Goal: Task Accomplishment & Management: Manage account settings

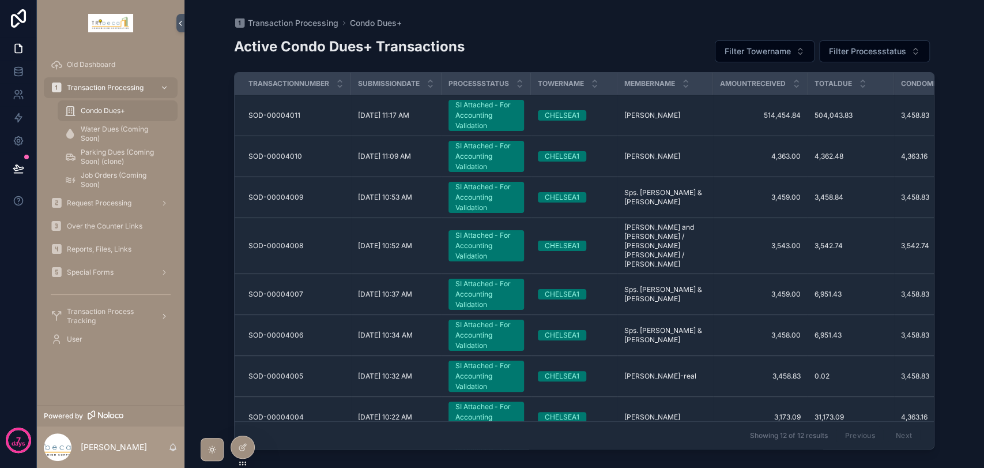
click at [97, 314] on span "Transaction Process Tracking" at bounding box center [109, 316] width 84 height 18
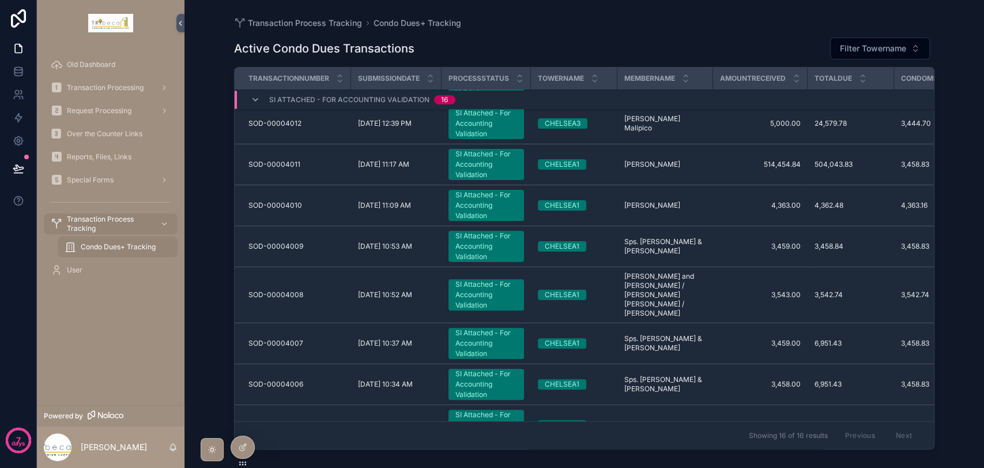
scroll to position [130, 0]
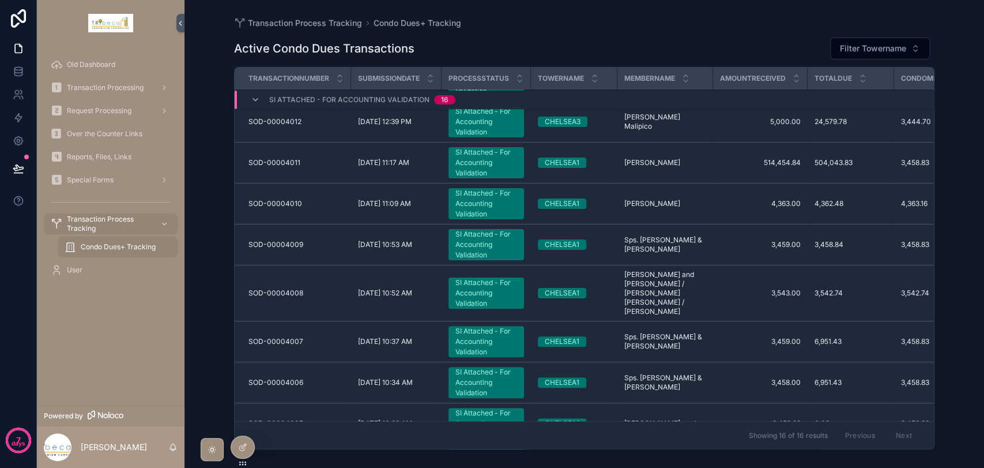
click at [496, 279] on div "SI Attached - For Accounting Validation" at bounding box center [487, 292] width 62 height 31
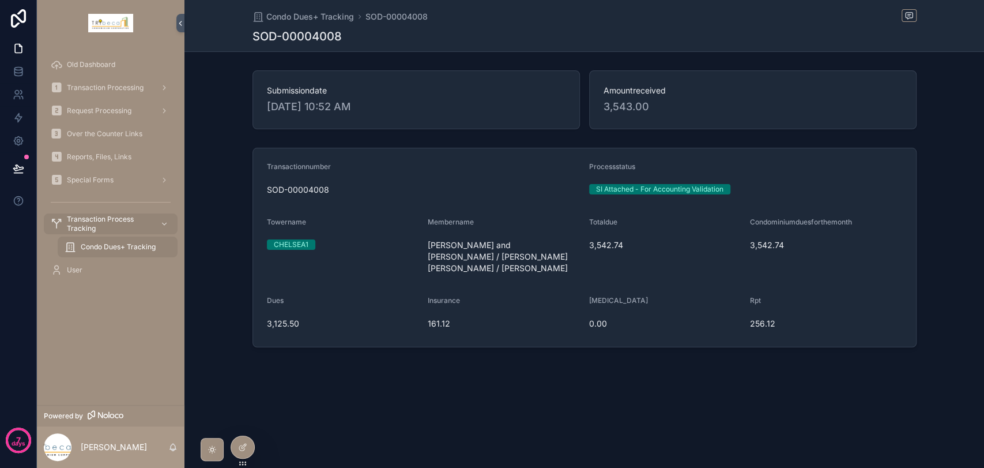
click at [794, 380] on div "Condo Dues+ Tracking SOD-00004008 SOD-00004008 Submissiondate 10/9/2025 10:52 A…" at bounding box center [585, 213] width 800 height 426
click at [116, 225] on span "Transaction Process Tracking" at bounding box center [109, 224] width 84 height 18
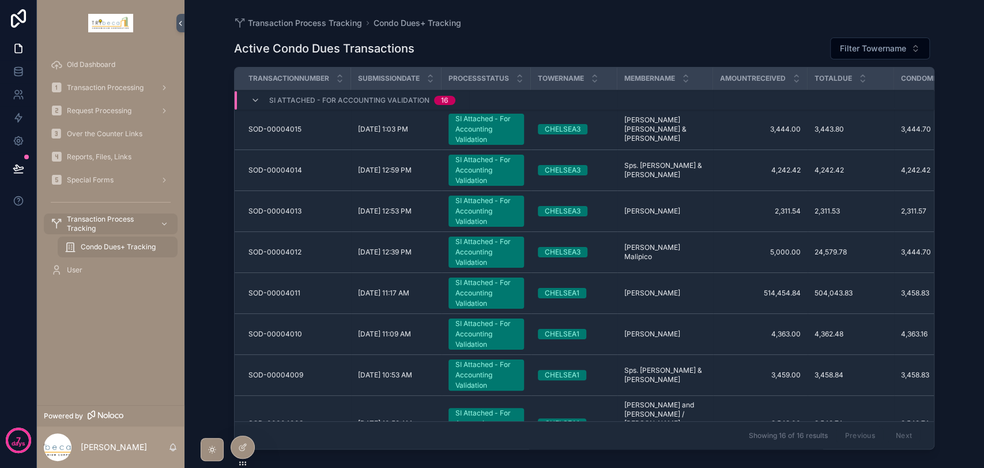
click at [472, 159] on div "SI Attached - For Accounting Validation" at bounding box center [487, 170] width 62 height 31
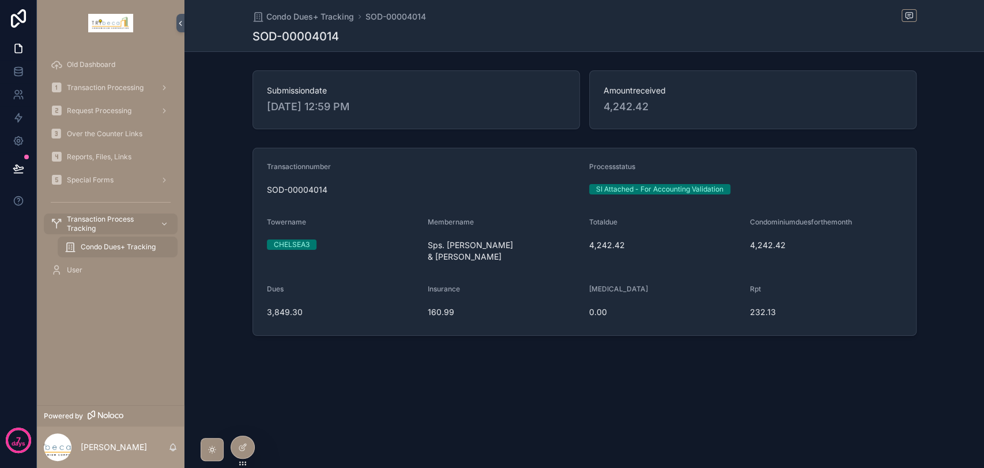
click at [942, 358] on div "Condo Dues+ Tracking SOD-00004014 SOD-00004014 Submissiondate 10/9/2025 12:59 P…" at bounding box center [585, 207] width 800 height 414
click at [239, 448] on icon at bounding box center [241, 447] width 5 height 5
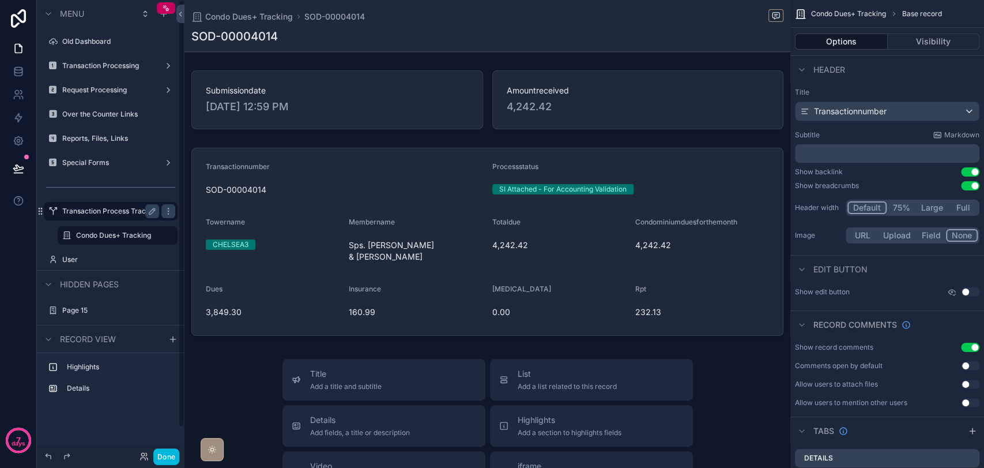
click at [112, 206] on label "Transaction Process Tracking" at bounding box center [110, 210] width 97 height 9
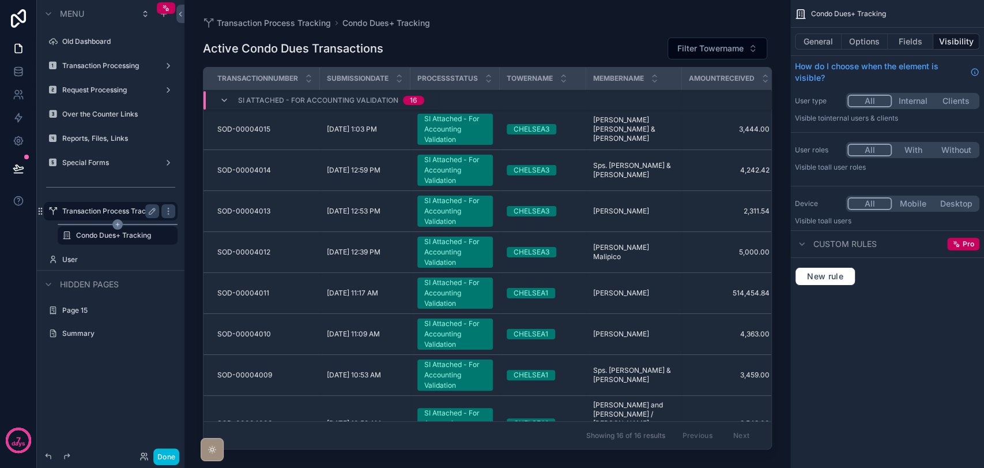
click at [112, 236] on label "Condo Dues+ Tracking" at bounding box center [123, 235] width 95 height 9
click at [781, 234] on div "scrollable content" at bounding box center [488, 227] width 606 height 454
click at [773, 93] on div "Transaction Process Tracking Condo Dues+ Tracking Active Condo Dues Transaction…" at bounding box center [488, 227] width 606 height 454
click at [817, 46] on button "General" at bounding box center [818, 41] width 47 height 16
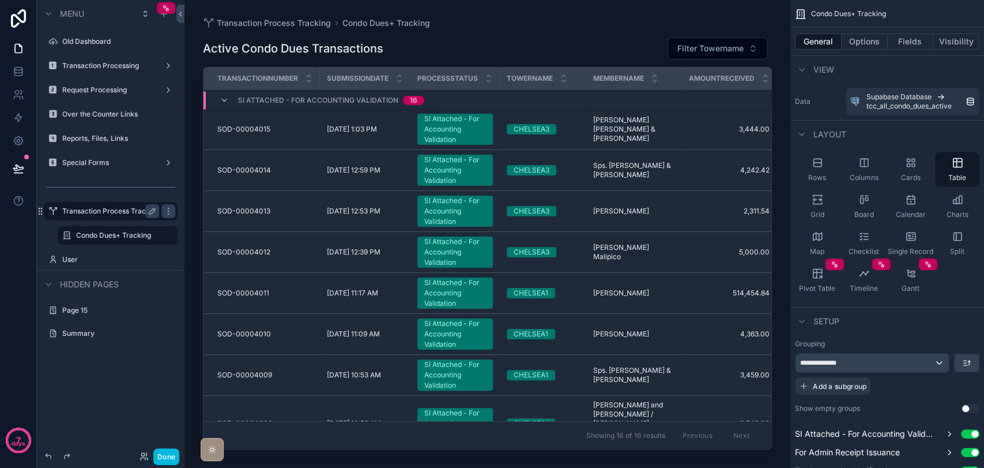
click at [466, 136] on div "SI Attached - For Accounting Validation" at bounding box center [455, 129] width 62 height 31
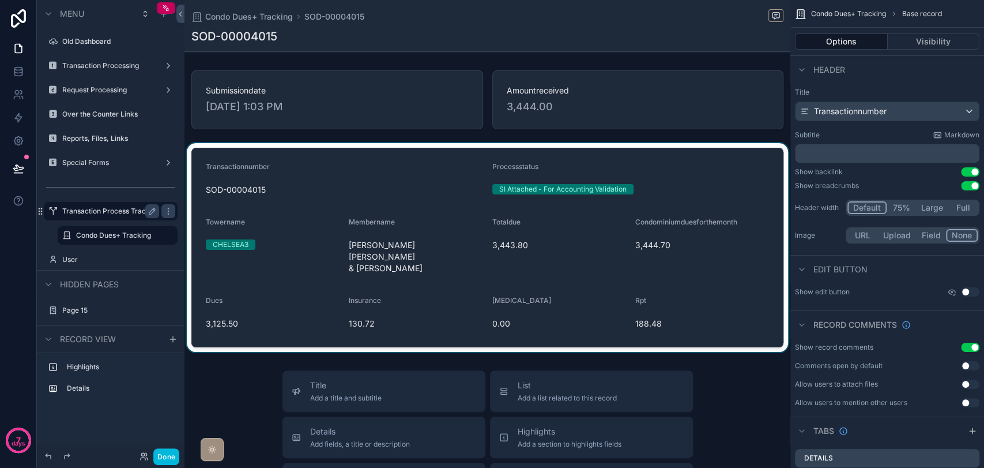
click at [691, 307] on div "scrollable content" at bounding box center [488, 247] width 606 height 209
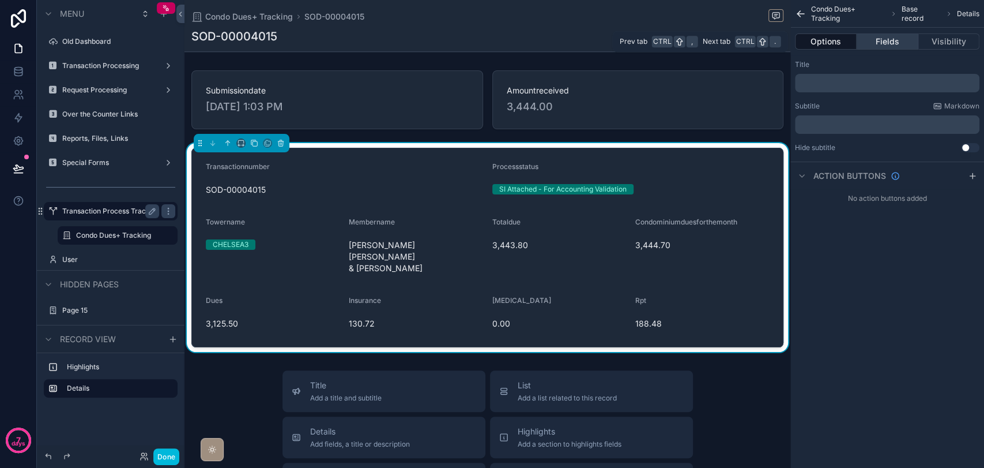
click at [891, 45] on button "Fields" at bounding box center [887, 41] width 61 height 16
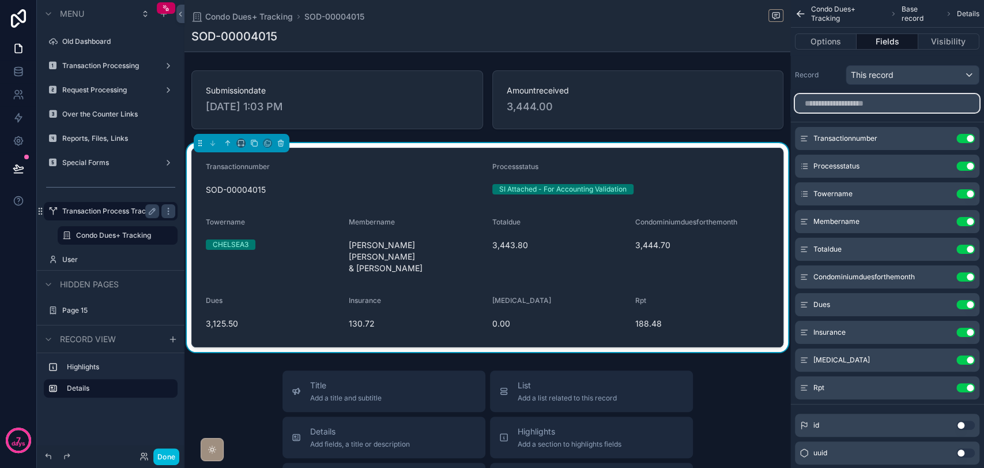
click at [918, 107] on input "scrollable content" at bounding box center [887, 103] width 185 height 18
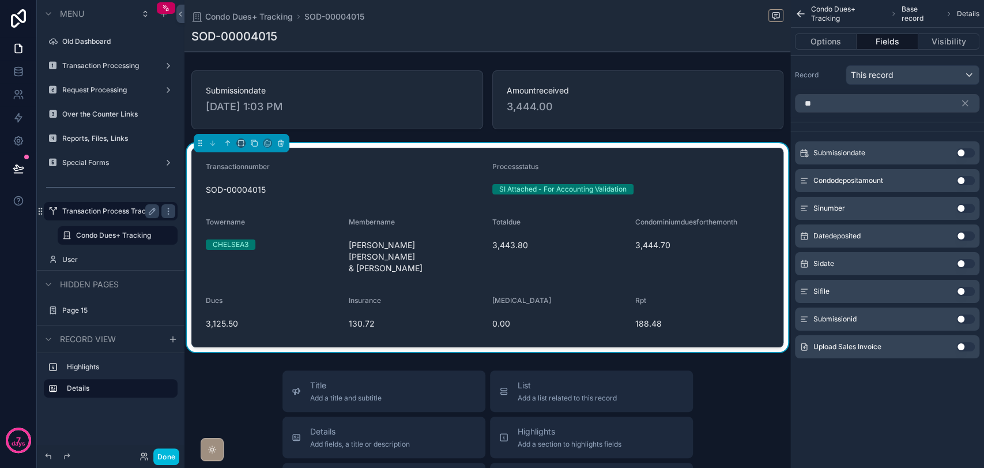
click at [965, 209] on button "Use setting" at bounding box center [966, 208] width 18 height 9
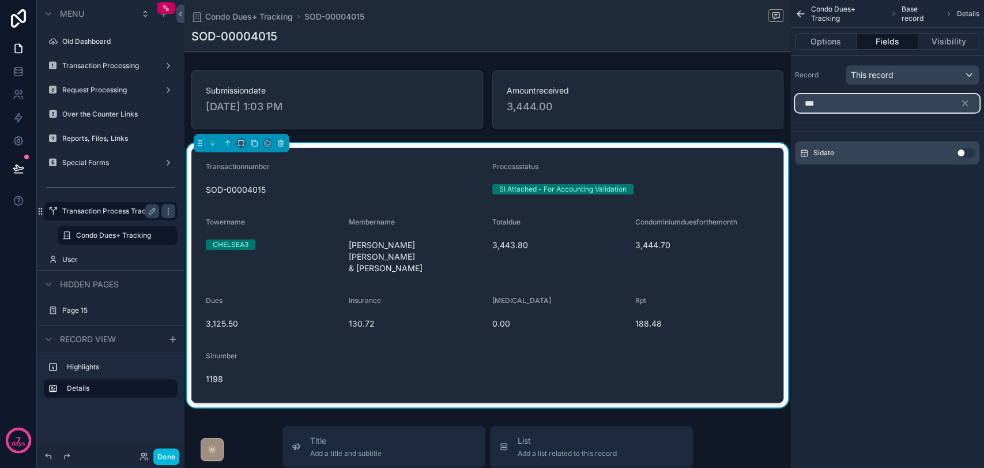
click at [893, 107] on input "***" at bounding box center [887, 103] width 185 height 18
click at [967, 150] on button "Use setting" at bounding box center [966, 152] width 18 height 9
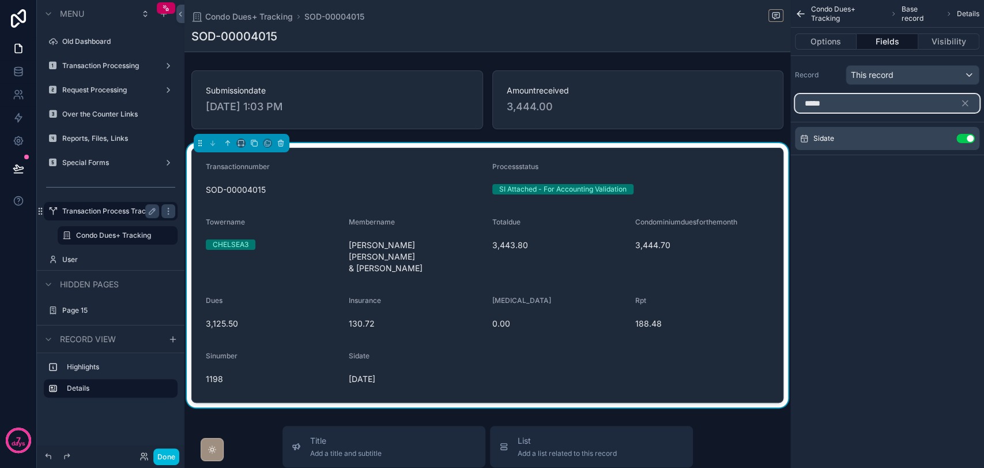
click at [911, 107] on input "*****" at bounding box center [887, 103] width 185 height 18
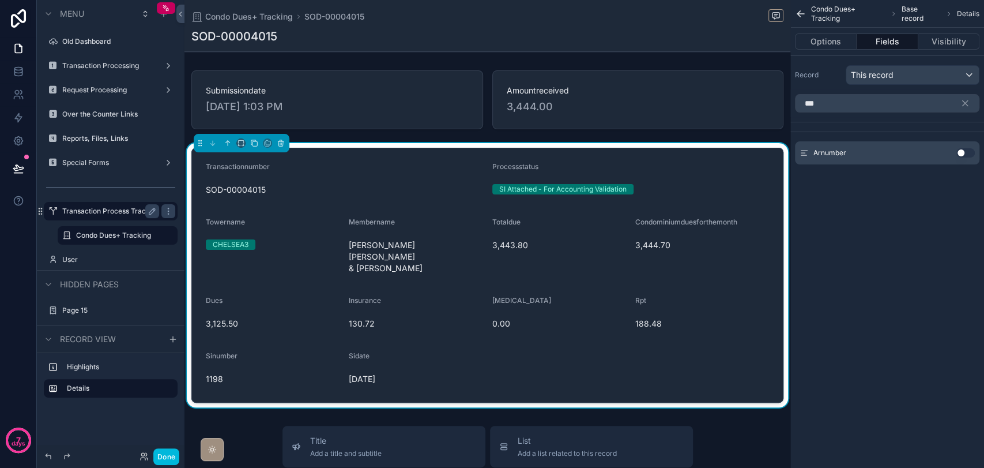
click at [964, 156] on button "Use setting" at bounding box center [966, 152] width 18 height 9
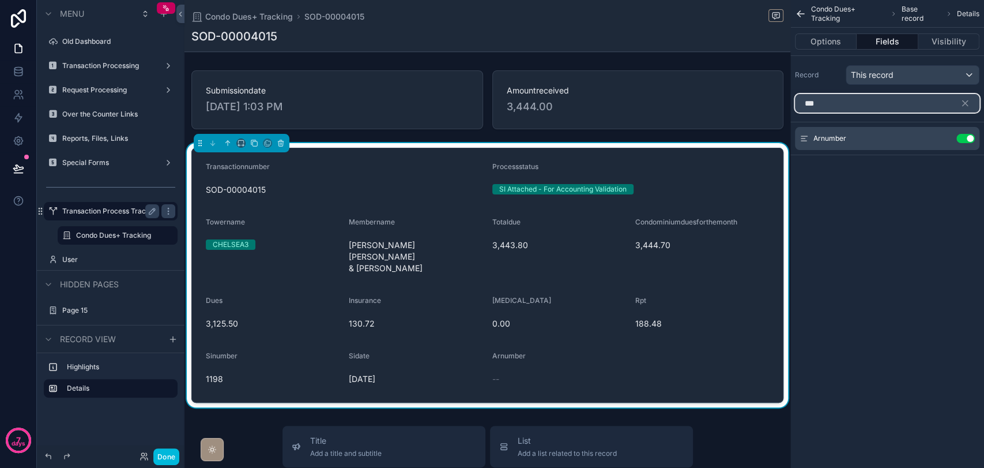
click at [893, 107] on input "***" at bounding box center [887, 103] width 185 height 18
type input "***"
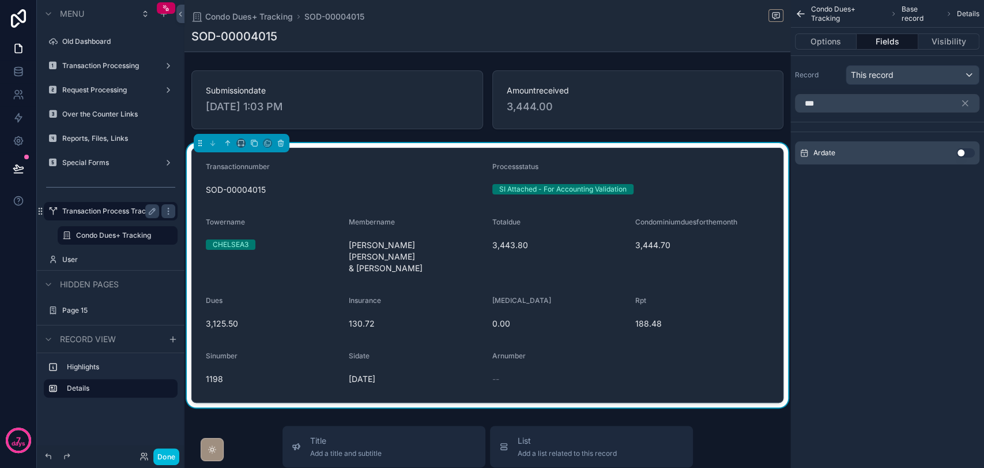
click at [971, 156] on button "Use setting" at bounding box center [966, 152] width 18 height 9
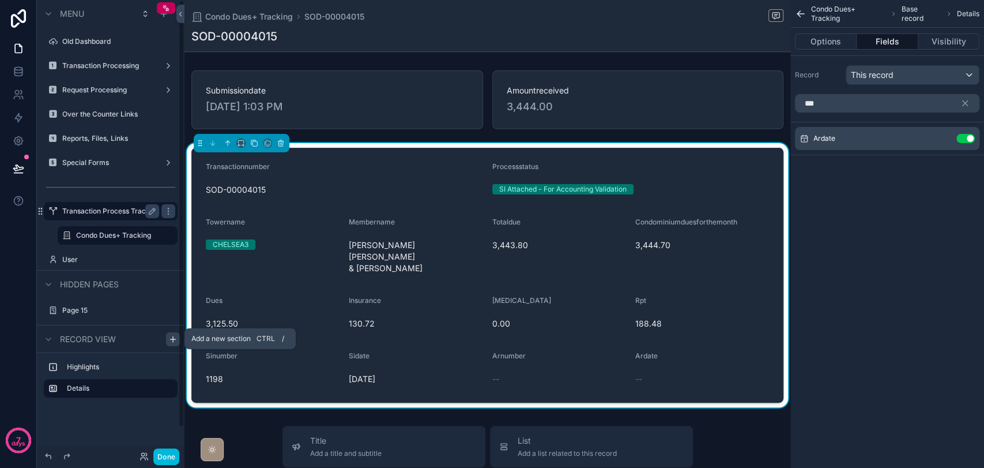
click at [174, 344] on div "scrollable content" at bounding box center [173, 339] width 14 height 14
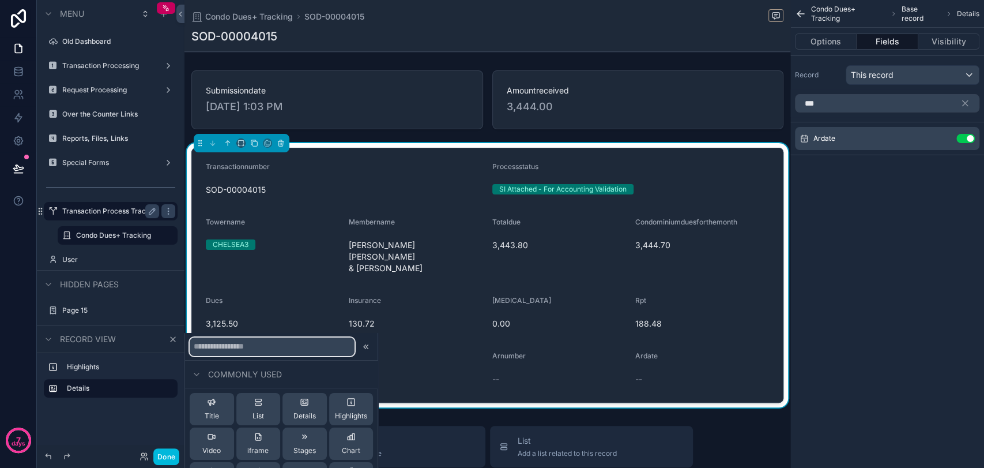
click at [208, 344] on input "text" at bounding box center [272, 346] width 165 height 18
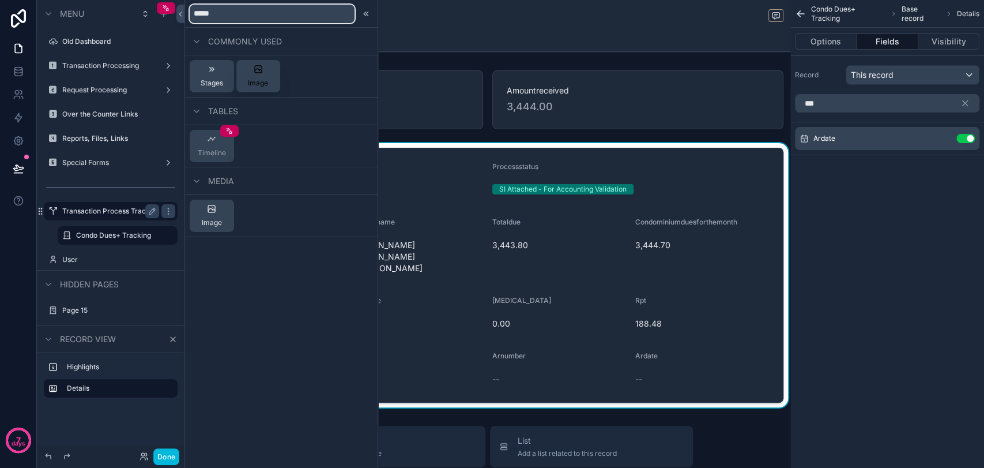
type input "*****"
click at [261, 73] on icon at bounding box center [258, 69] width 9 height 9
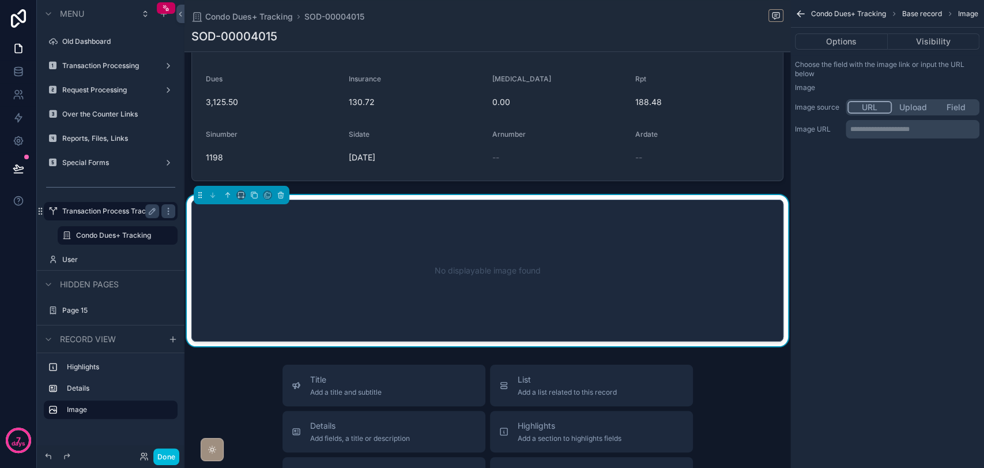
scroll to position [235, 0]
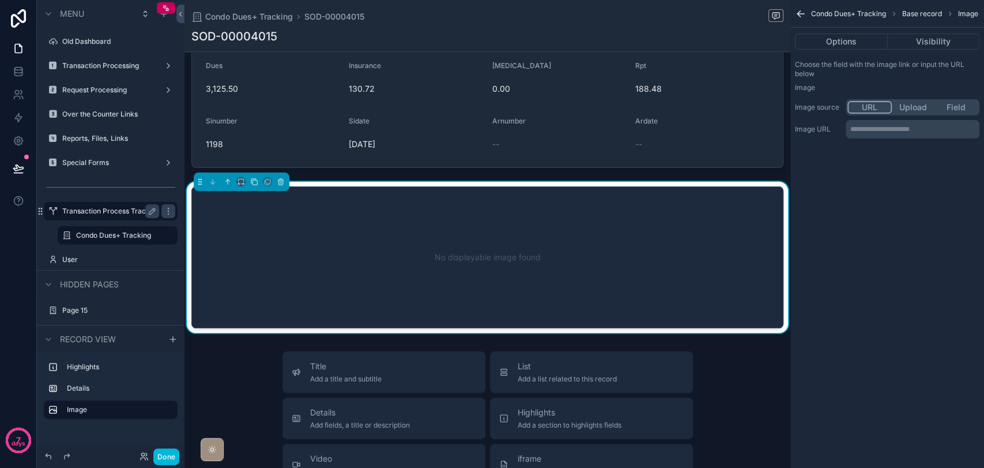
click at [904, 133] on p "**********" at bounding box center [914, 129] width 127 height 9
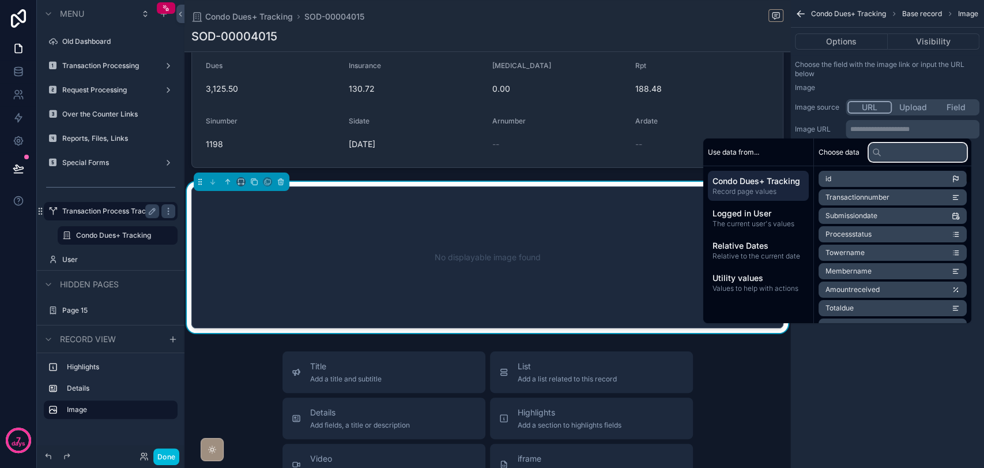
click at [875, 148] on input "text" at bounding box center [918, 152] width 98 height 18
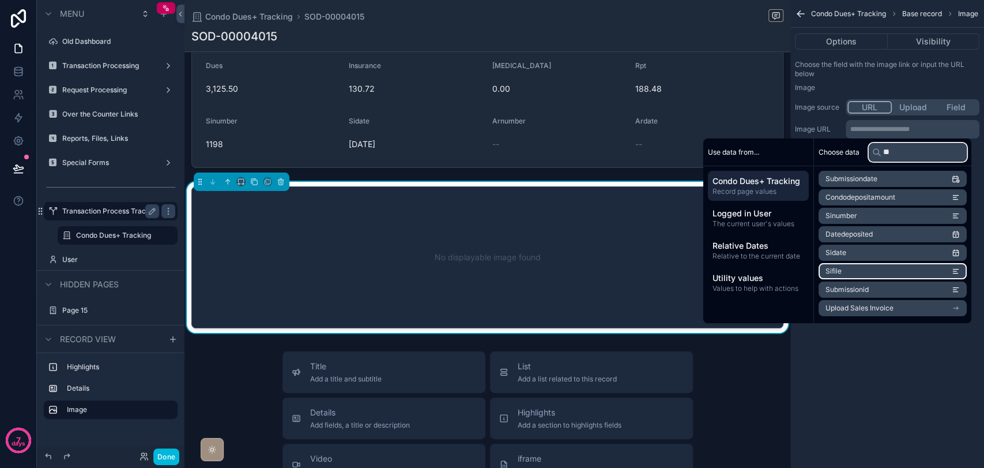
type input "**"
click at [899, 272] on li "Sifile" at bounding box center [893, 271] width 148 height 16
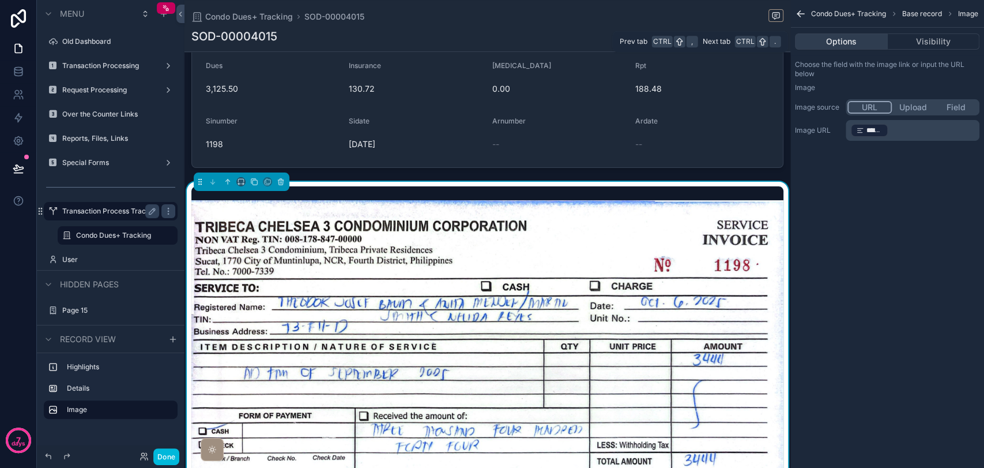
drag, startPoint x: 839, startPoint y: 51, endPoint x: 826, endPoint y: 43, distance: 15.0
click at [826, 43] on div "Options Visibility" at bounding box center [888, 42] width 194 height 28
click at [826, 43] on button "Options" at bounding box center [841, 41] width 93 height 16
click at [818, 39] on button "Options" at bounding box center [841, 41] width 93 height 16
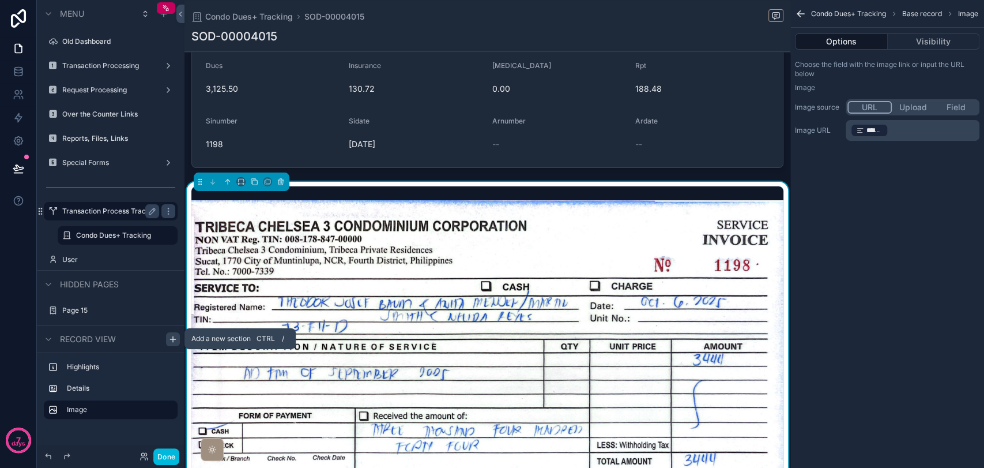
click at [172, 338] on icon "scrollable content" at bounding box center [172, 338] width 9 height 9
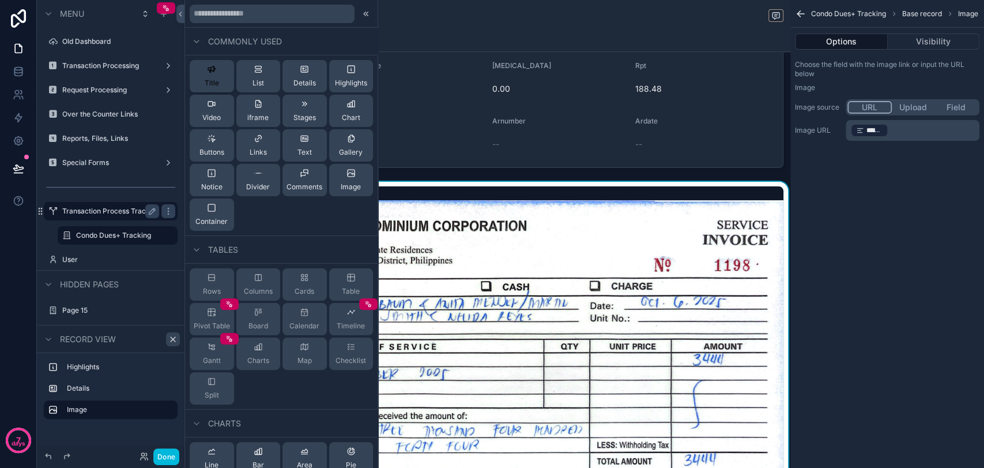
click at [196, 80] on button "Title" at bounding box center [212, 76] width 44 height 32
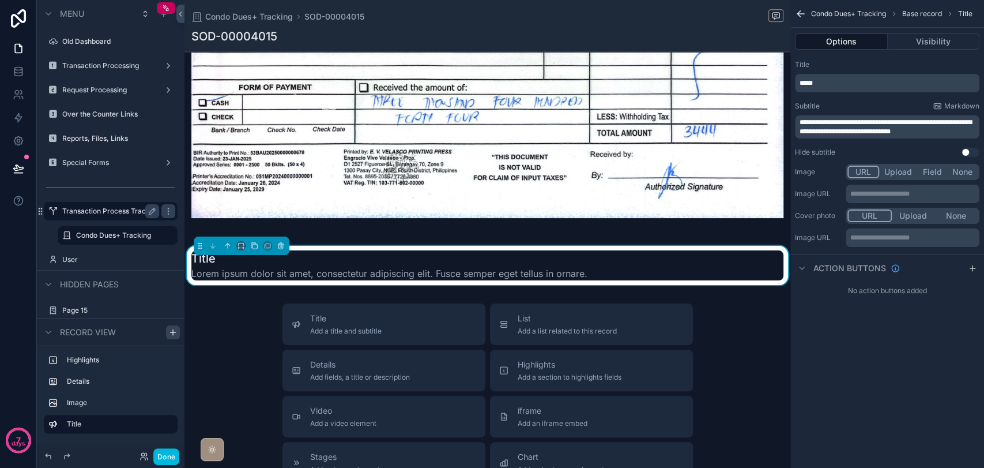
scroll to position [567, 0]
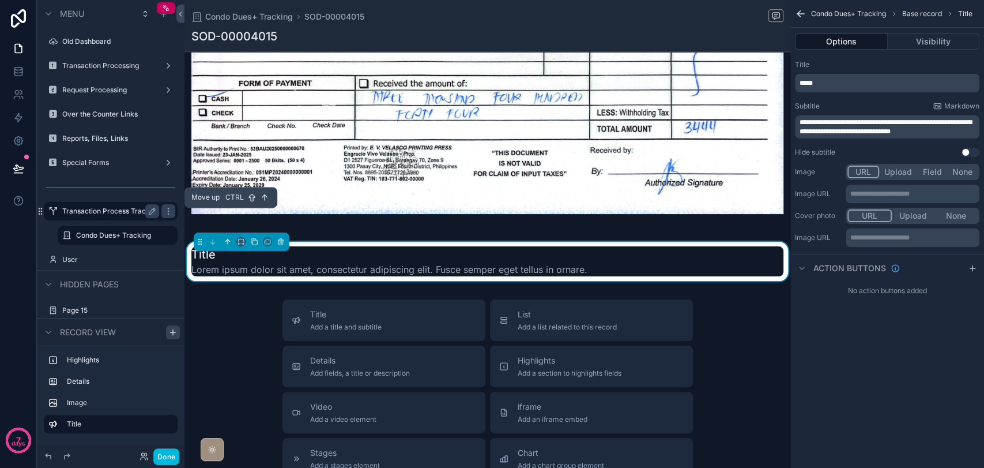
click at [228, 238] on icon "scrollable content" at bounding box center [228, 242] width 8 height 8
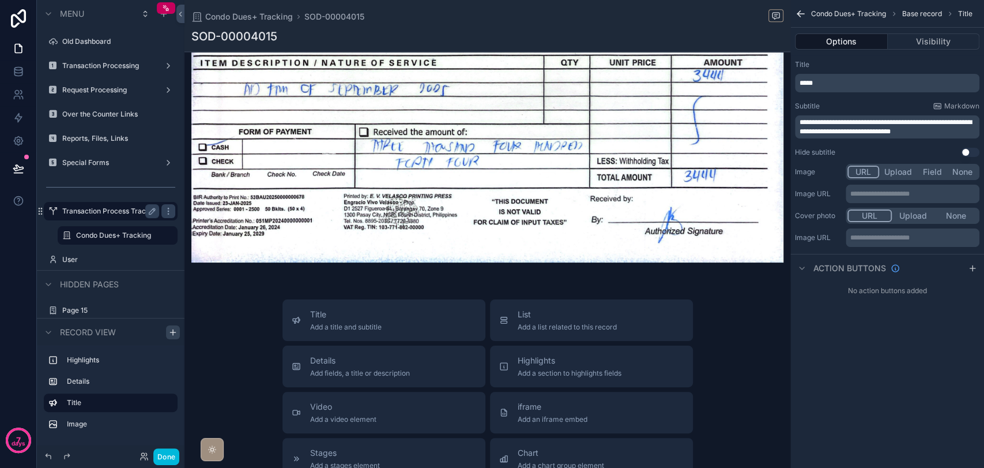
click at [858, 77] on div "*****" at bounding box center [887, 83] width 185 height 18
click at [854, 86] on p "*****" at bounding box center [889, 82] width 178 height 9
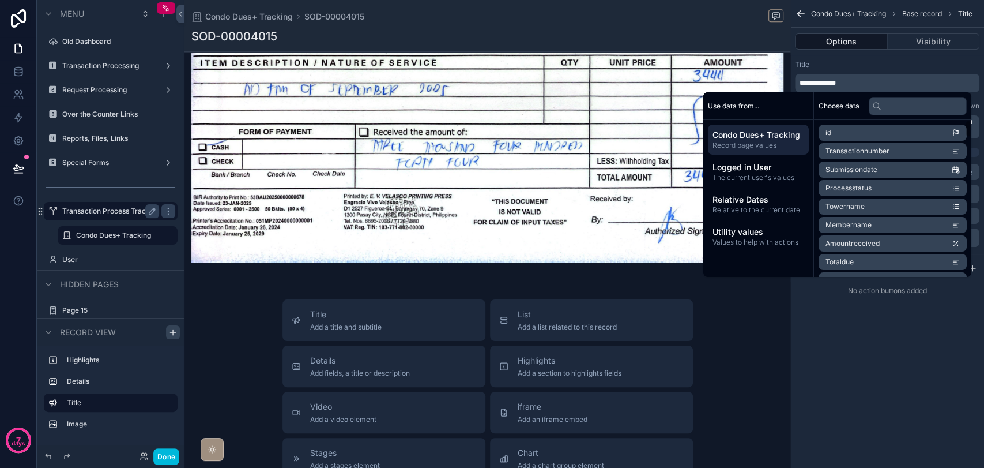
click at [832, 323] on div "**********" at bounding box center [888, 234] width 194 height 468
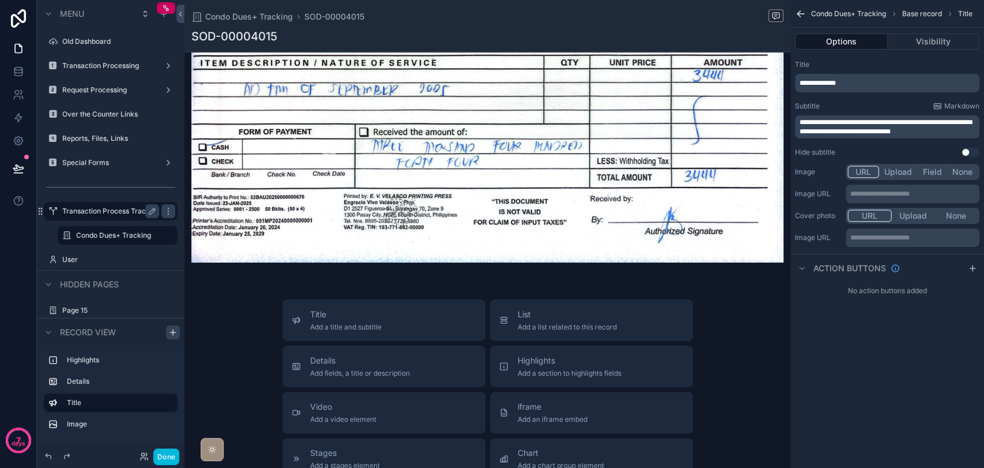
click at [934, 126] on p "**********" at bounding box center [889, 127] width 178 height 18
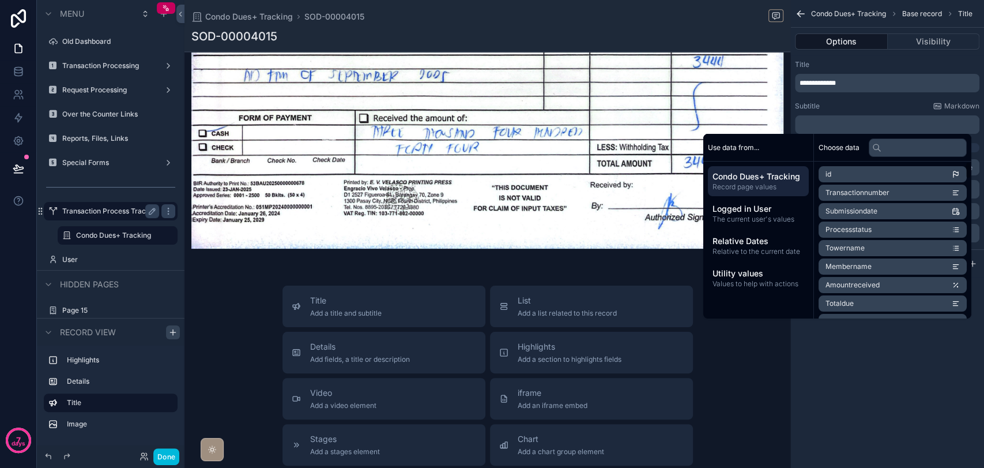
click at [888, 383] on div "**********" at bounding box center [888, 234] width 194 height 468
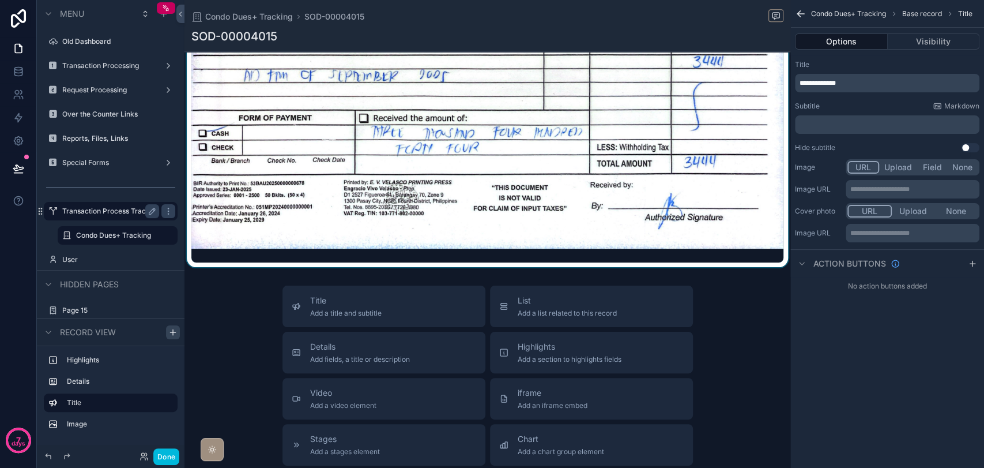
click at [755, 219] on div "scrollable content" at bounding box center [488, 75] width 606 height 383
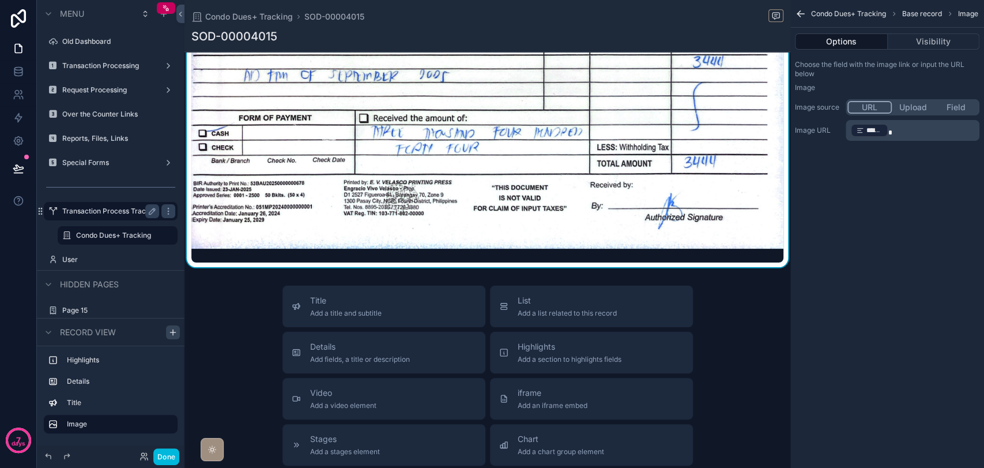
click at [843, 35] on button "Options" at bounding box center [841, 41] width 93 height 16
click at [173, 330] on icon "scrollable content" at bounding box center [173, 331] width 0 height 5
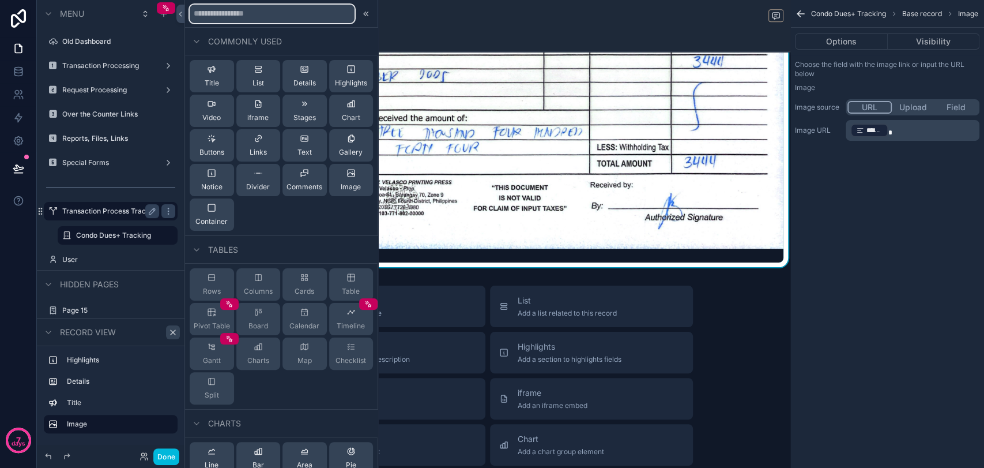
click at [258, 17] on input "text" at bounding box center [272, 14] width 165 height 18
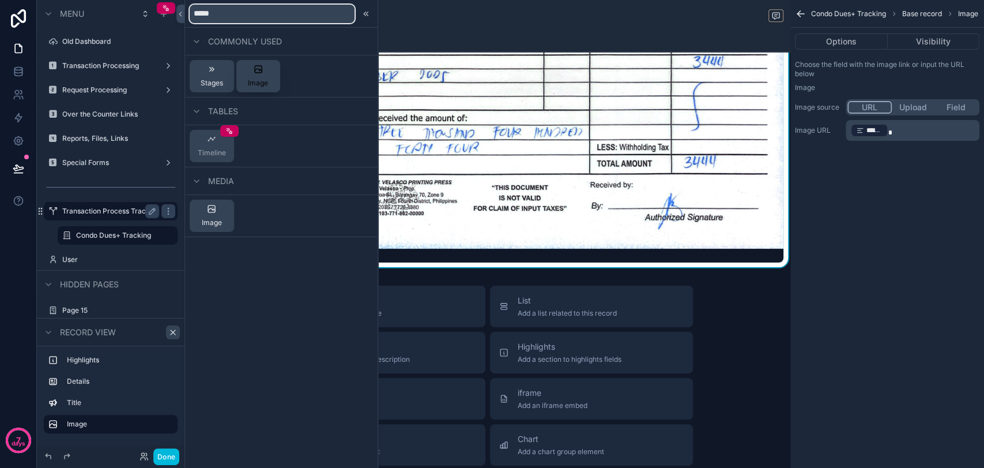
type input "*****"
click at [257, 70] on icon at bounding box center [258, 69] width 9 height 9
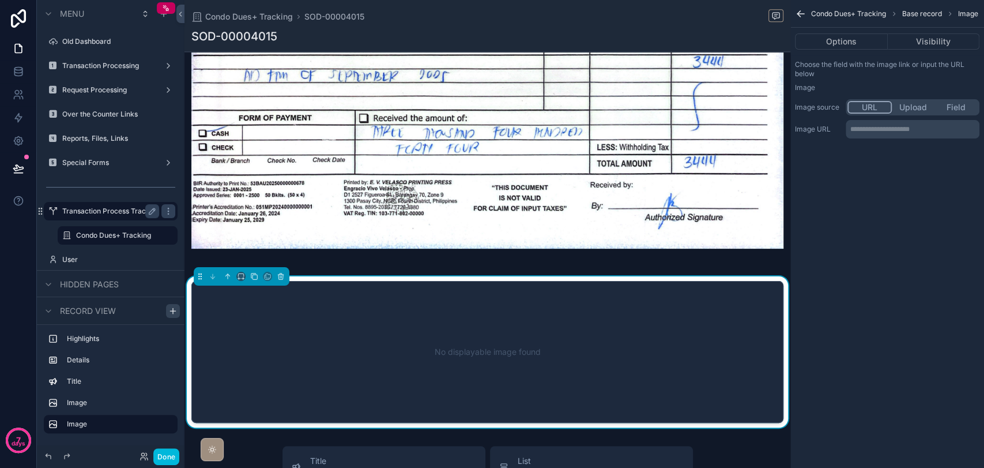
scroll to position [657, 0]
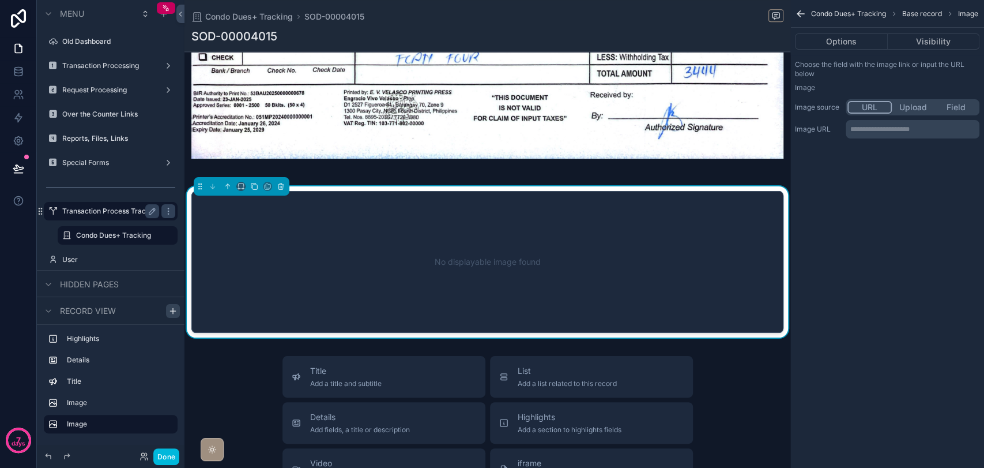
click at [877, 133] on p "**********" at bounding box center [914, 129] width 127 height 9
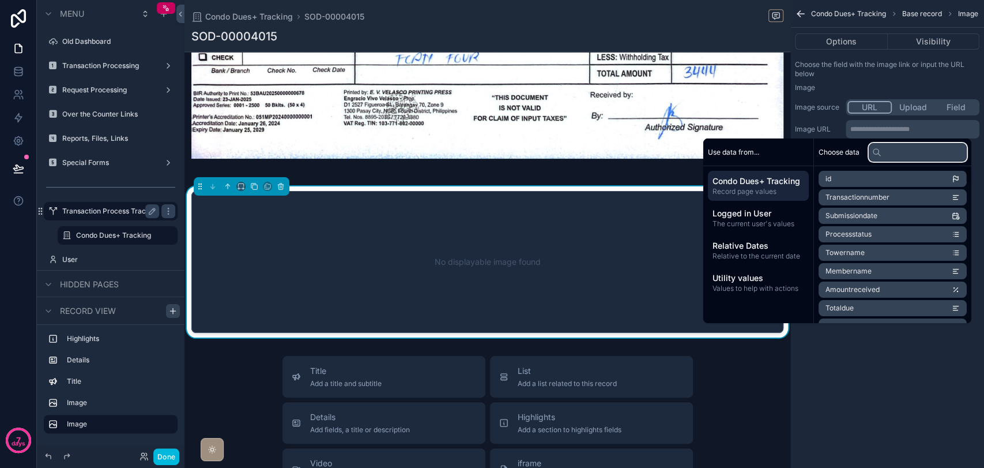
click at [885, 157] on input "text" at bounding box center [918, 152] width 98 height 18
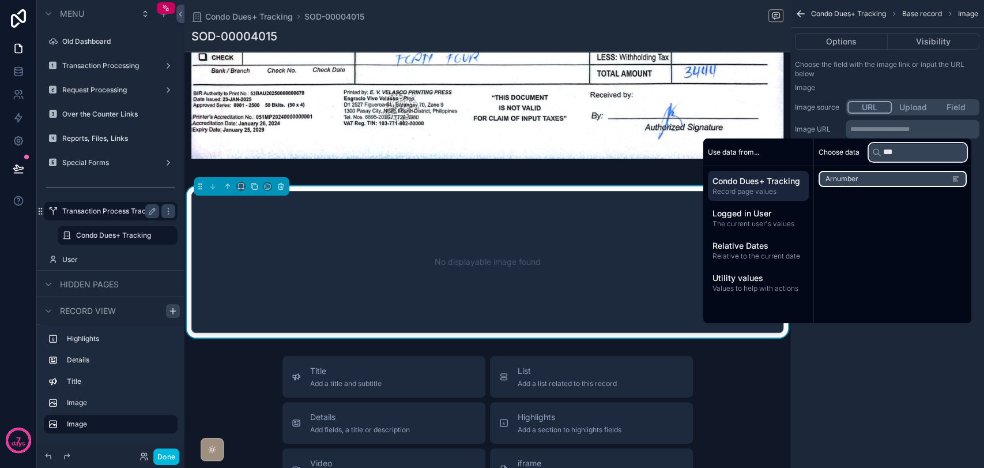
type input "***"
click at [885, 178] on li "Arnumber" at bounding box center [893, 179] width 148 height 16
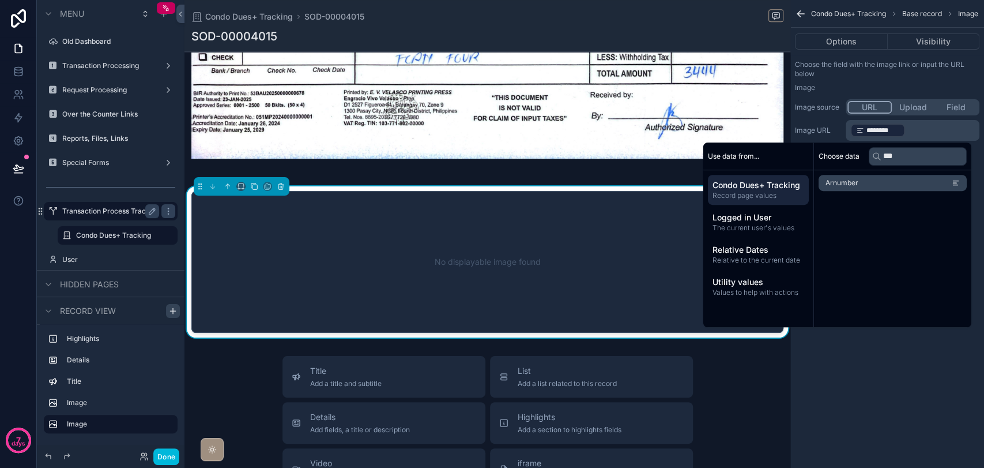
click at [866, 384] on div "Condo Dues+ Tracking Base record Image Options Visibility Choose the field with…" at bounding box center [888, 234] width 194 height 468
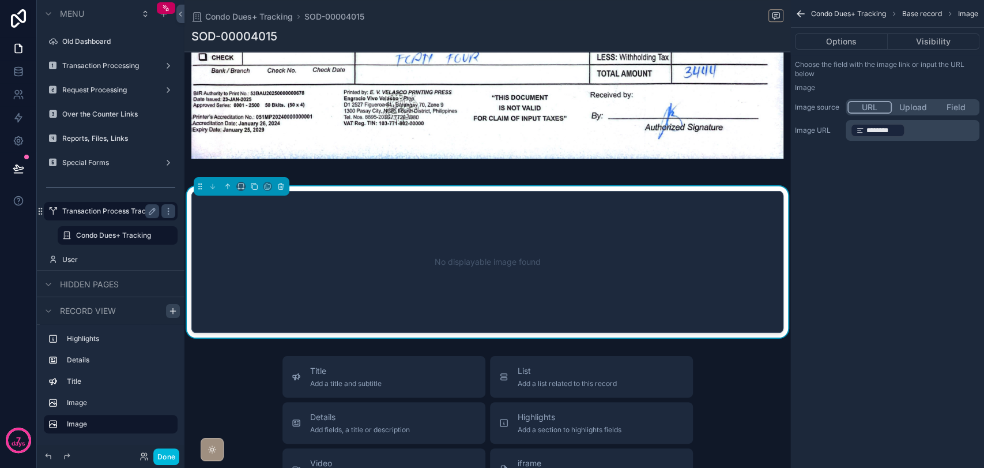
click at [919, 133] on p "﻿ ******** ﻿ ﻿" at bounding box center [914, 130] width 127 height 16
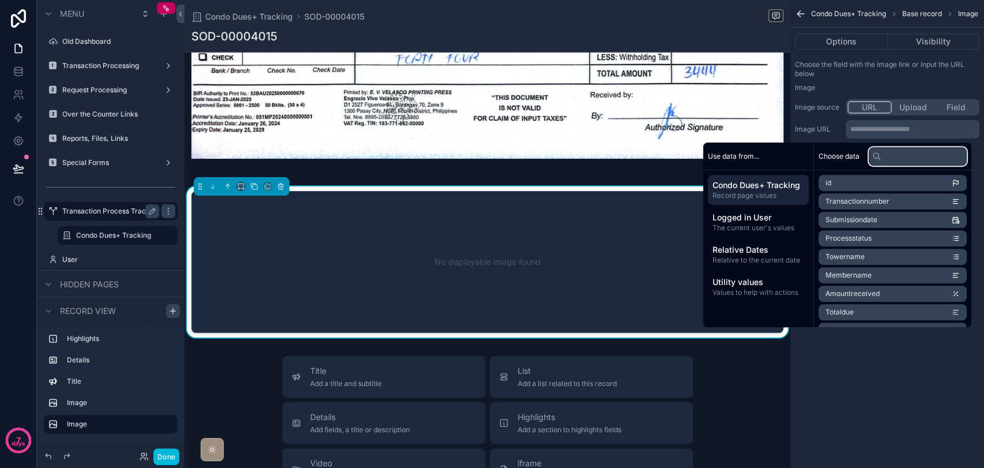
click at [900, 152] on input "text" at bounding box center [918, 156] width 98 height 18
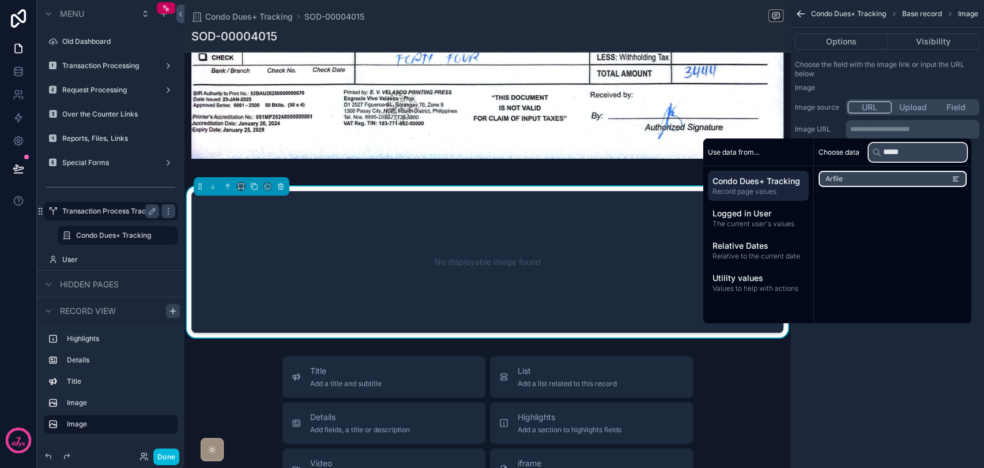
type input "*****"
click at [896, 176] on li "Arfile" at bounding box center [893, 179] width 148 height 16
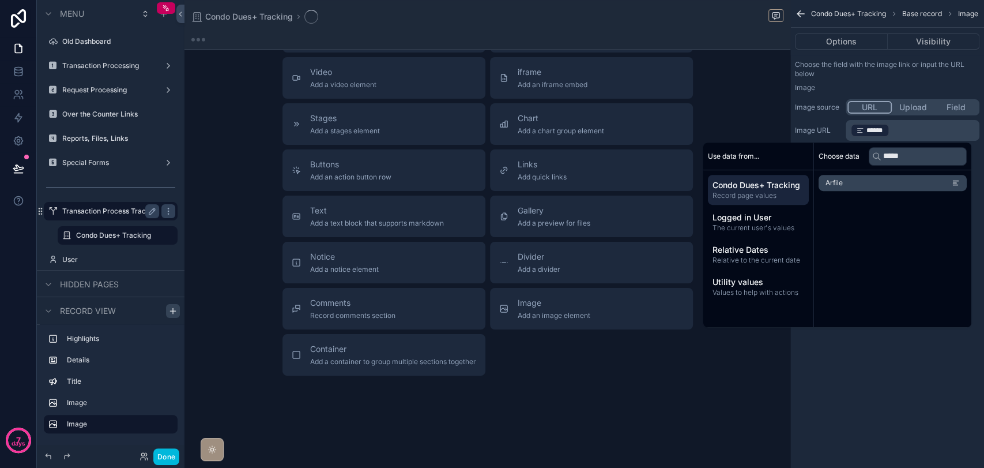
click at [858, 389] on div "Condo Dues+ Tracking Base record Image Options Visibility Choose the field with…" at bounding box center [888, 234] width 194 height 468
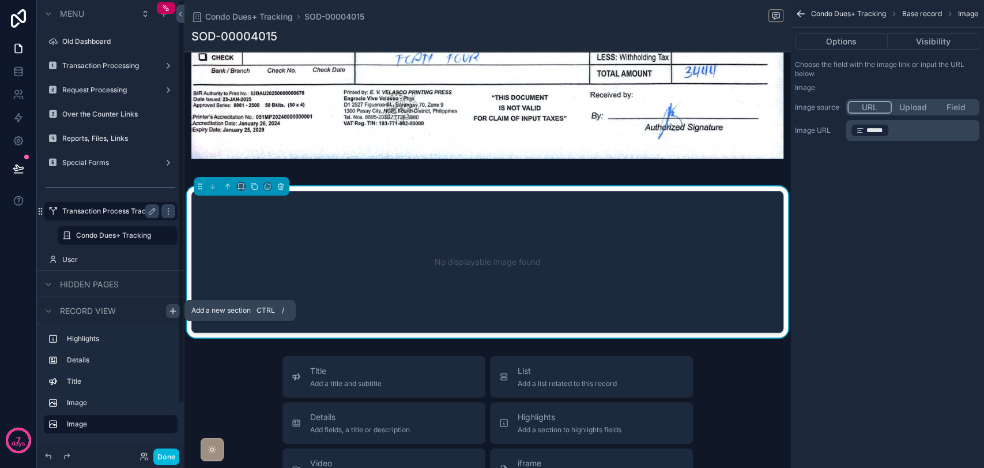
click at [170, 308] on icon "scrollable content" at bounding box center [172, 310] width 9 height 9
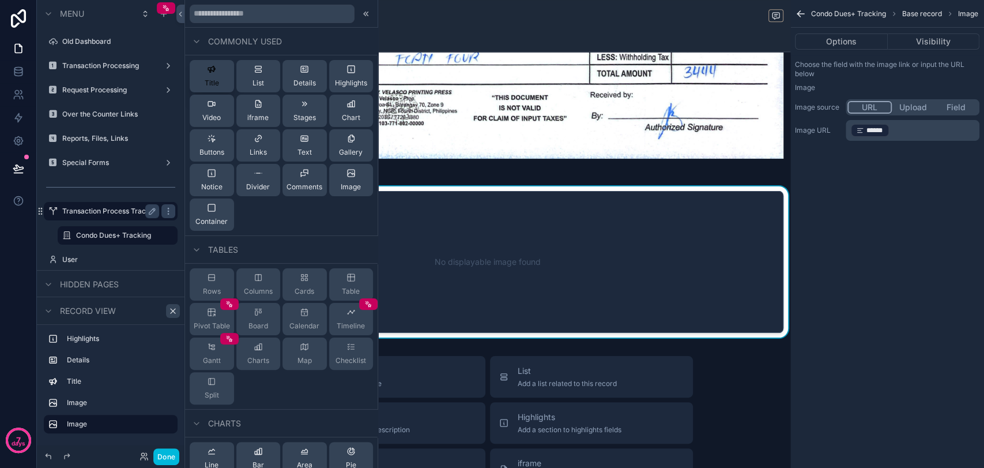
click at [211, 76] on div "Title" at bounding box center [212, 76] width 14 height 23
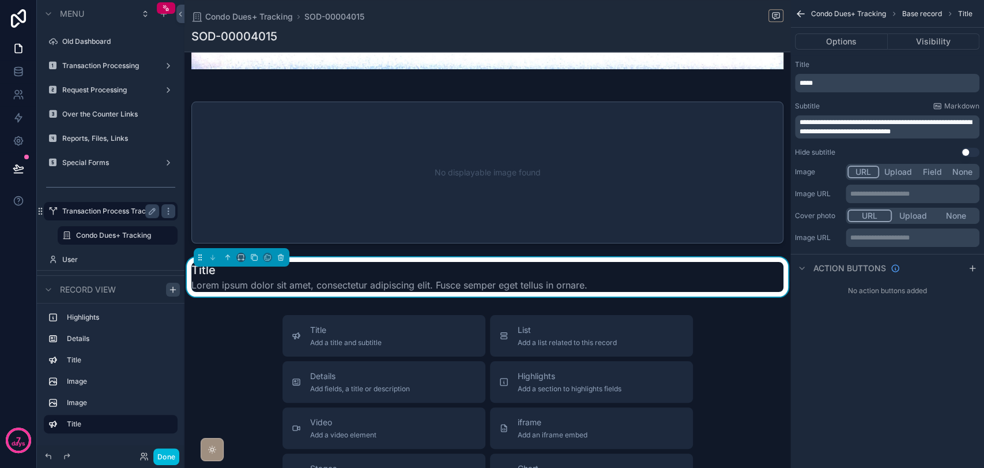
scroll to position [761, 0]
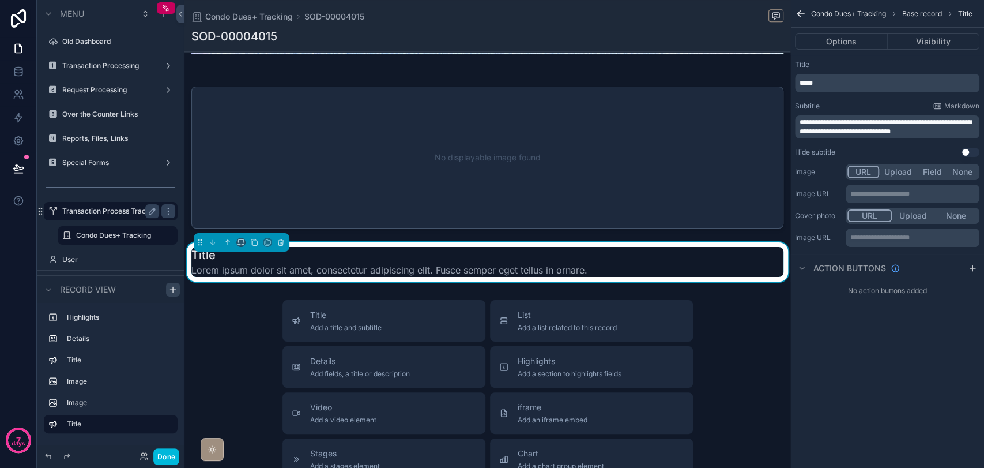
click at [871, 82] on p "*****" at bounding box center [889, 82] width 178 height 9
click at [867, 389] on div "**********" at bounding box center [888, 234] width 194 height 468
click at [949, 126] on p "**********" at bounding box center [889, 127] width 178 height 18
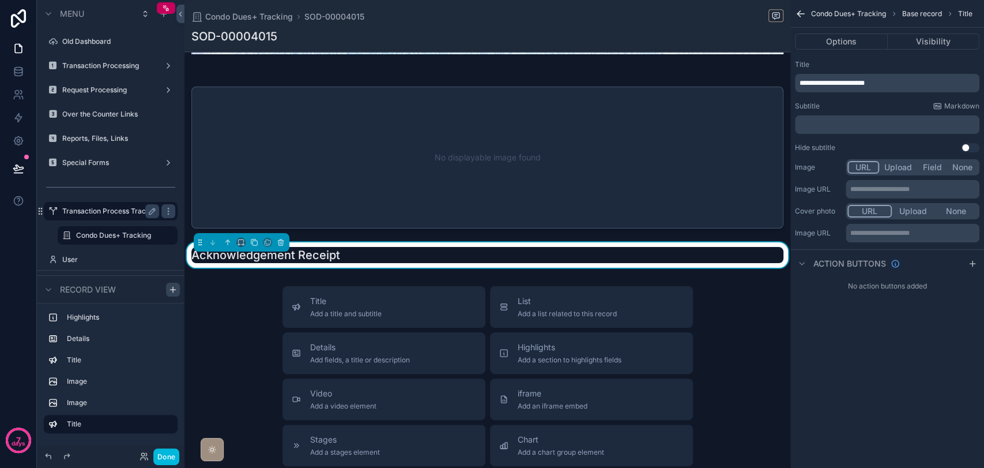
click at [848, 393] on div "**********" at bounding box center [888, 234] width 194 height 468
click at [228, 236] on button "scrollable content" at bounding box center [227, 242] width 13 height 13
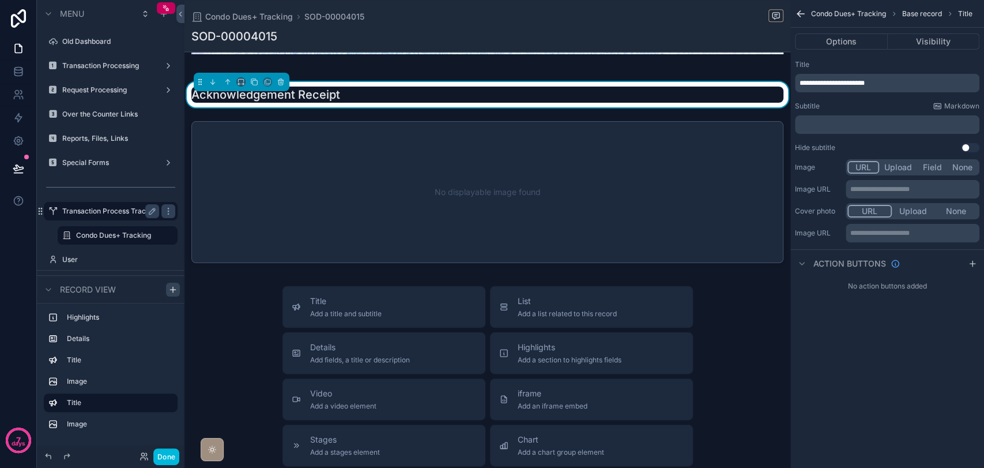
click at [802, 14] on icon "scrollable content" at bounding box center [801, 14] width 12 height 12
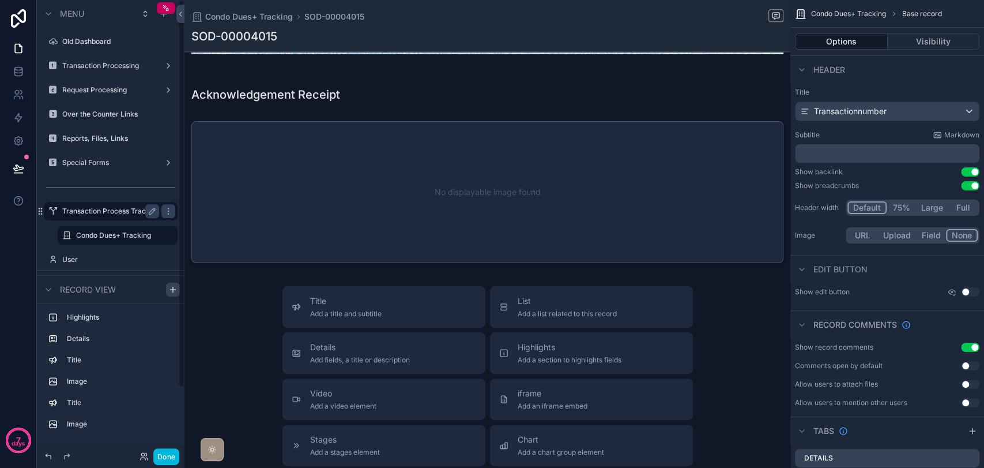
drag, startPoint x: 181, startPoint y: 312, endPoint x: 183, endPoint y: 238, distance: 73.9
click at [183, 238] on div "Menu Old Dashboard Transaction Processing Request Processing Over the Counter L…" at bounding box center [111, 227] width 148 height 454
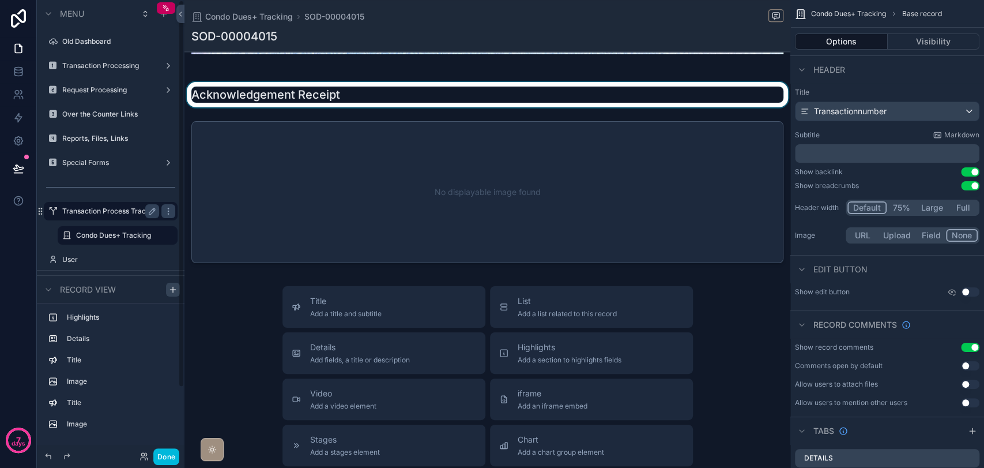
click at [280, 82] on div "scrollable content" at bounding box center [488, 94] width 606 height 25
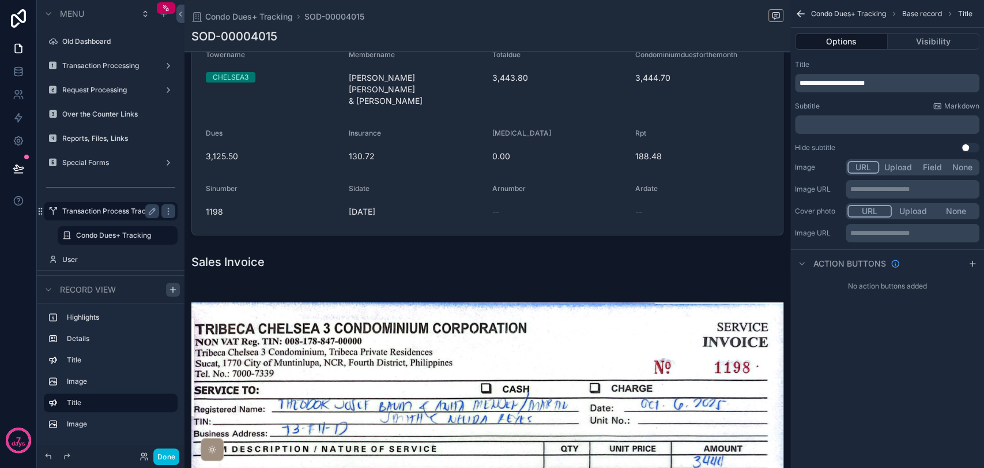
scroll to position [224, 0]
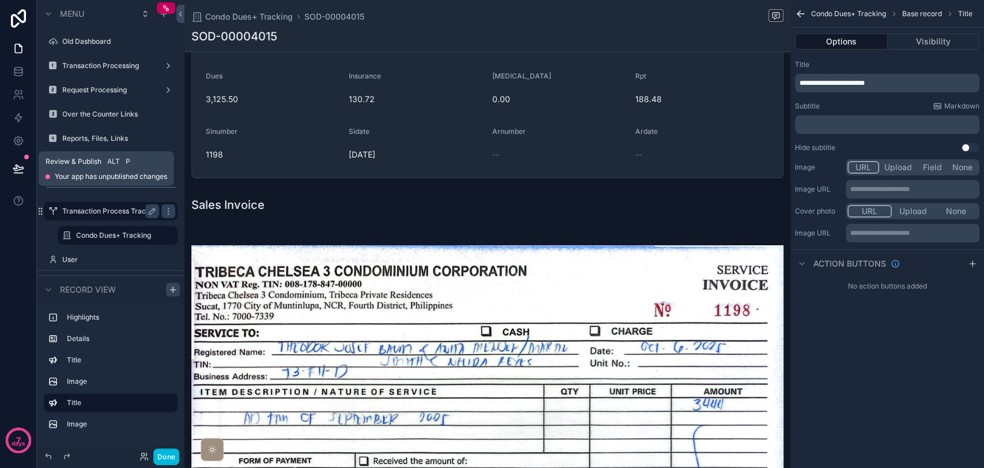
click at [25, 175] on button at bounding box center [18, 168] width 25 height 32
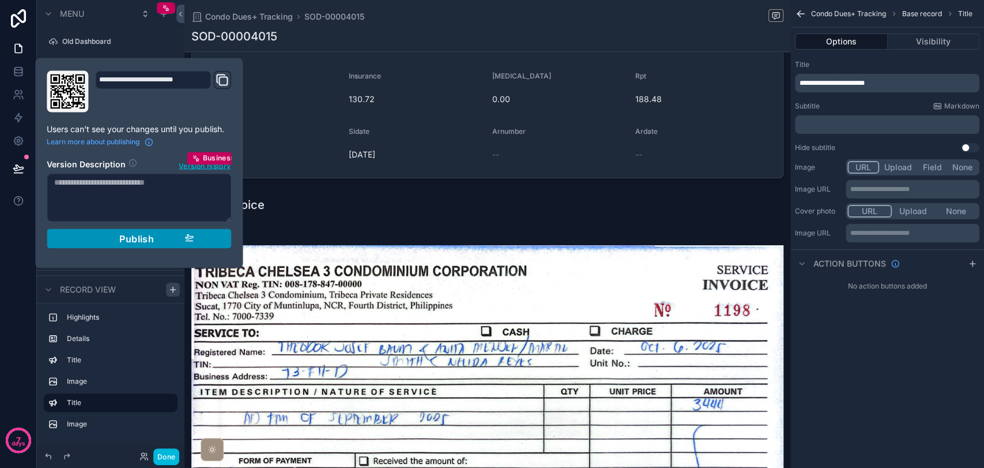
click at [149, 237] on span "Publish" at bounding box center [136, 238] width 35 height 12
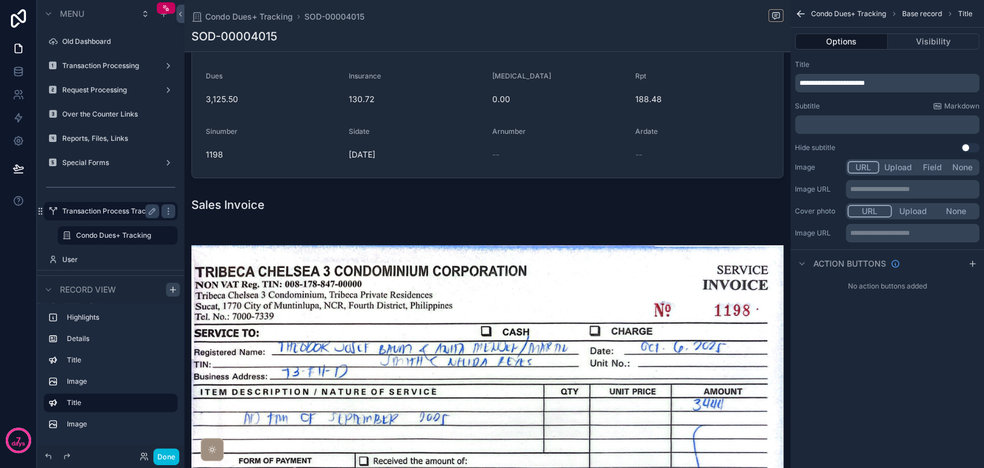
click at [853, 382] on div "**********" at bounding box center [888, 234] width 194 height 468
click at [168, 453] on button "Done" at bounding box center [166, 456] width 26 height 17
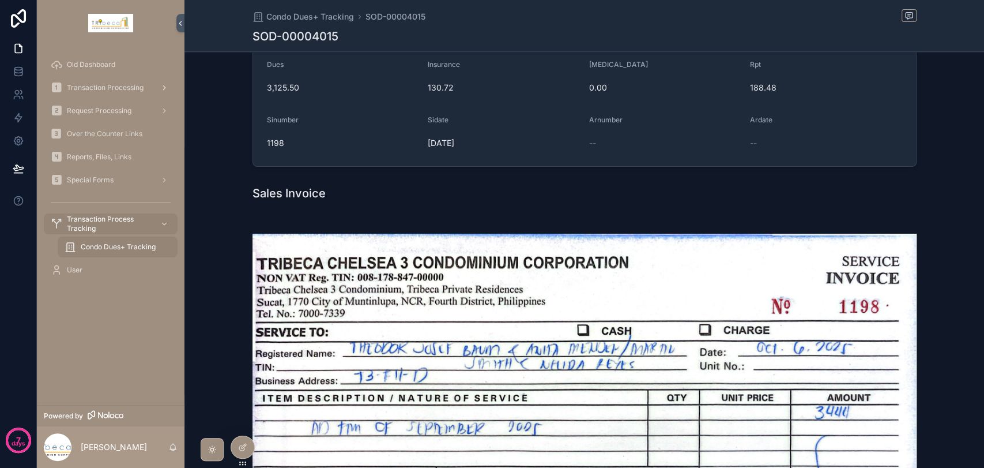
click at [114, 85] on span "Transaction Processing" at bounding box center [105, 87] width 77 height 9
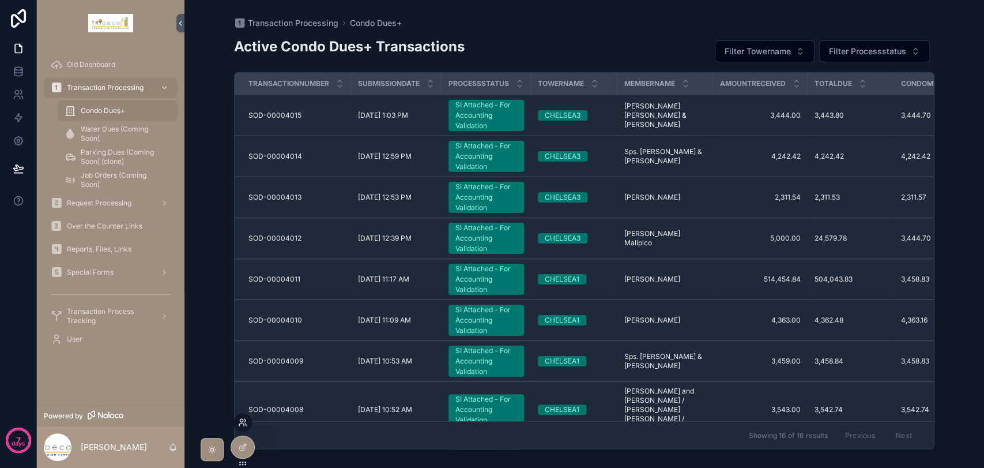
click at [239, 421] on icon at bounding box center [242, 422] width 9 height 9
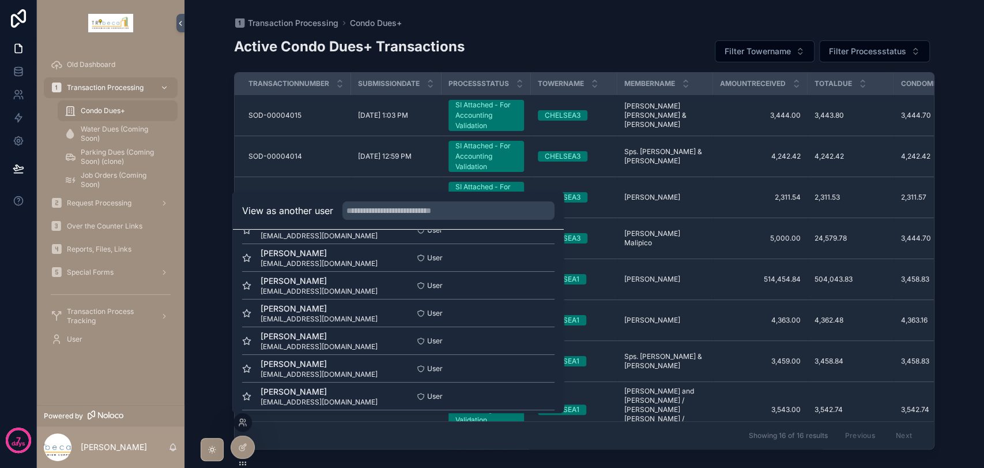
scroll to position [84, 0]
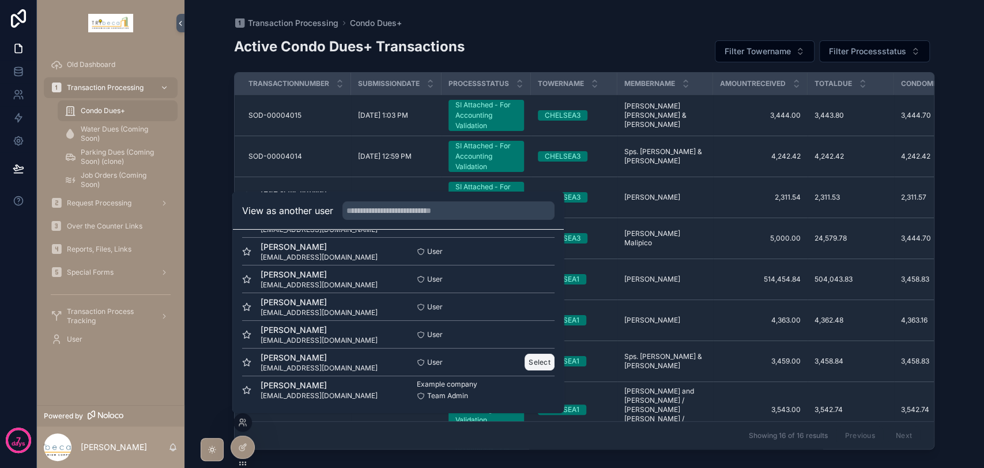
click at [530, 359] on button "Select" at bounding box center [540, 362] width 30 height 17
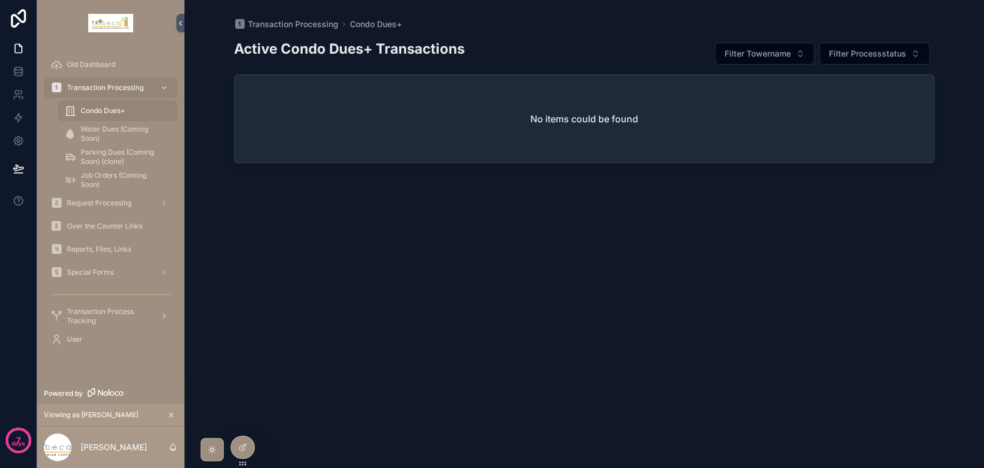
click at [84, 310] on span "Transaction Process Tracking" at bounding box center [109, 316] width 84 height 18
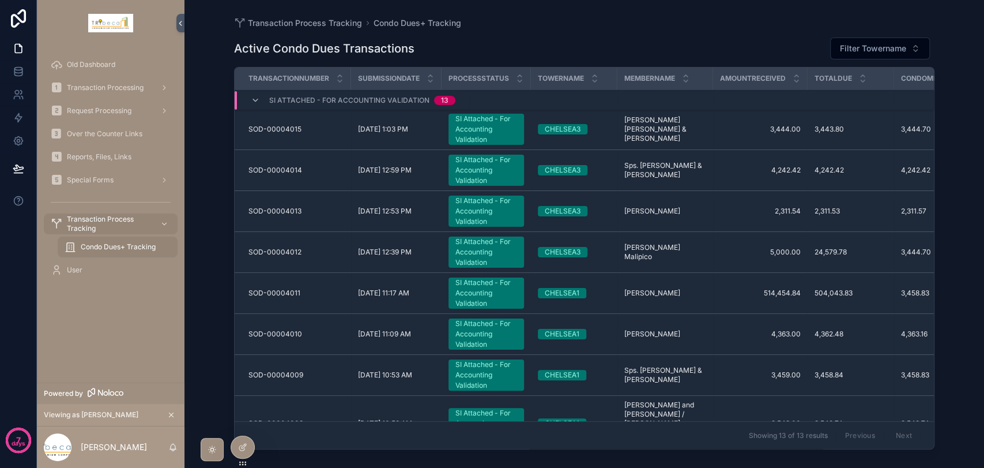
click at [493, 135] on div "SI Attached - For Accounting Validation" at bounding box center [487, 129] width 62 height 31
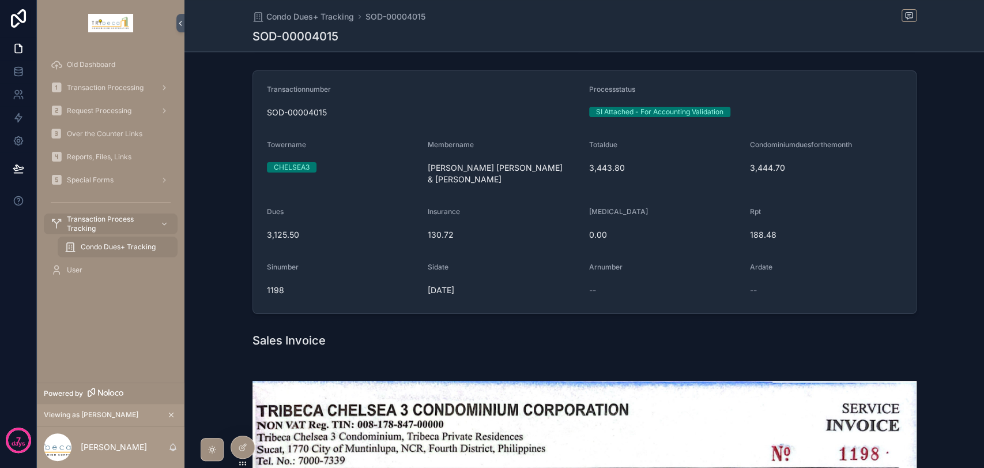
scroll to position [78, 0]
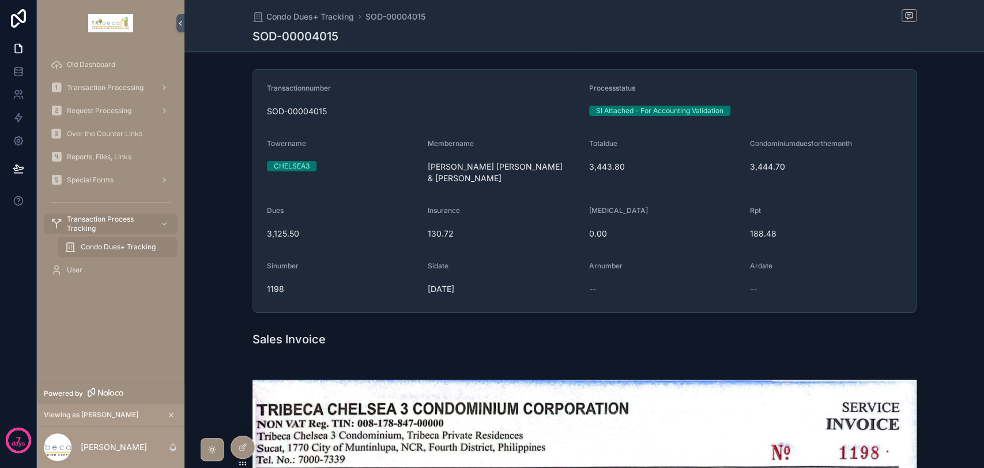
click at [100, 174] on div "Special Forms" at bounding box center [111, 180] width 120 height 18
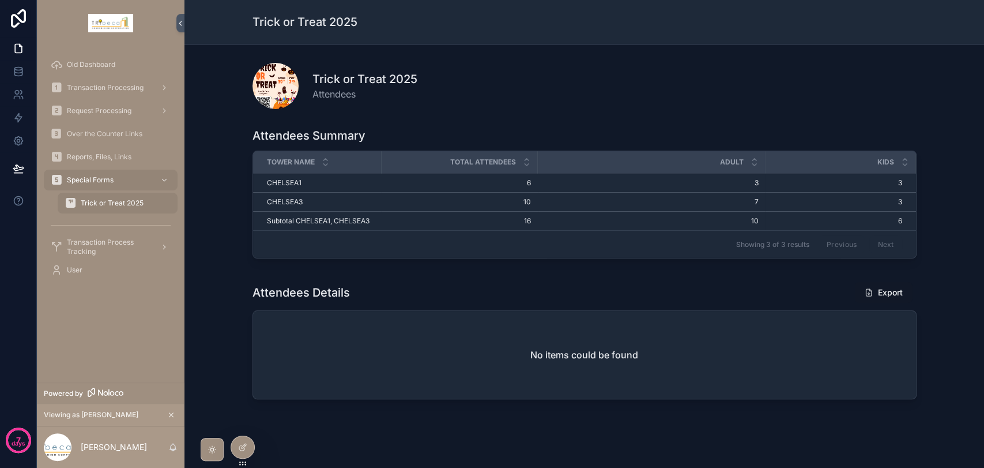
click at [101, 249] on span "Transaction Process Tracking" at bounding box center [109, 247] width 84 height 18
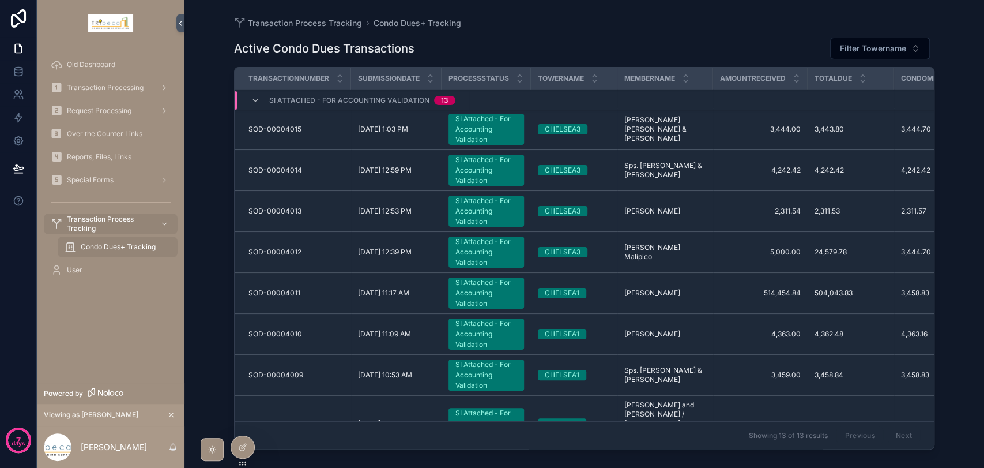
drag, startPoint x: 983, startPoint y: 170, endPoint x: 977, endPoint y: 267, distance: 97.1
click at [977, 267] on div "Transaction Process Tracking Condo Dues+ Tracking Active Condo Dues Transaction…" at bounding box center [585, 234] width 800 height 468
click at [94, 86] on span "Transaction Processing" at bounding box center [105, 87] width 77 height 9
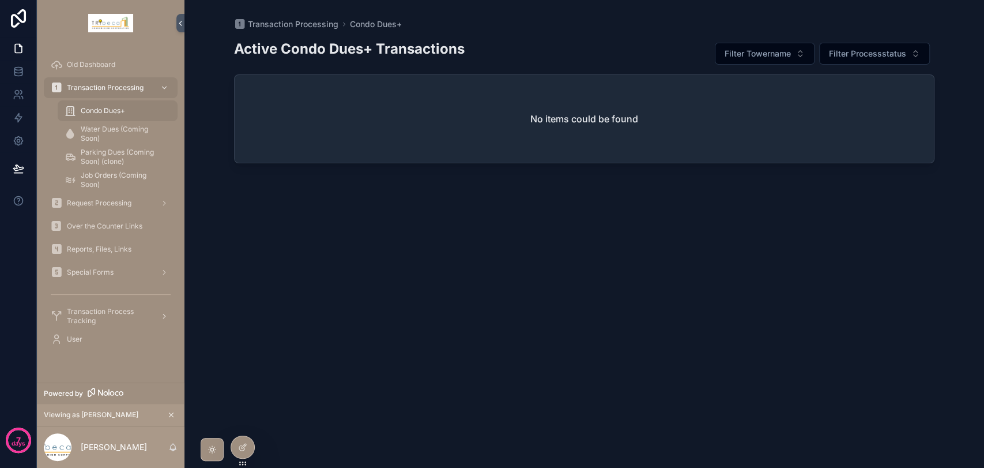
click at [102, 319] on span "Transaction Process Tracking" at bounding box center [109, 316] width 84 height 18
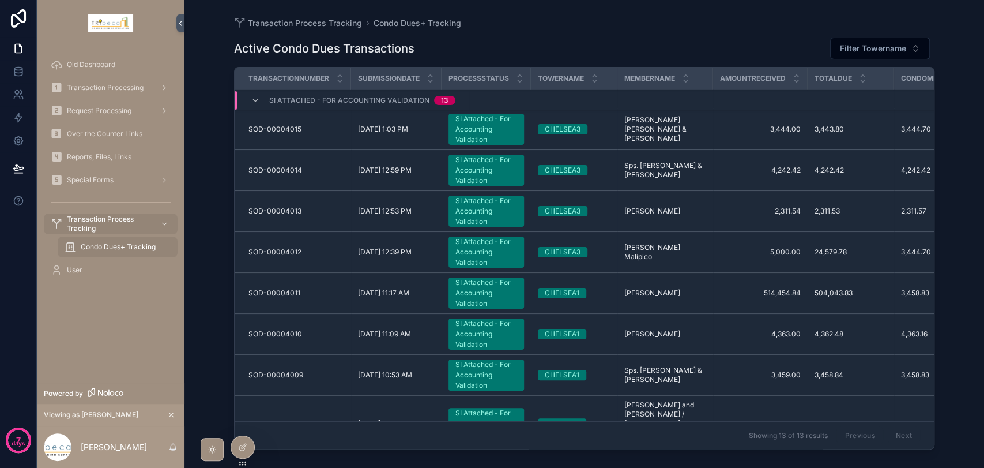
click at [927, 276] on td "3,458.83 3,458.83" at bounding box center [971, 293] width 155 height 41
click at [242, 423] on icon at bounding box center [241, 424] width 5 height 2
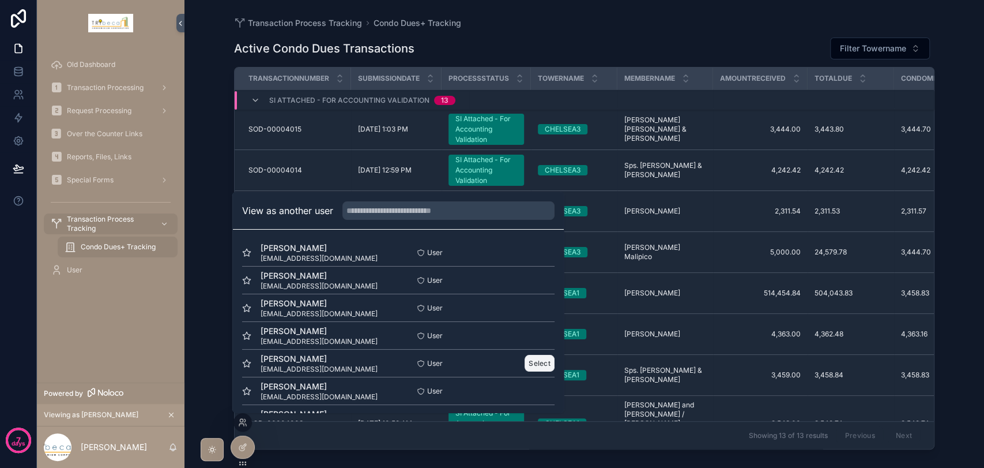
click at [525, 361] on button "Select" at bounding box center [540, 363] width 30 height 17
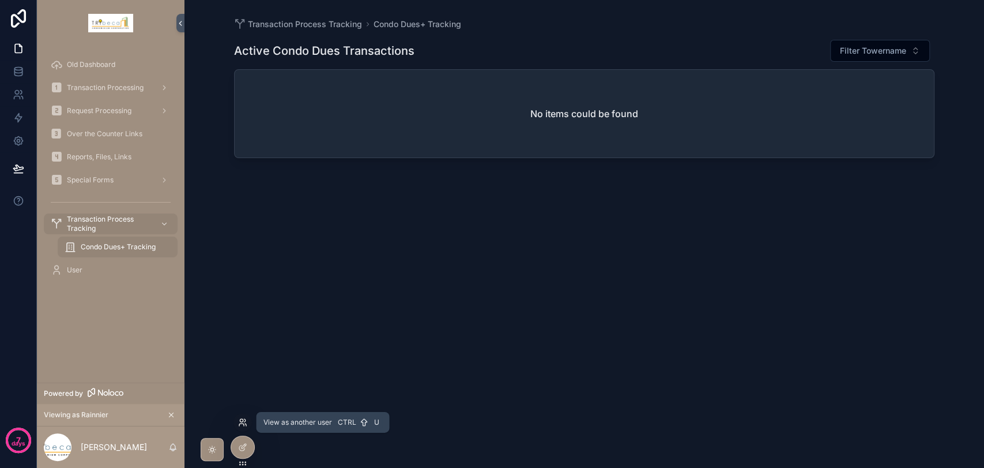
click at [244, 421] on icon at bounding box center [242, 422] width 9 height 9
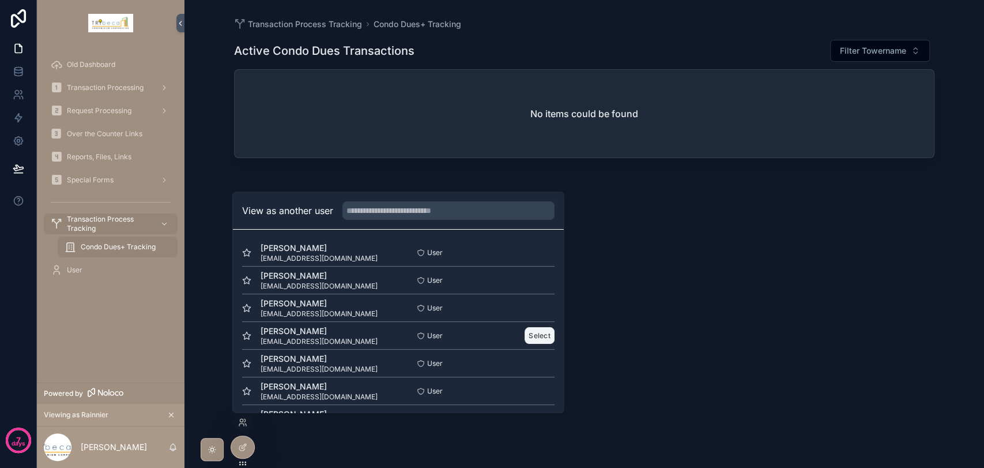
click at [525, 330] on button "Select" at bounding box center [540, 335] width 30 height 17
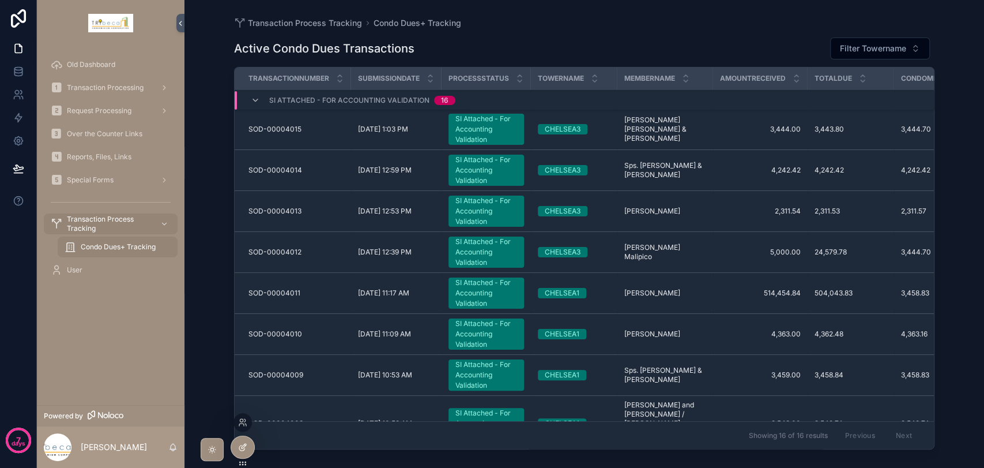
click at [242, 454] on div at bounding box center [242, 447] width 23 height 22
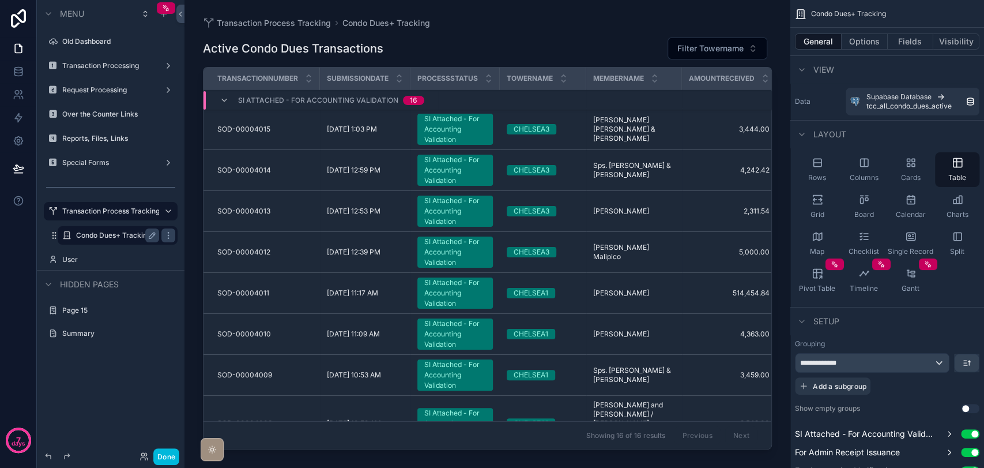
click at [101, 239] on label "Condo Dues+ Tracking" at bounding box center [115, 235] width 78 height 9
click at [423, 133] on div "scrollable content" at bounding box center [488, 227] width 606 height 454
click at [454, 140] on div "SI Attached - For Accounting Validation" at bounding box center [455, 129] width 62 height 31
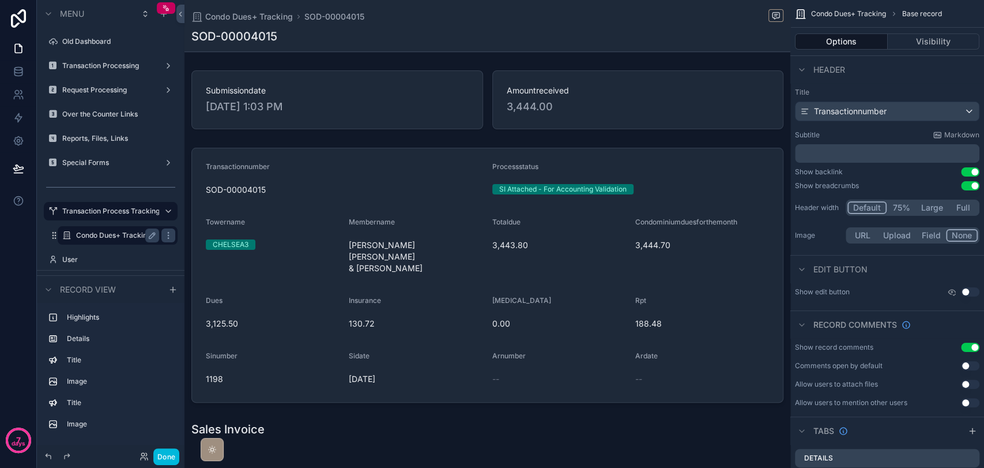
click at [643, 35] on div "SOD-00004015" at bounding box center [487, 36] width 592 height 16
click at [706, 47] on div "Condo Dues+ Tracking SOD-00004015 SOD-00004015" at bounding box center [487, 25] width 592 height 51
click at [919, 155] on p "﻿" at bounding box center [889, 154] width 178 height 12
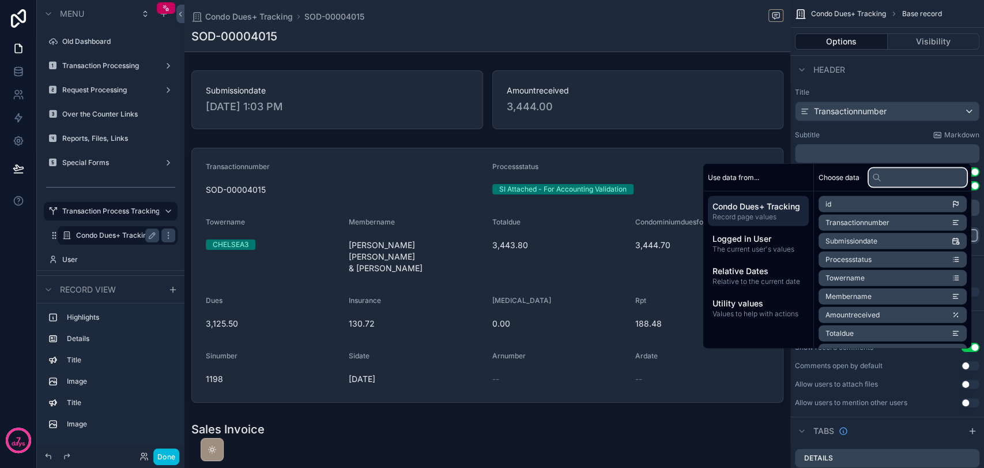
click at [904, 176] on input "text" at bounding box center [918, 177] width 98 height 18
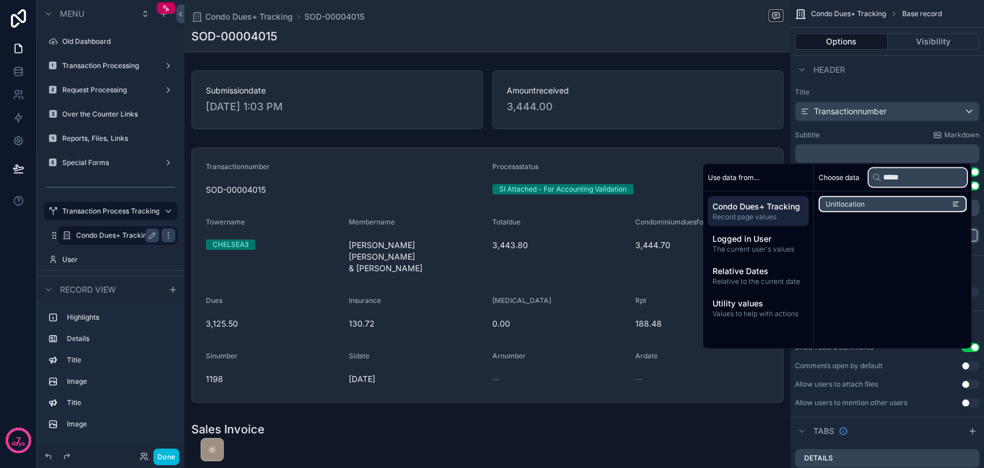
type input "*****"
click at [874, 204] on li "Unitlocation" at bounding box center [893, 204] width 148 height 16
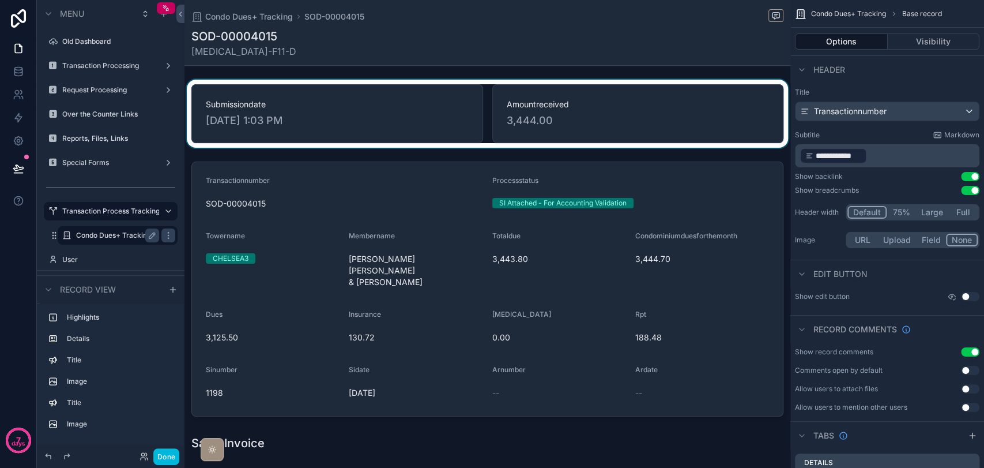
click at [547, 145] on div "scrollable content" at bounding box center [488, 114] width 606 height 68
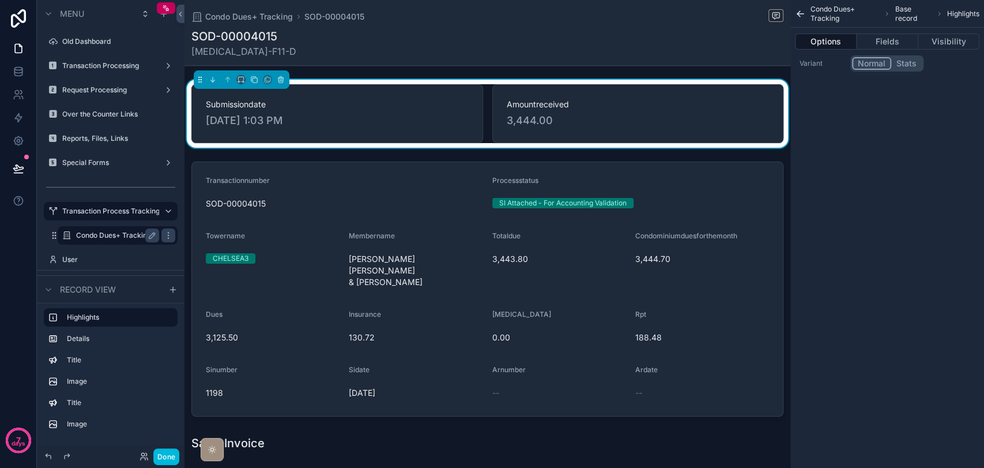
click at [821, 44] on button "Options" at bounding box center [826, 41] width 62 height 16
click at [881, 44] on button "Fields" at bounding box center [887, 41] width 61 height 16
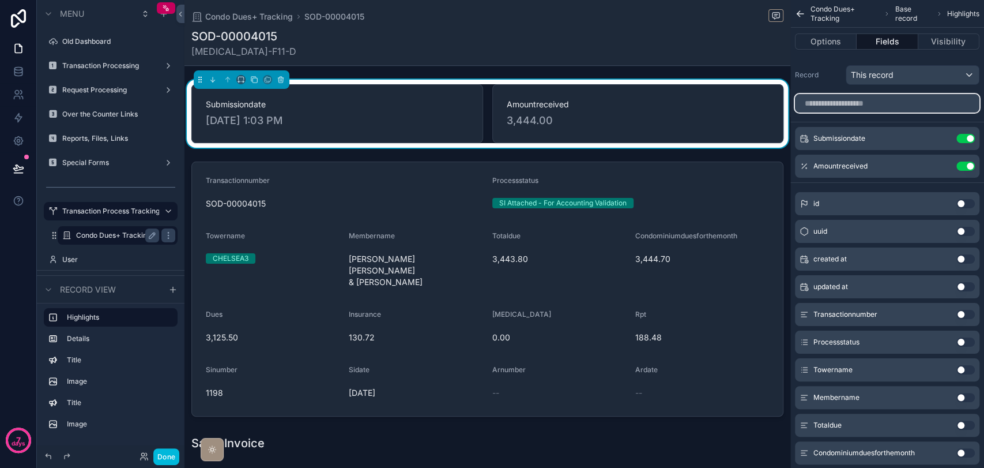
click at [901, 100] on input "scrollable content" at bounding box center [887, 103] width 185 height 18
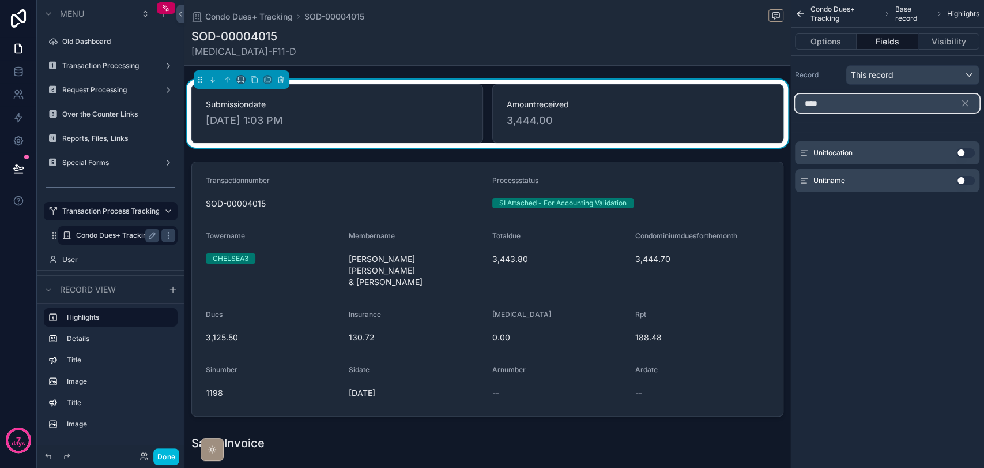
type input "****"
click at [964, 152] on button "Use setting" at bounding box center [966, 152] width 18 height 9
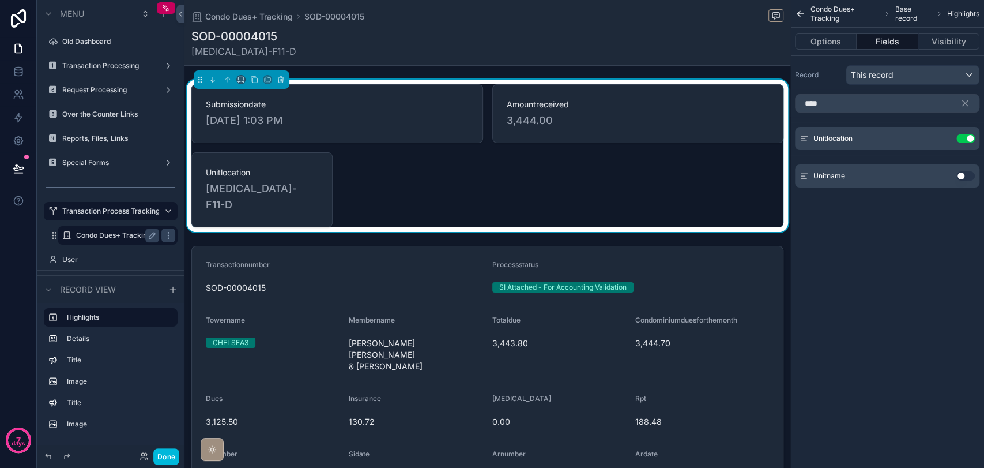
click at [914, 242] on div "Condo Dues+ Tracking Base record Highlights Options Fields Visibility Record Th…" at bounding box center [888, 234] width 194 height 468
click at [967, 105] on icon "scrollable content" at bounding box center [965, 103] width 5 height 5
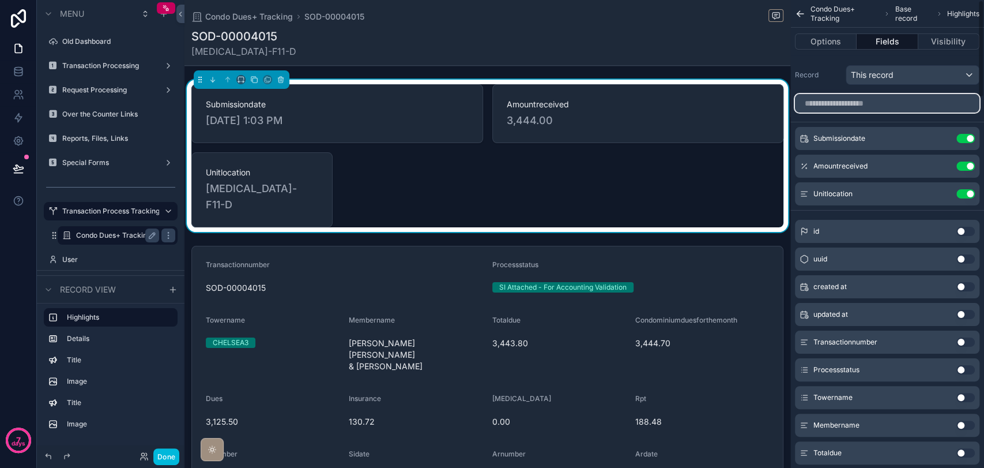
click at [912, 105] on input "scrollable content" at bounding box center [887, 103] width 185 height 18
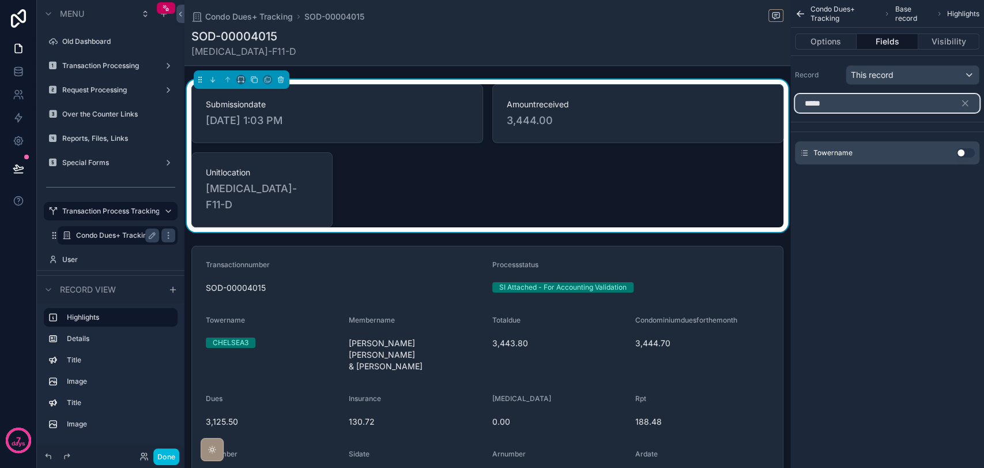
type input "*****"
click at [964, 154] on button "Use setting" at bounding box center [966, 152] width 18 height 9
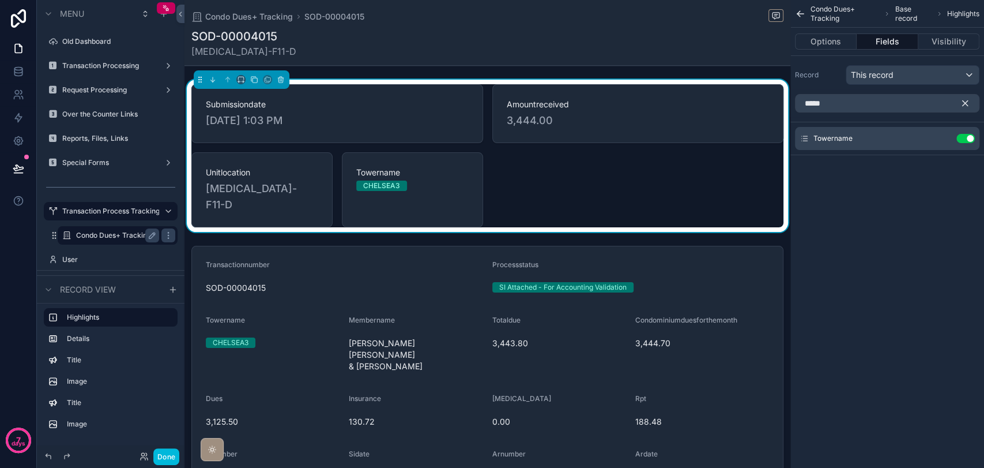
click at [966, 100] on icon "scrollable content" at bounding box center [965, 103] width 10 height 10
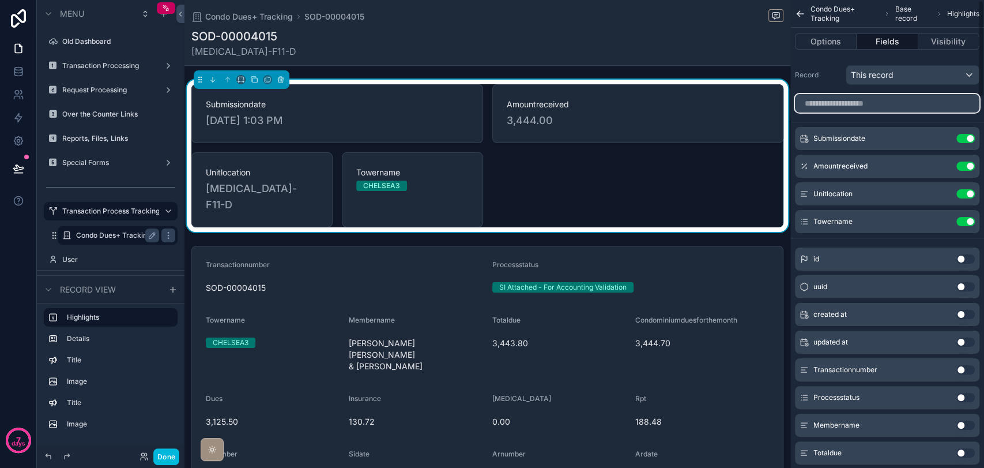
click at [893, 100] on input "scrollable content" at bounding box center [887, 103] width 185 height 18
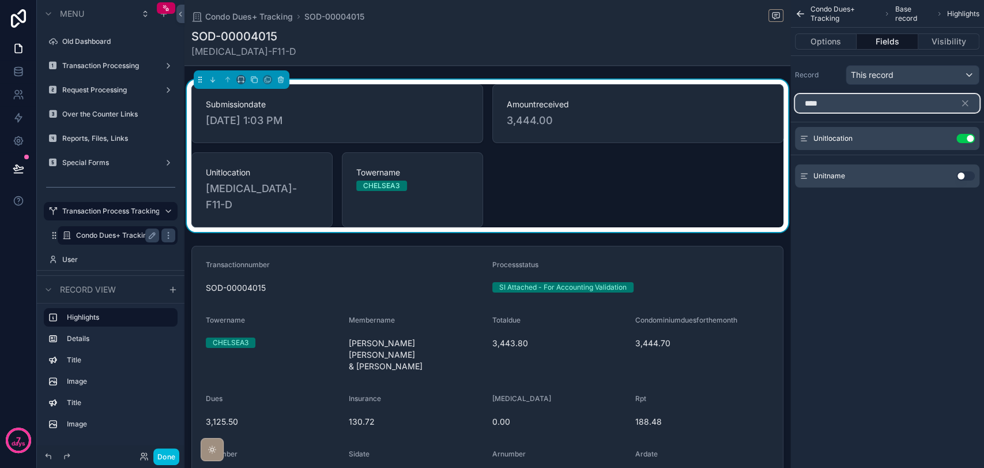
type input "****"
click at [964, 176] on button "Use setting" at bounding box center [966, 175] width 18 height 9
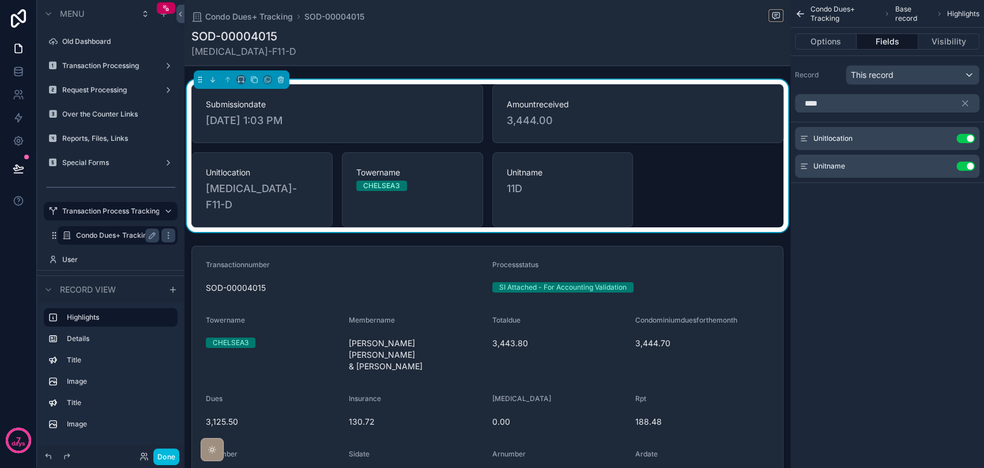
click at [869, 273] on div "Condo Dues+ Tracking Base record Highlights Options Fields Visibility Record Th…" at bounding box center [888, 234] width 194 height 468
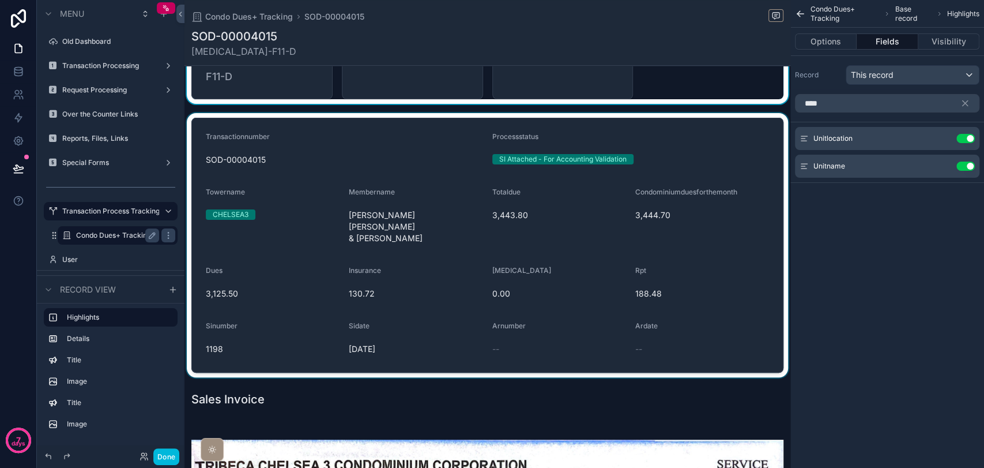
scroll to position [64, 0]
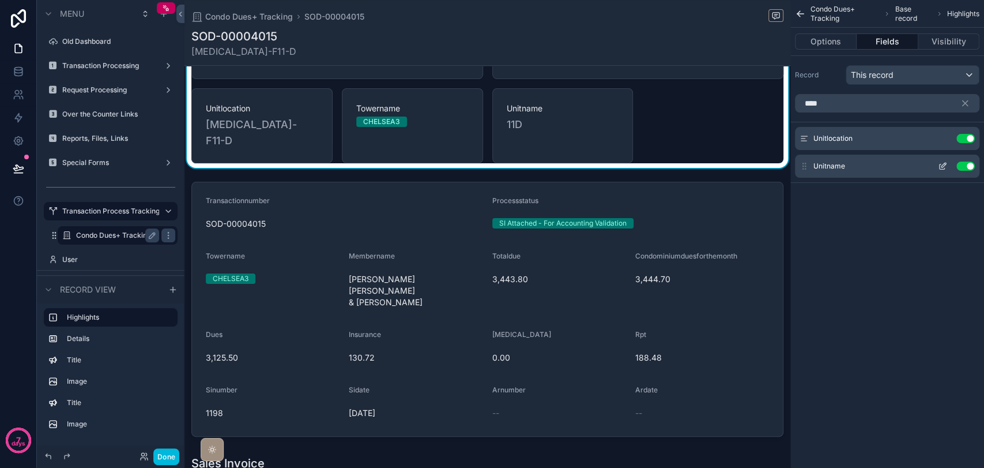
click at [972, 170] on div "Use setting" at bounding box center [955, 165] width 42 height 9
click at [968, 139] on button "Use setting" at bounding box center [966, 138] width 18 height 9
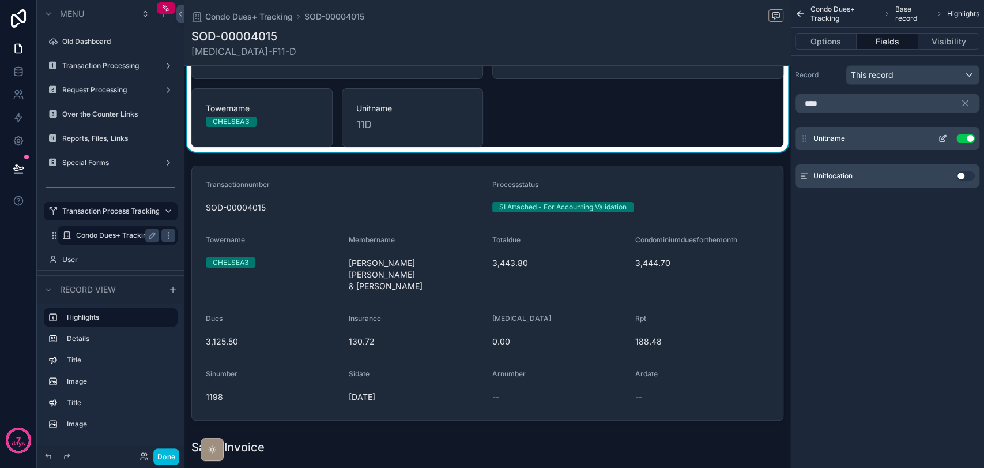
click at [961, 144] on div "Unitname Use setting" at bounding box center [887, 138] width 185 height 23
click at [966, 137] on button "Use setting" at bounding box center [966, 138] width 18 height 9
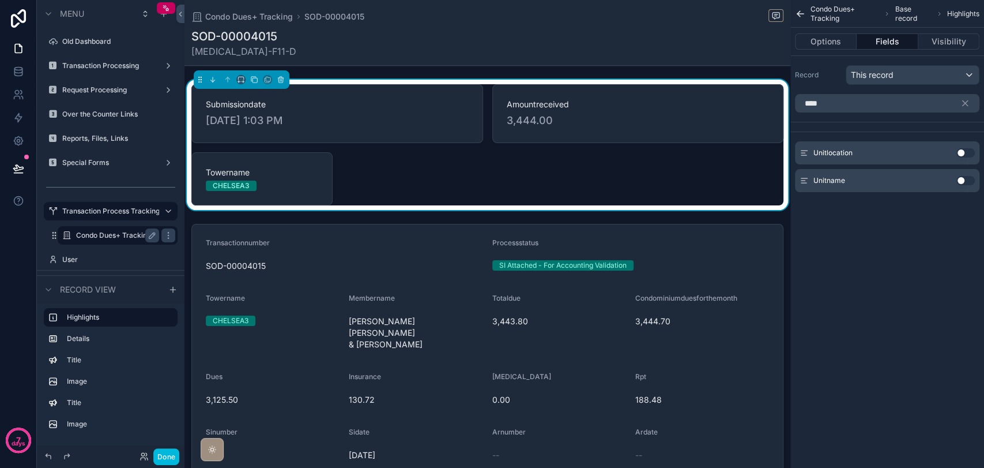
scroll to position [0, 0]
click at [284, 80] on icon "scrollable content" at bounding box center [281, 80] width 8 height 8
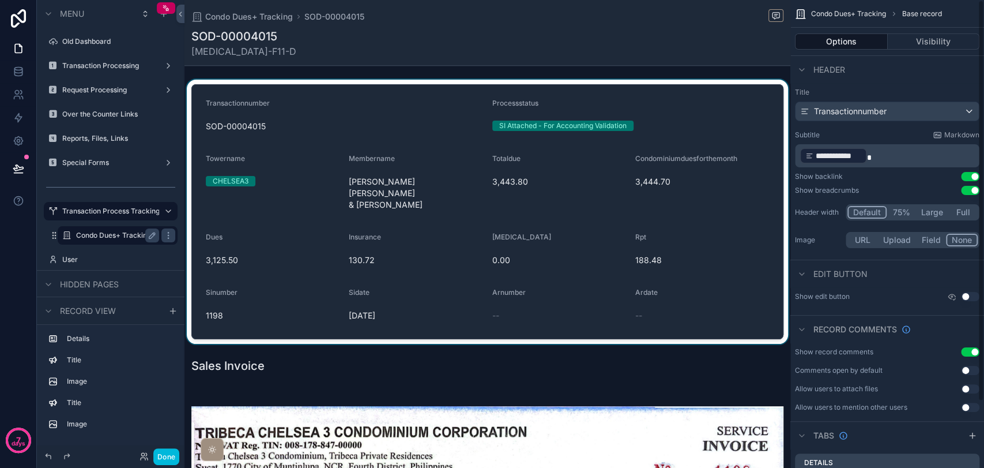
click at [720, 141] on div "scrollable content" at bounding box center [488, 212] width 606 height 264
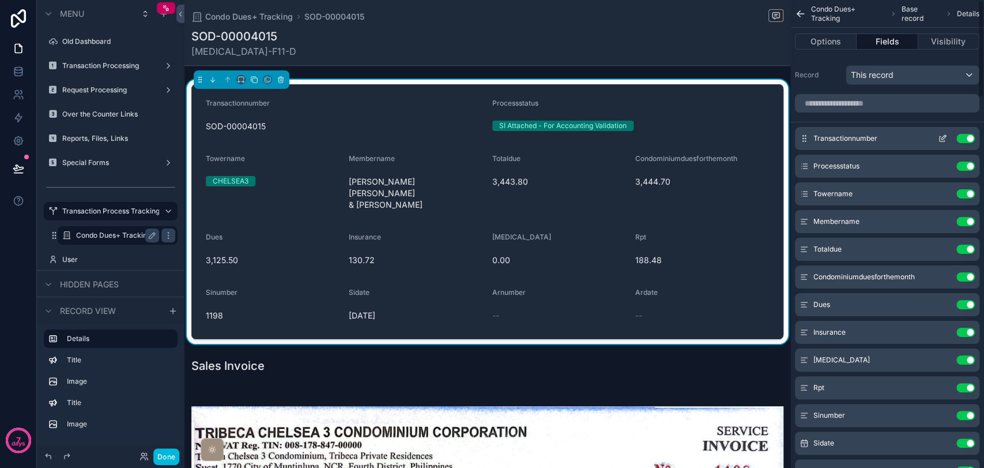
click at [943, 138] on icon "scrollable content" at bounding box center [944, 137] width 5 height 5
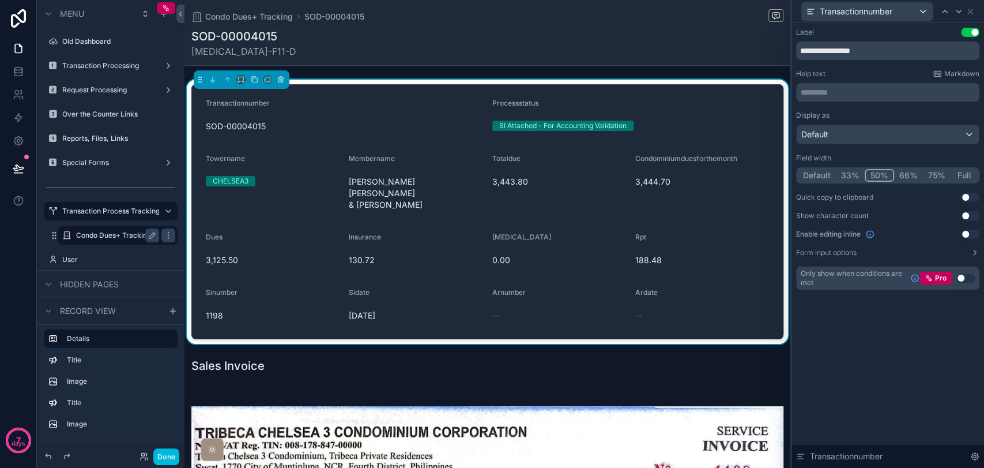
click at [820, 171] on button "Default" at bounding box center [817, 175] width 38 height 13
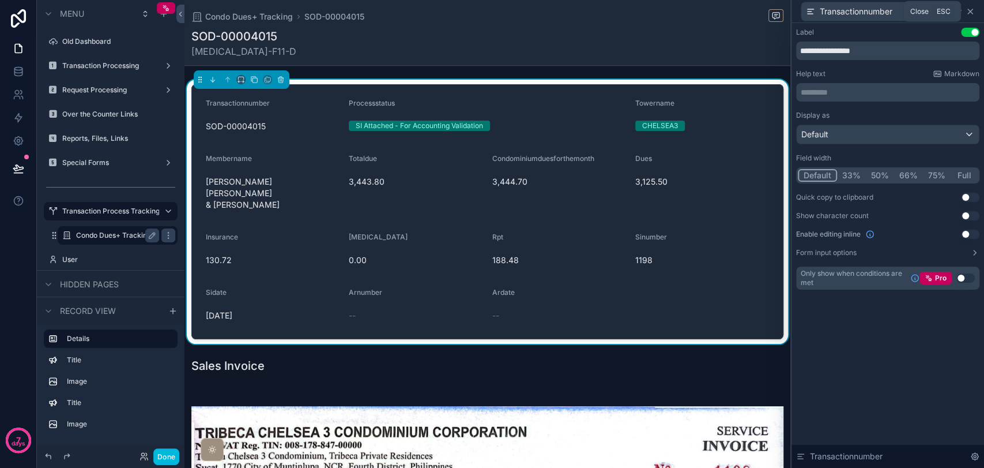
click at [971, 12] on icon at bounding box center [970, 11] width 5 height 5
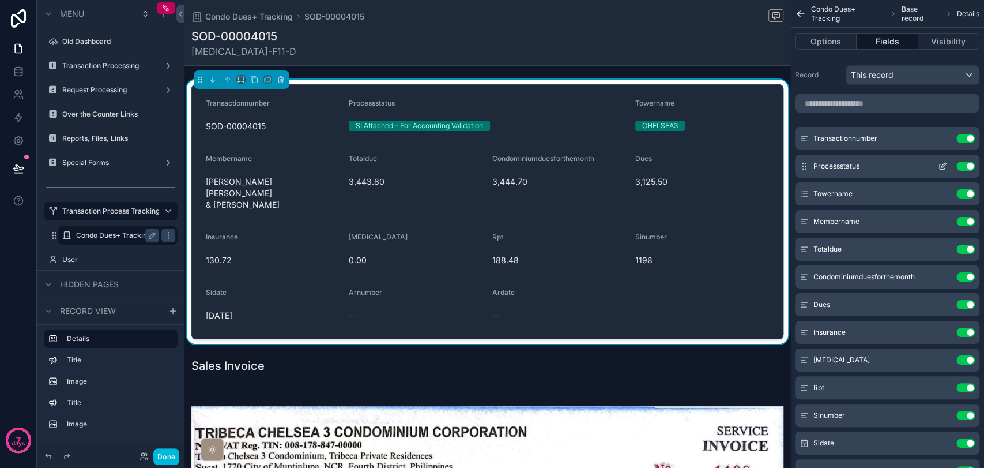
click at [938, 170] on icon "scrollable content" at bounding box center [942, 165] width 9 height 9
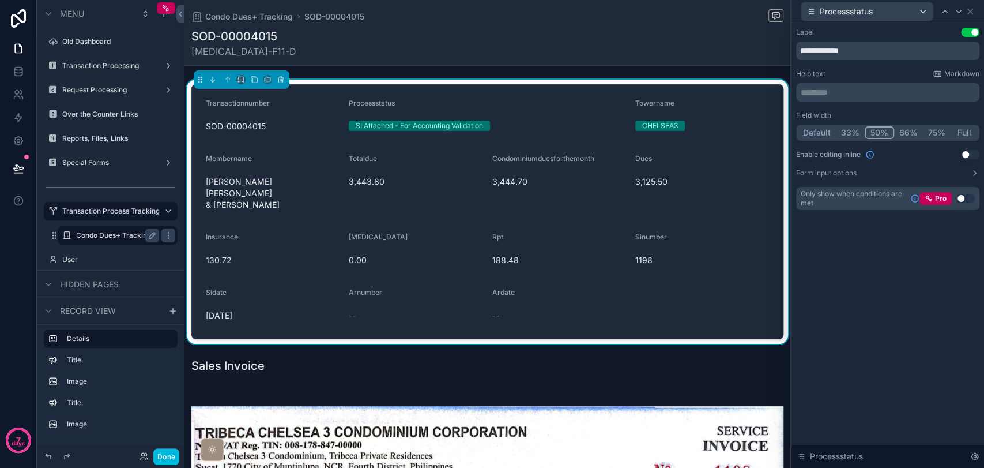
click at [808, 131] on button "Default" at bounding box center [817, 132] width 38 height 13
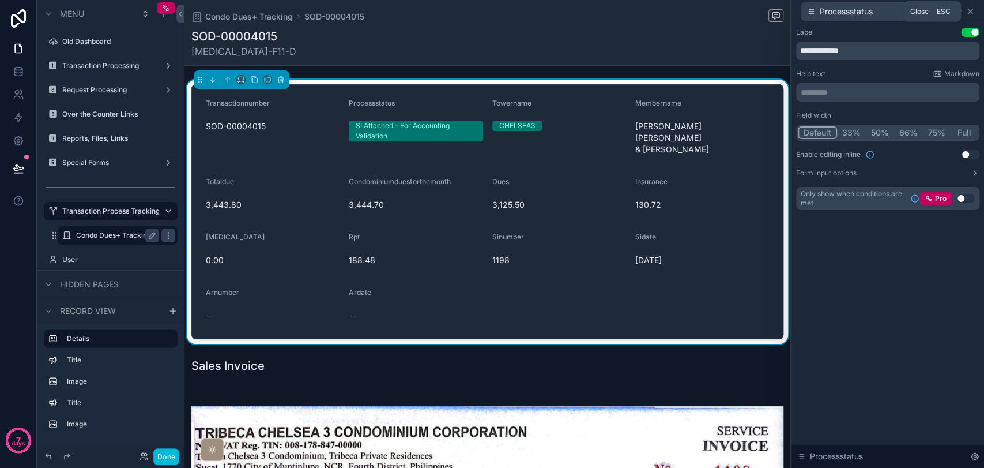
click at [973, 10] on icon at bounding box center [970, 11] width 9 height 9
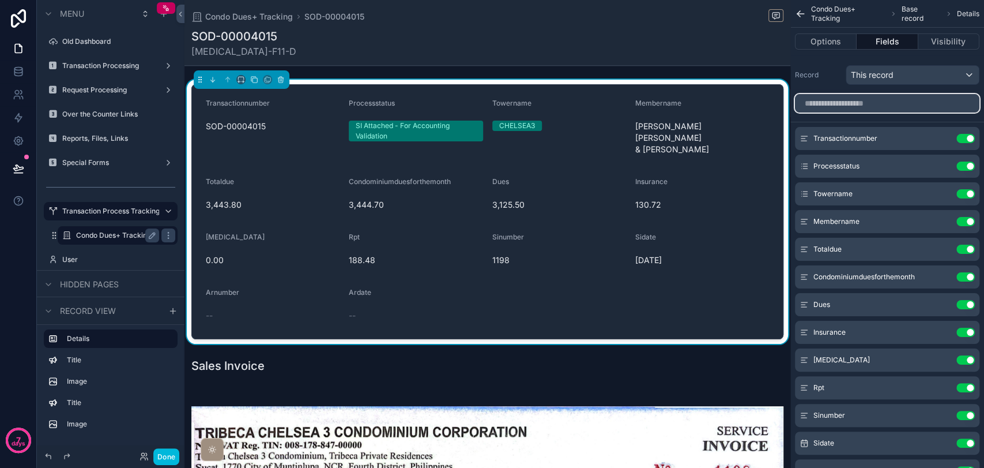
click at [863, 104] on input "scrollable content" at bounding box center [887, 103] width 185 height 18
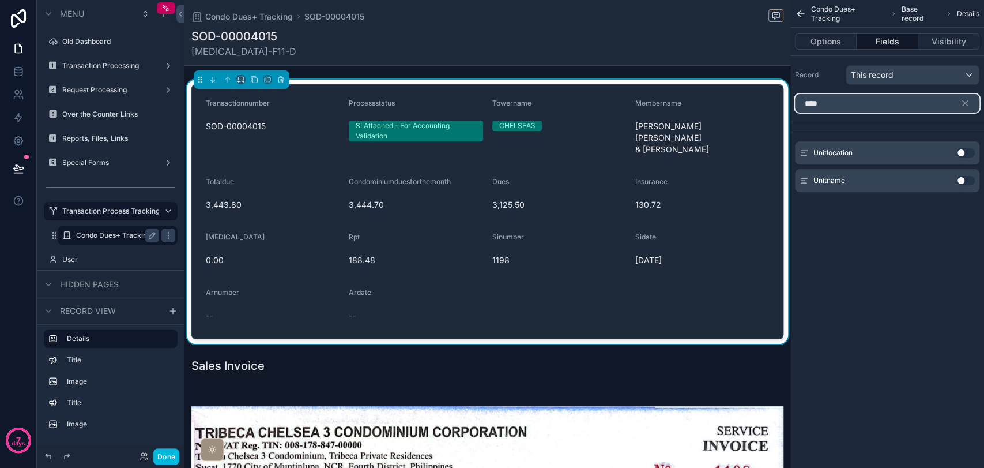
type input "****"
click at [964, 181] on button "Use setting" at bounding box center [966, 180] width 18 height 9
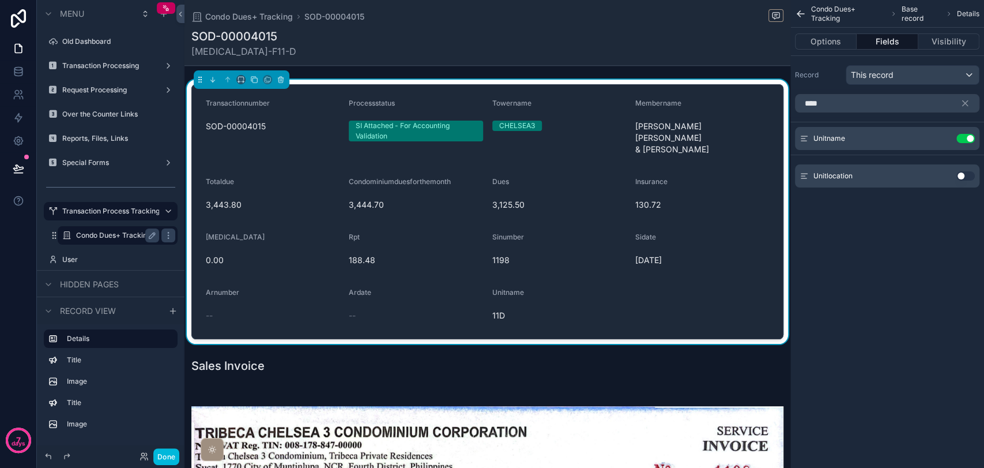
click at [967, 173] on button "Use setting" at bounding box center [966, 175] width 18 height 9
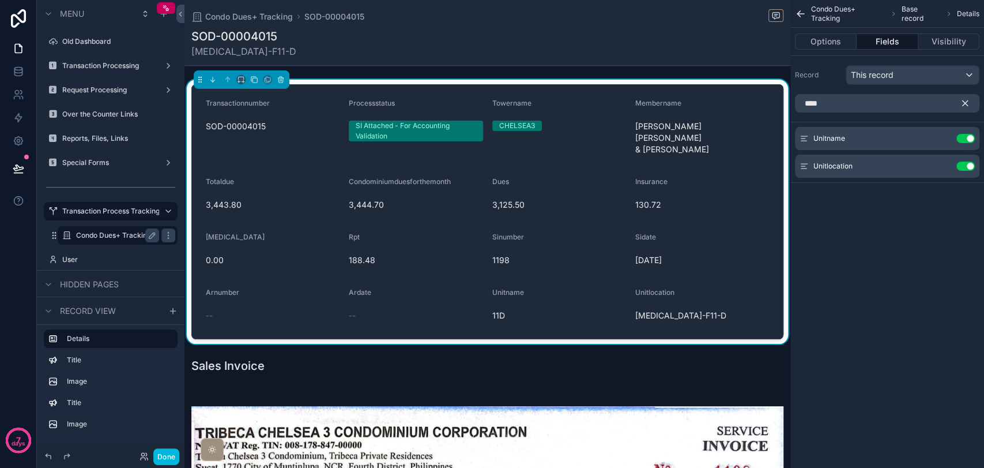
click at [967, 98] on icon "scrollable content" at bounding box center [965, 103] width 10 height 10
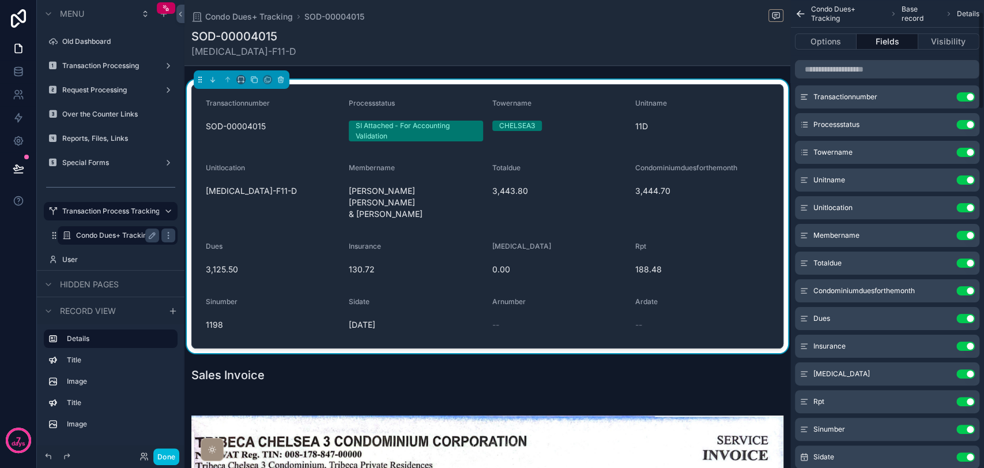
scroll to position [64, 0]
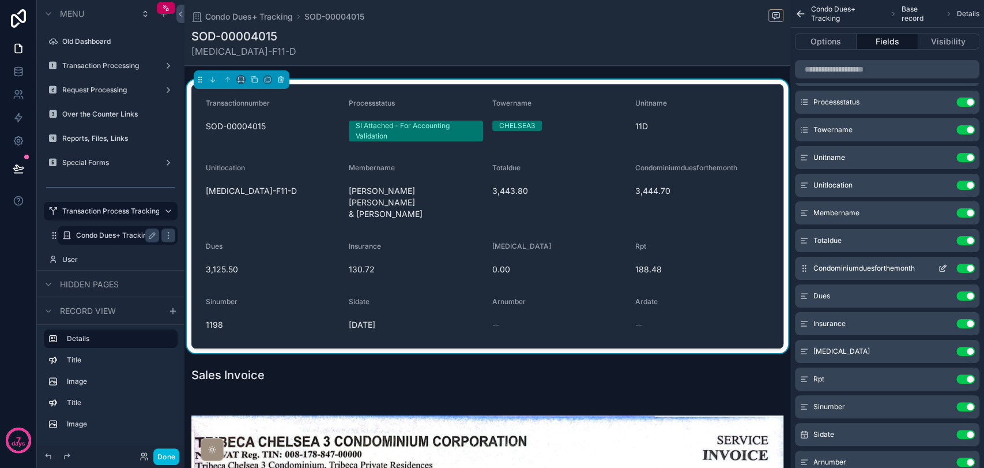
click at [965, 270] on button "Use setting" at bounding box center [966, 268] width 18 height 9
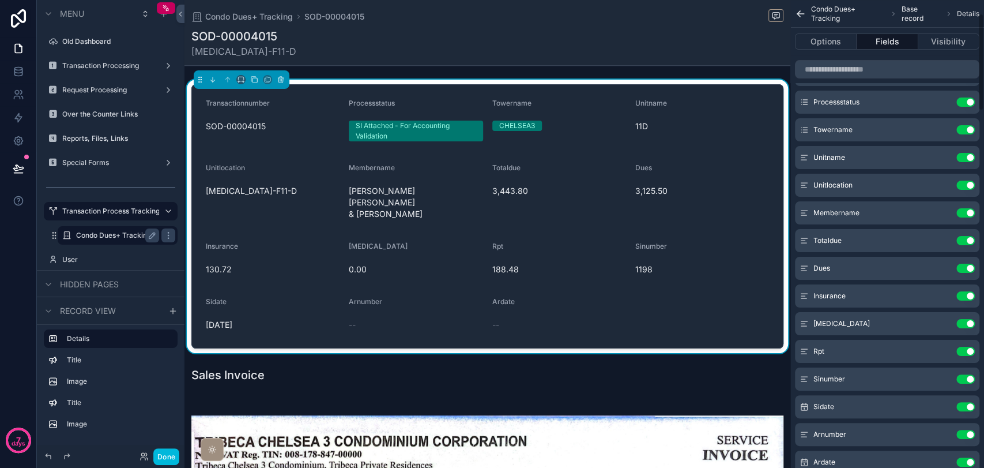
click at [965, 270] on button "Use setting" at bounding box center [966, 268] width 18 height 9
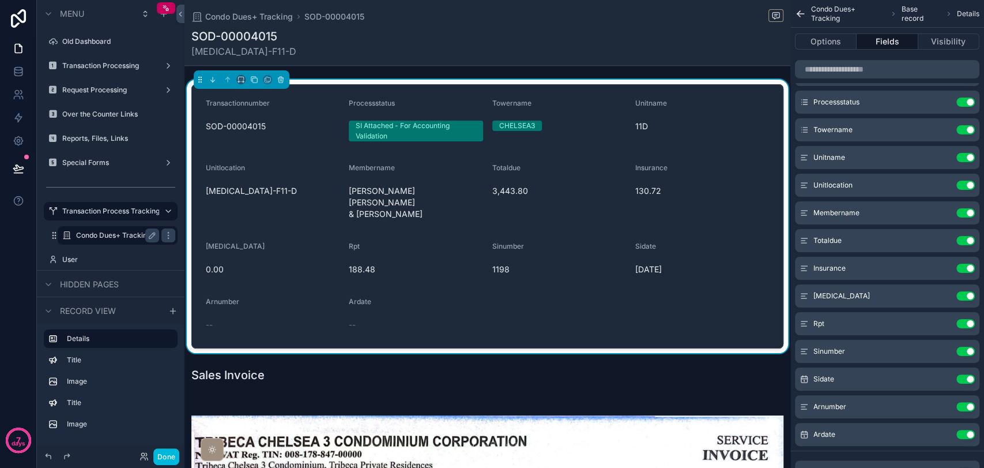
click at [965, 270] on button "Use setting" at bounding box center [966, 268] width 18 height 9
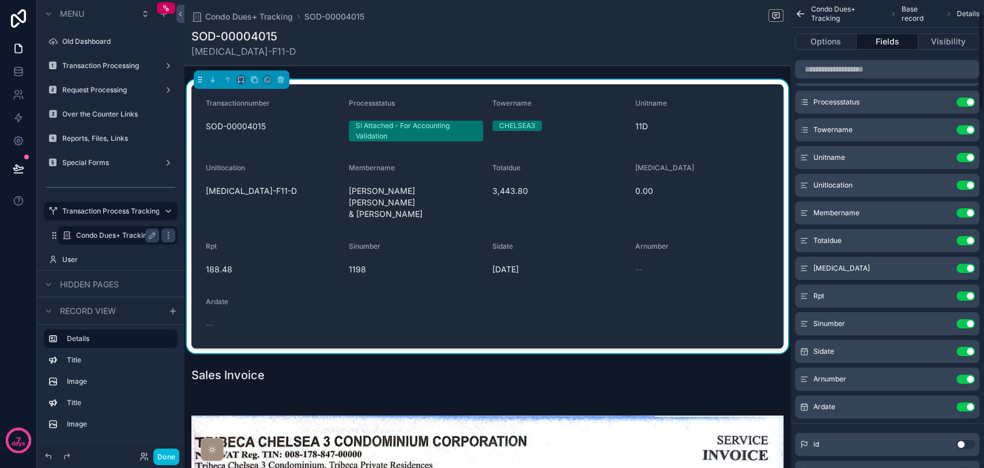
click at [965, 270] on button "Use setting" at bounding box center [966, 268] width 18 height 9
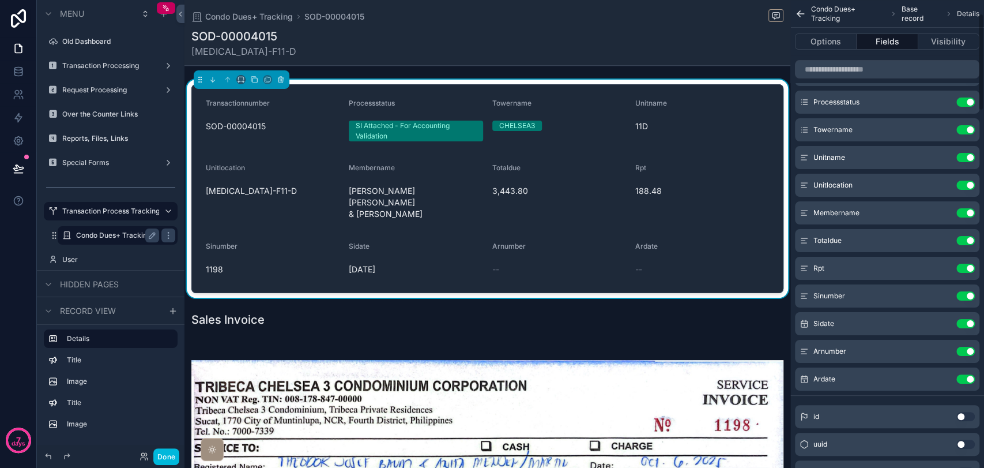
click at [965, 270] on button "Use setting" at bounding box center [966, 268] width 18 height 9
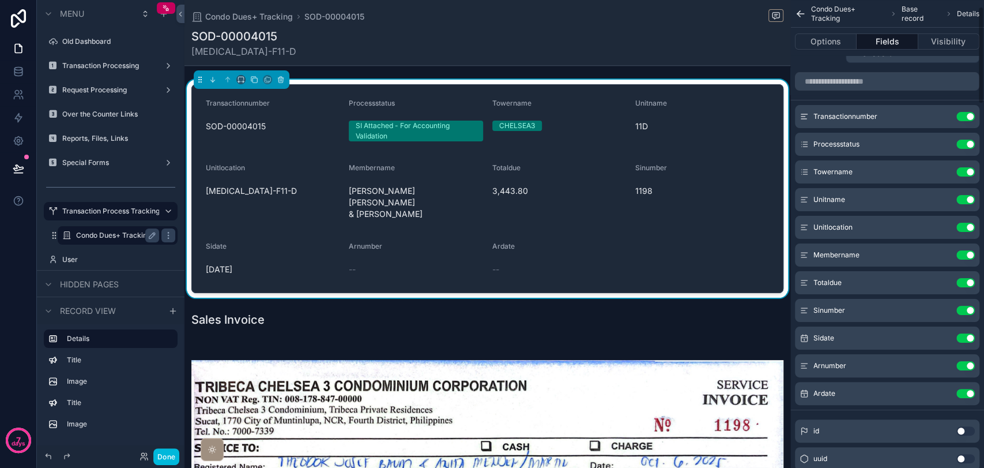
scroll to position [0, 0]
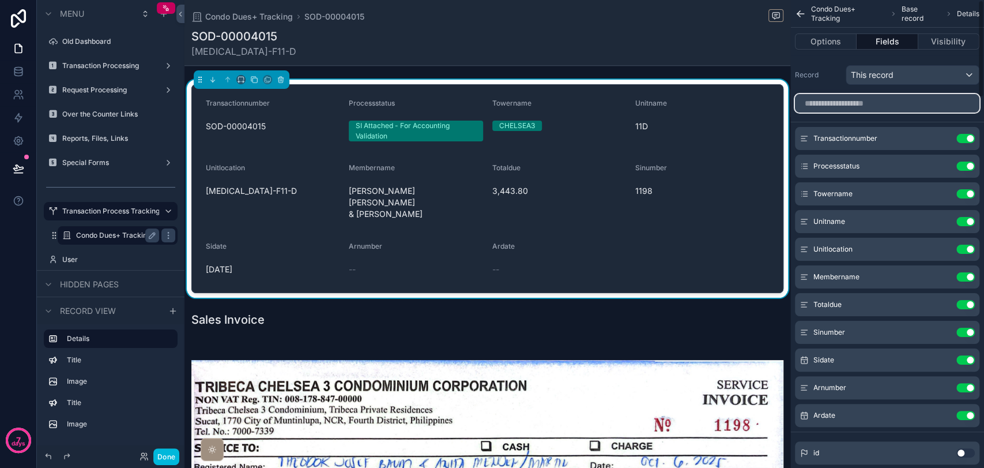
click at [870, 101] on input "scrollable content" at bounding box center [887, 103] width 185 height 18
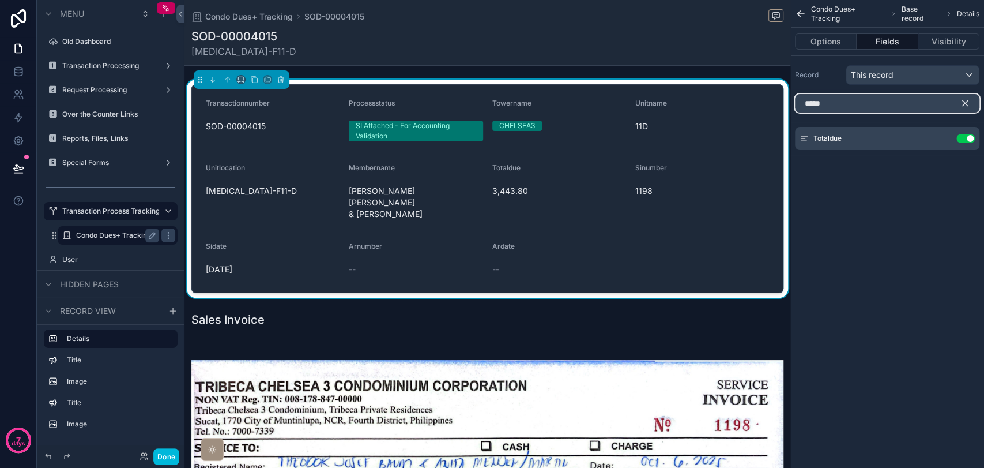
type input "*****"
click at [965, 104] on icon "scrollable content" at bounding box center [965, 103] width 10 height 10
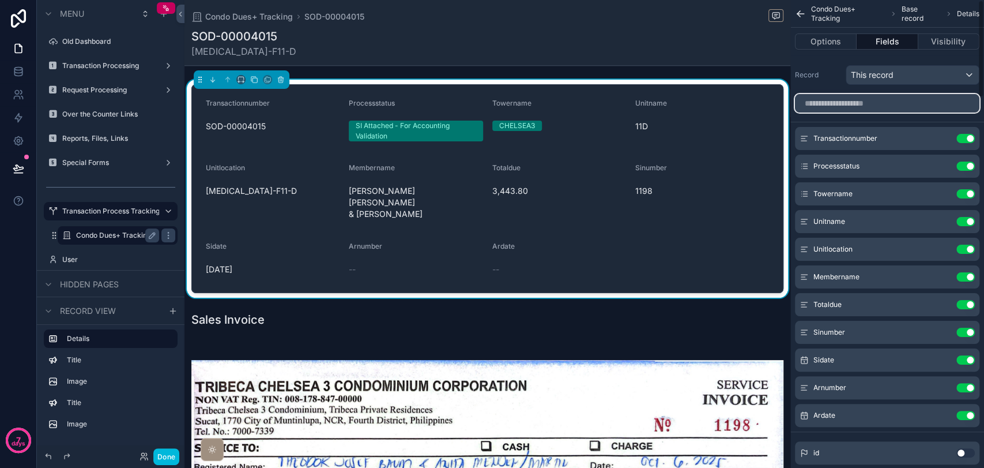
click at [889, 101] on input "scrollable content" at bounding box center [887, 103] width 185 height 18
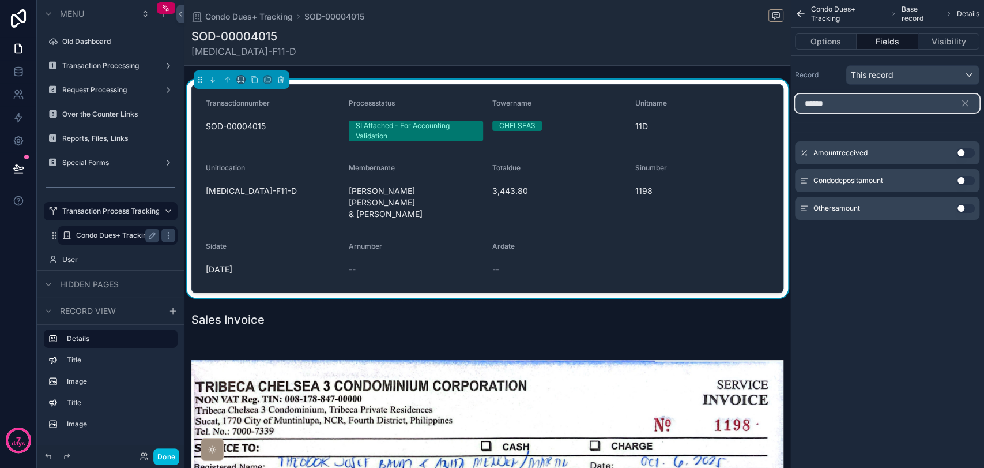
type input "******"
click at [960, 151] on button "Use setting" at bounding box center [966, 152] width 18 height 9
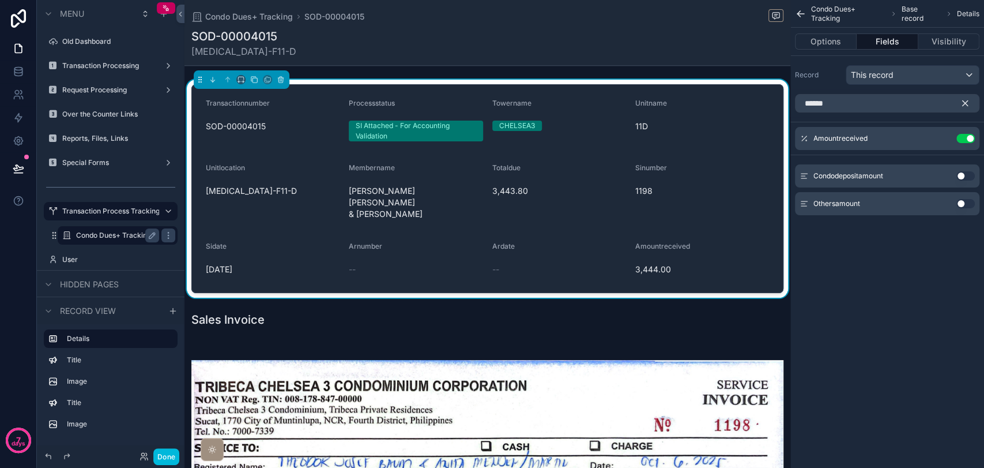
click at [965, 104] on icon "scrollable content" at bounding box center [965, 103] width 10 height 10
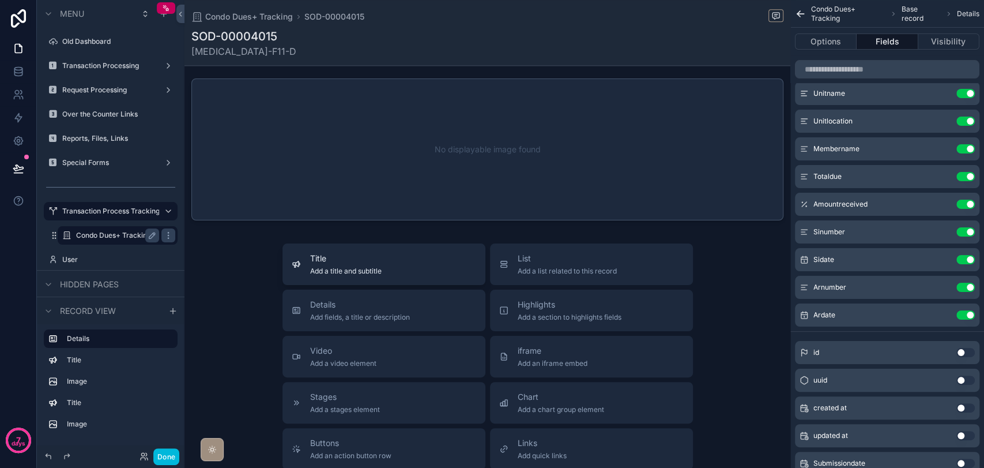
scroll to position [769, 0]
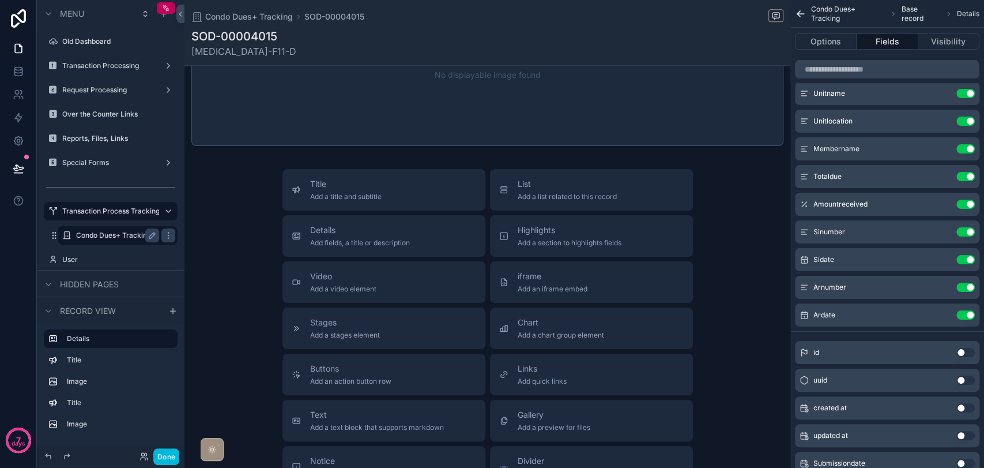
click at [248, 257] on div "Title Add a title and subtitle List Add a list related to this record Details A…" at bounding box center [488, 374] width 606 height 411
click at [162, 462] on button "Done" at bounding box center [166, 456] width 26 height 17
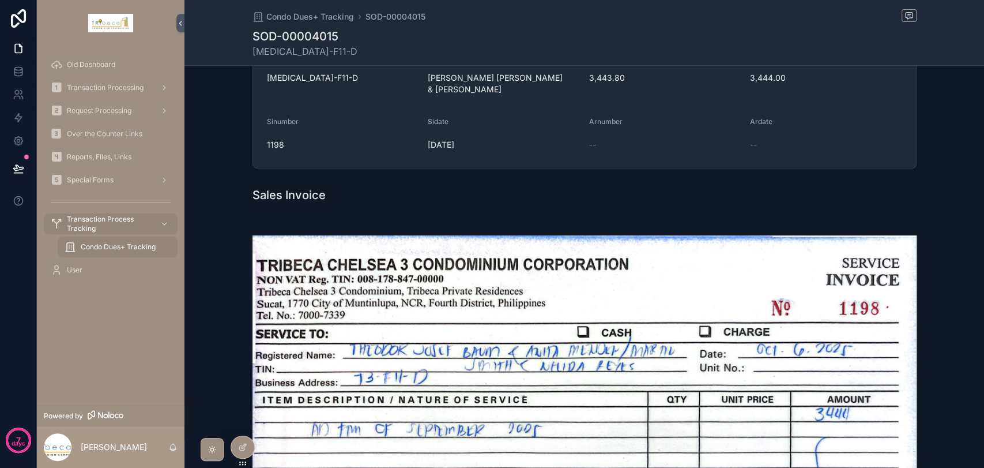
scroll to position [0, 0]
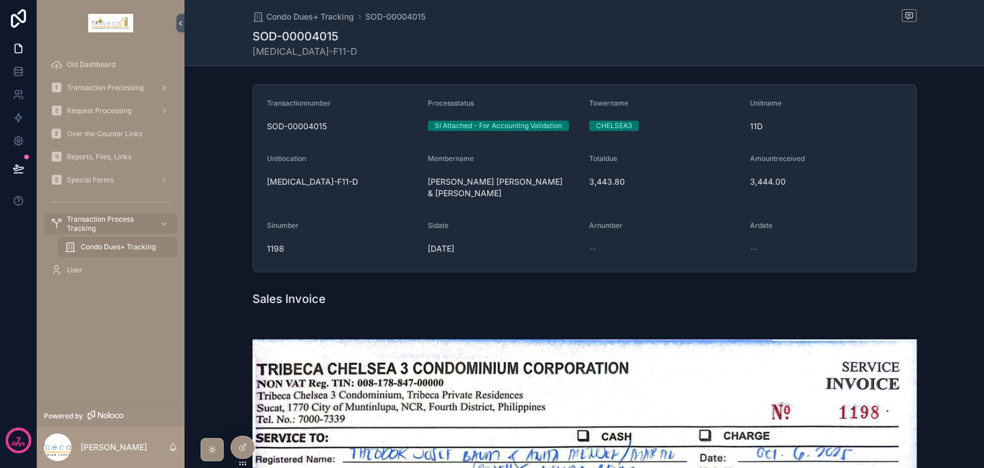
click at [111, 91] on span "Transaction Processing" at bounding box center [105, 87] width 77 height 9
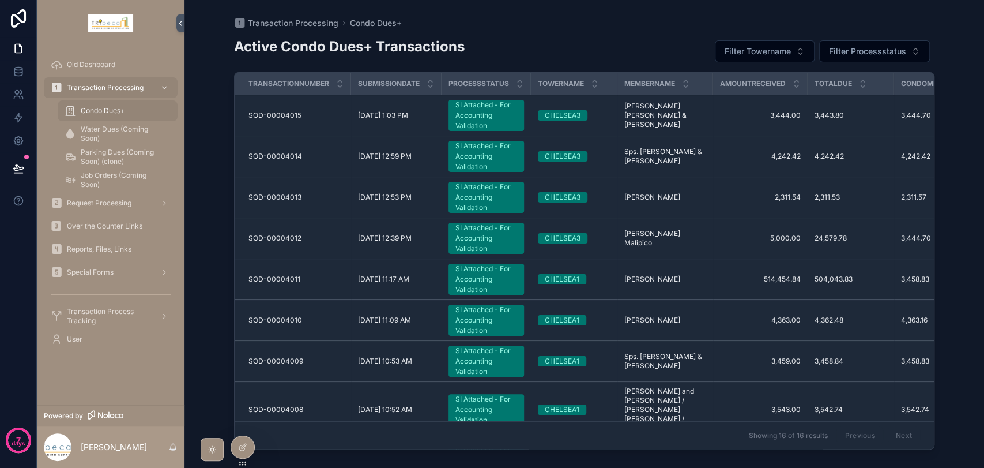
click at [488, 119] on div "SI Attached - For Accounting Validation" at bounding box center [487, 115] width 62 height 31
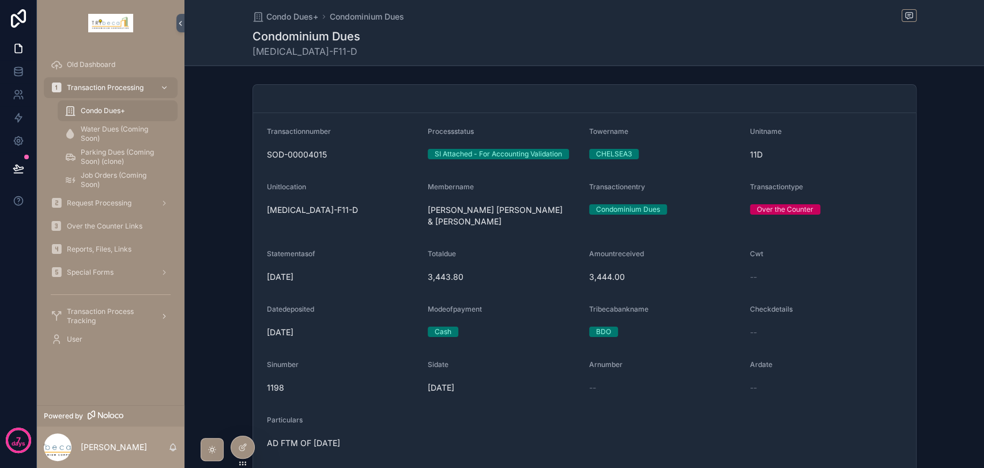
click at [100, 315] on span "Transaction Process Tracking" at bounding box center [109, 316] width 84 height 18
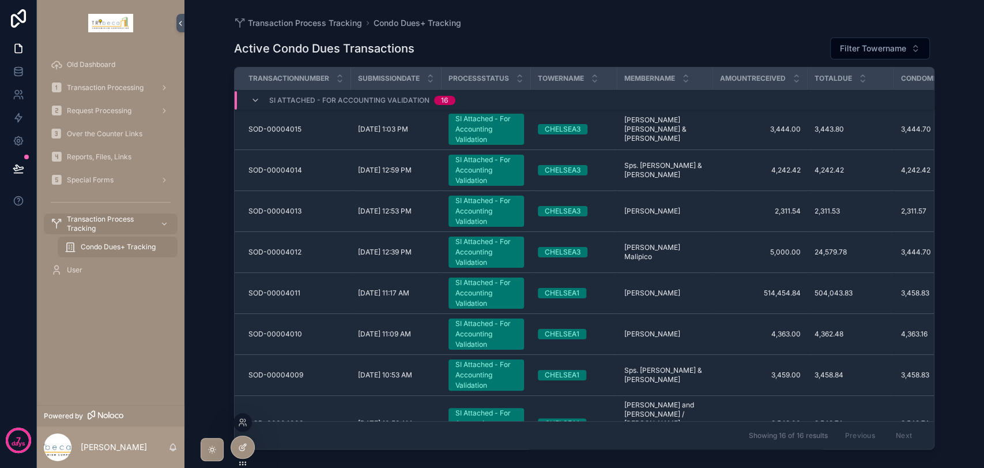
click at [245, 452] on div at bounding box center [242, 447] width 23 height 22
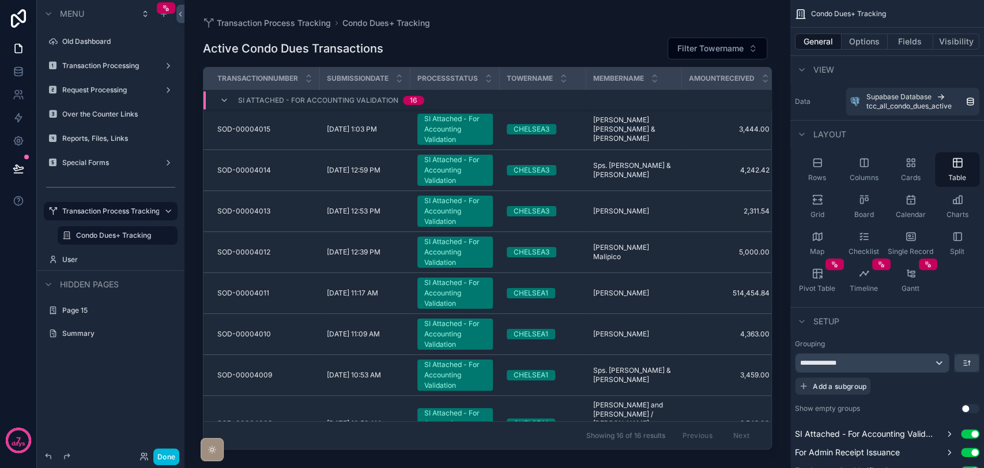
click at [460, 137] on div "scrollable content" at bounding box center [488, 227] width 606 height 454
click at [457, 131] on div "SI Attached - For Accounting Validation" at bounding box center [455, 129] width 62 height 31
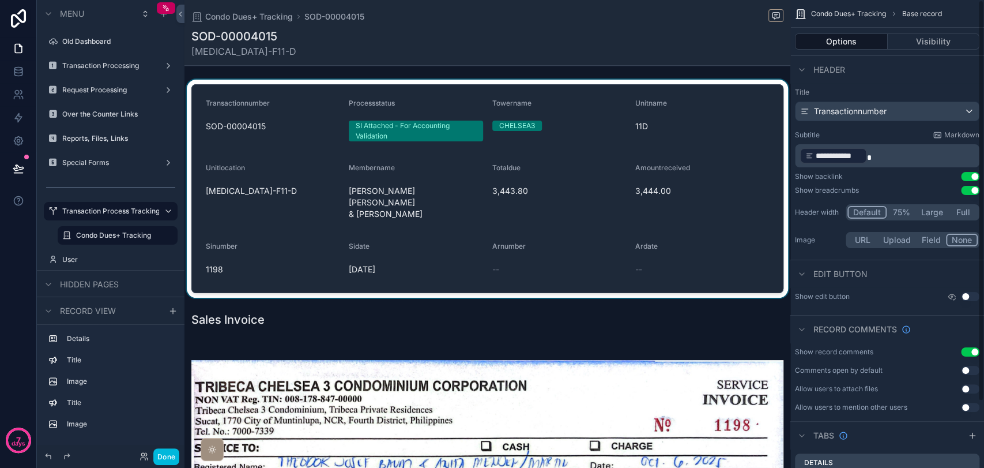
click at [757, 232] on div "scrollable content" at bounding box center [488, 189] width 606 height 218
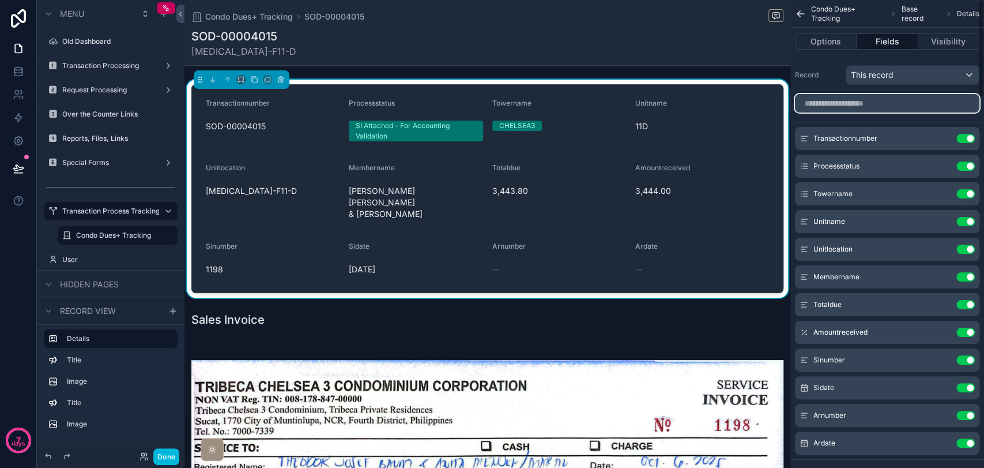
click at [918, 98] on input "scrollable content" at bounding box center [887, 103] width 185 height 18
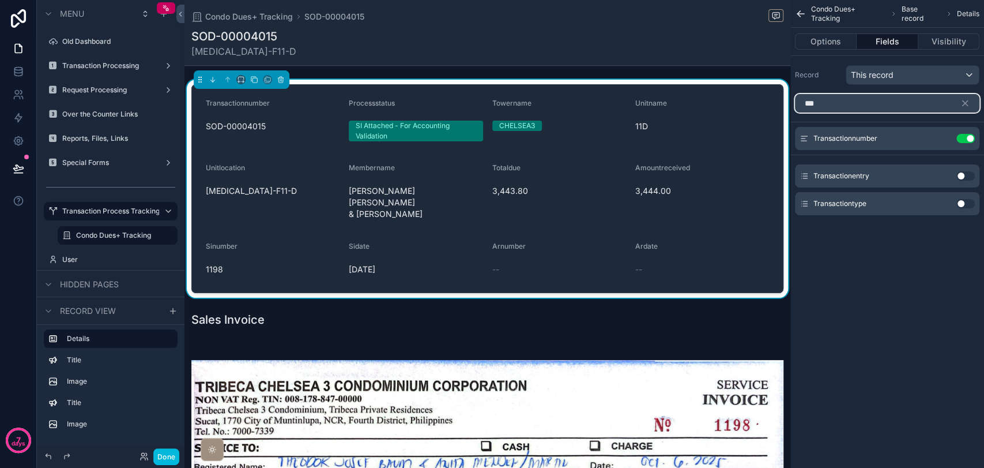
type input "***"
click at [969, 177] on button "Use setting" at bounding box center [966, 175] width 18 height 9
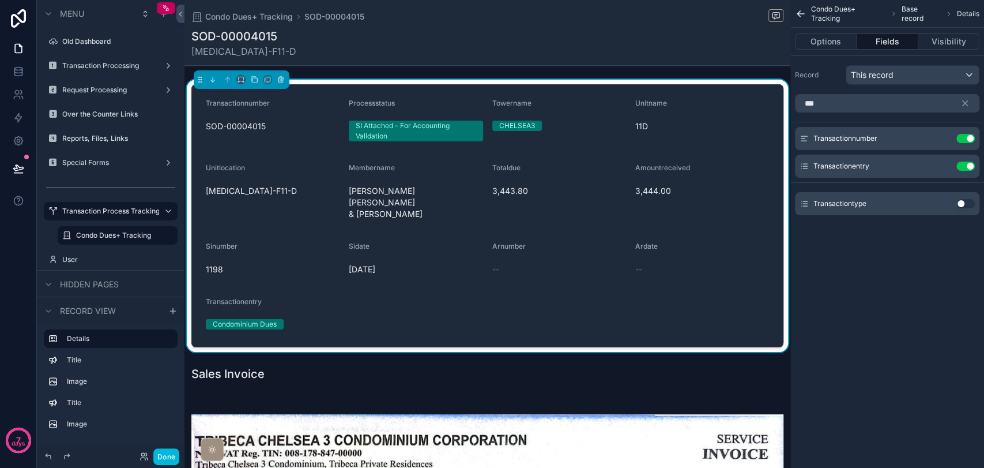
click at [962, 202] on button "Use setting" at bounding box center [966, 203] width 18 height 9
click at [968, 103] on icon "scrollable content" at bounding box center [965, 103] width 10 height 10
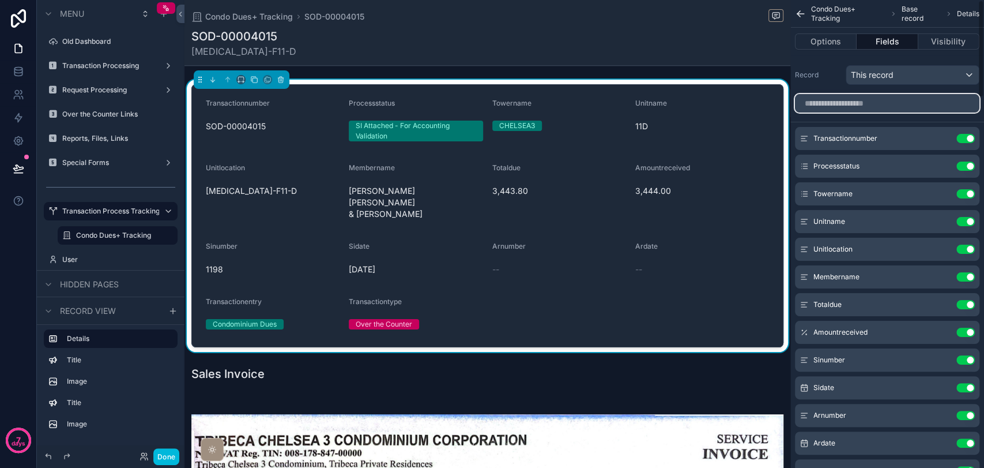
click at [900, 107] on input "scrollable content" at bounding box center [887, 103] width 185 height 18
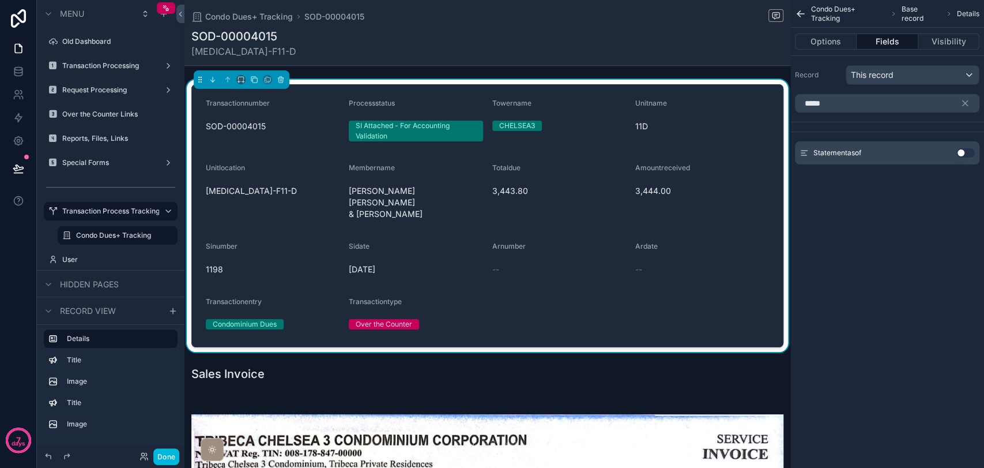
click at [964, 153] on button "Use setting" at bounding box center [966, 152] width 18 height 9
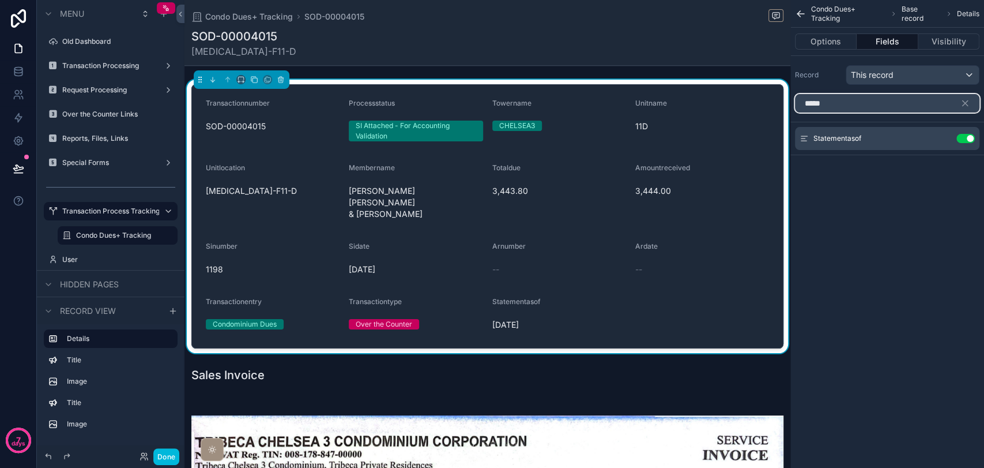
drag, startPoint x: 915, startPoint y: 104, endPoint x: 731, endPoint y: 91, distance: 184.4
click at [731, 91] on div "Old Dashboard Transaction Processing Request Processing Over the Counter Links …" at bounding box center [585, 234] width 800 height 468
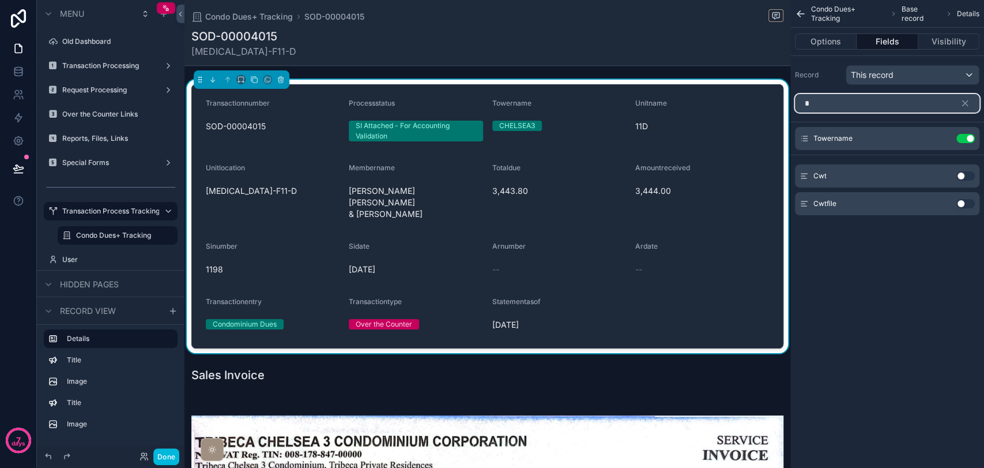
type input "*"
click at [961, 175] on button "Use setting" at bounding box center [966, 175] width 18 height 9
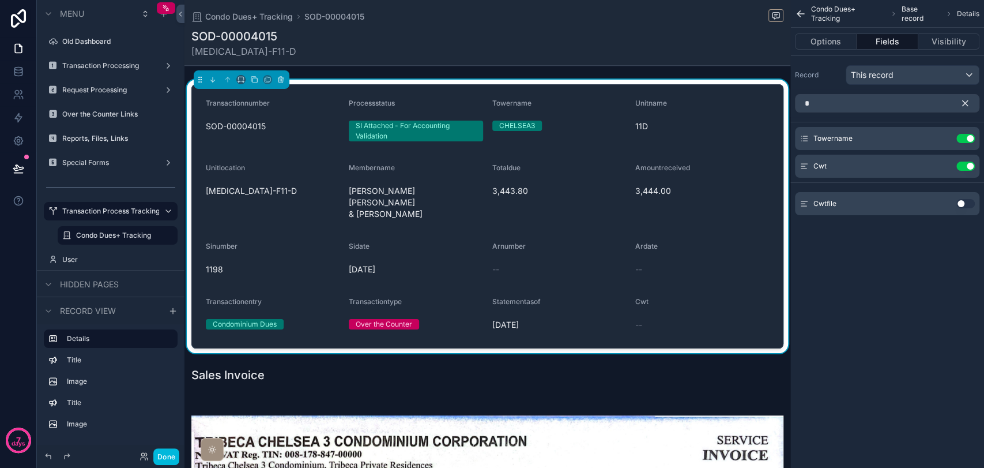
click at [964, 104] on icon "scrollable content" at bounding box center [965, 103] width 10 height 10
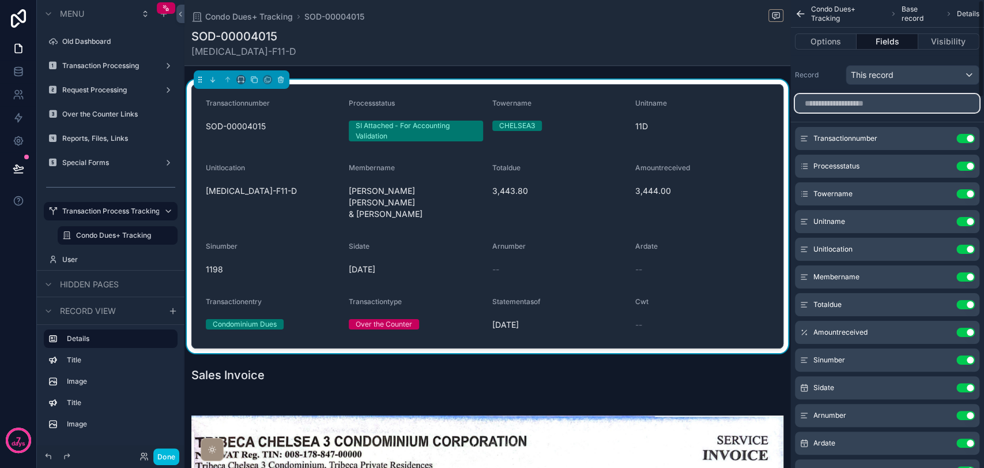
click at [920, 104] on input "scrollable content" at bounding box center [887, 103] width 185 height 18
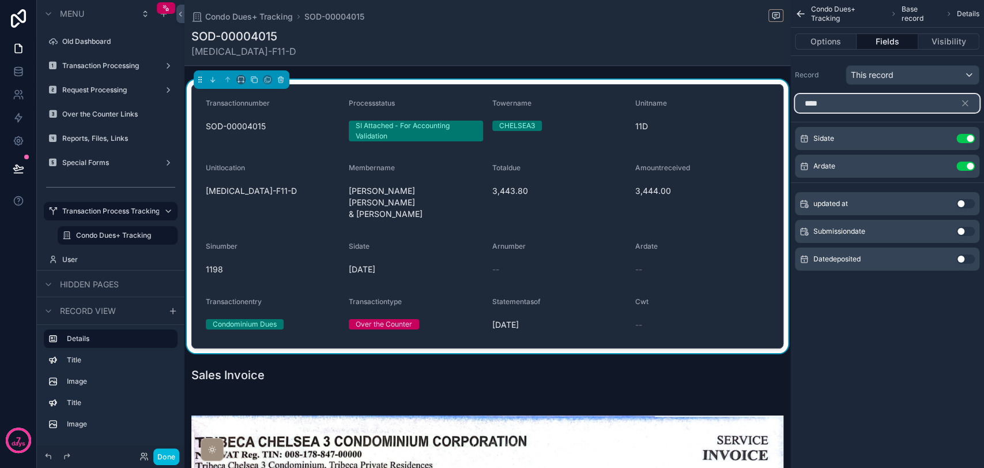
type input "****"
click at [960, 257] on button "Use setting" at bounding box center [966, 258] width 18 height 9
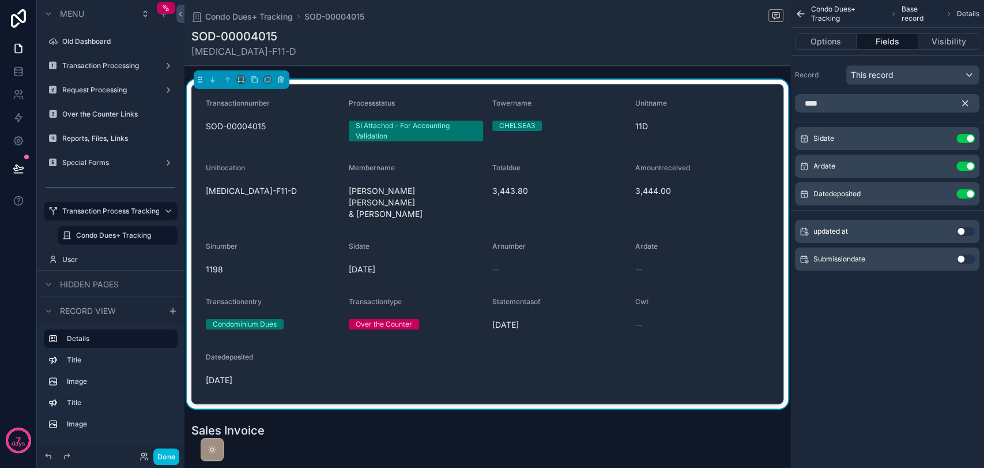
click at [970, 105] on button "scrollable content" at bounding box center [970, 103] width 20 height 18
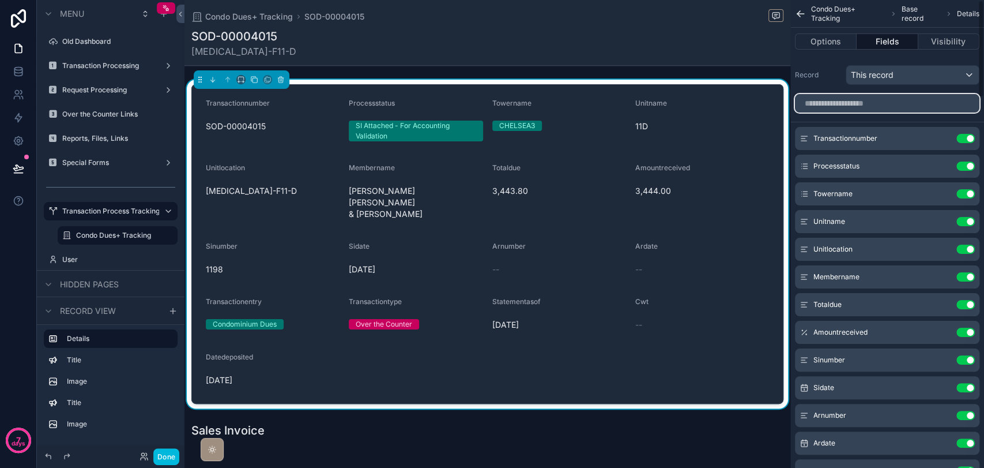
click at [932, 106] on input "scrollable content" at bounding box center [887, 103] width 185 height 18
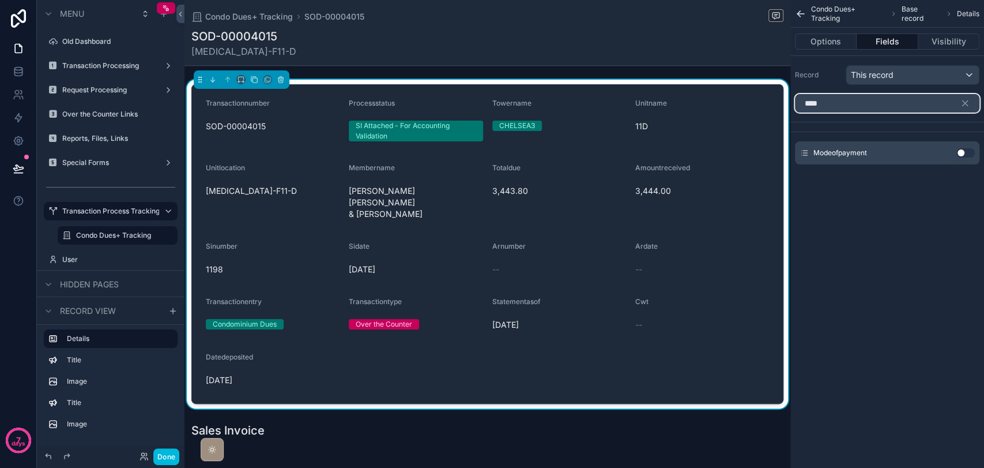
type input "****"
click at [968, 149] on button "Use setting" at bounding box center [966, 152] width 18 height 9
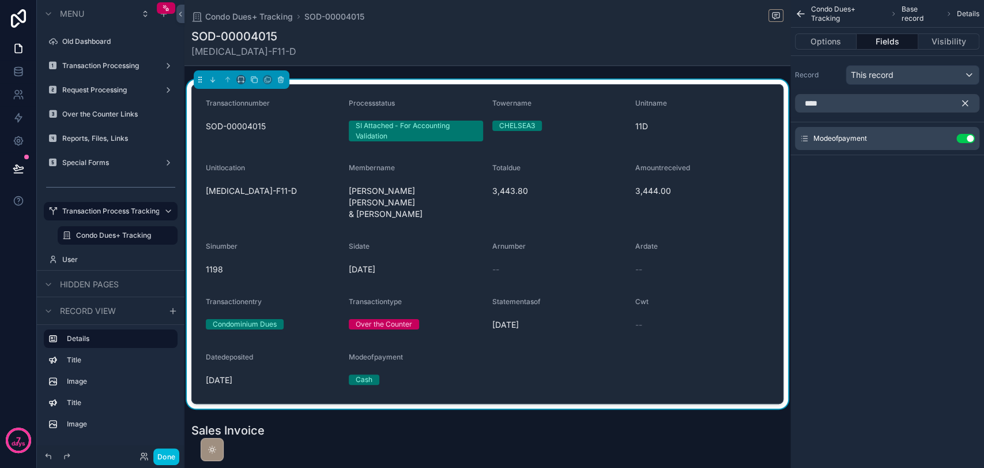
click at [963, 104] on icon "scrollable content" at bounding box center [965, 103] width 5 height 5
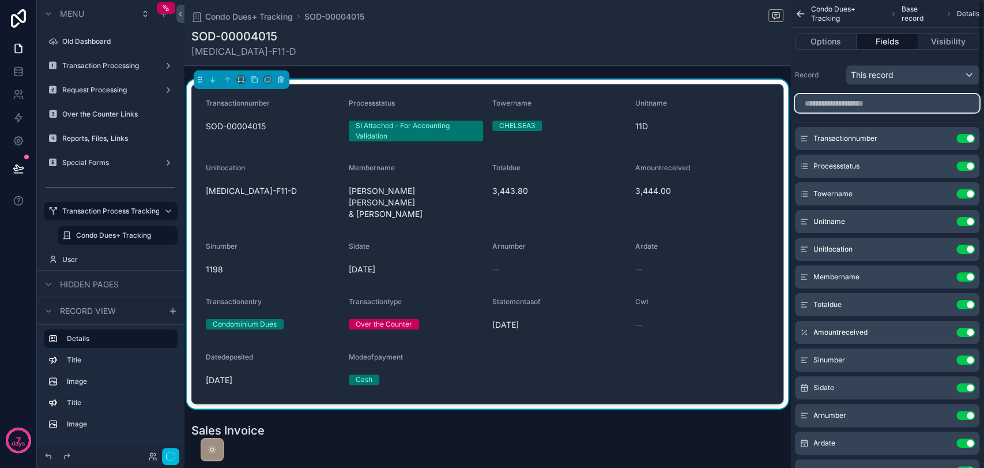
click at [933, 104] on input "scrollable content" at bounding box center [887, 103] width 185 height 18
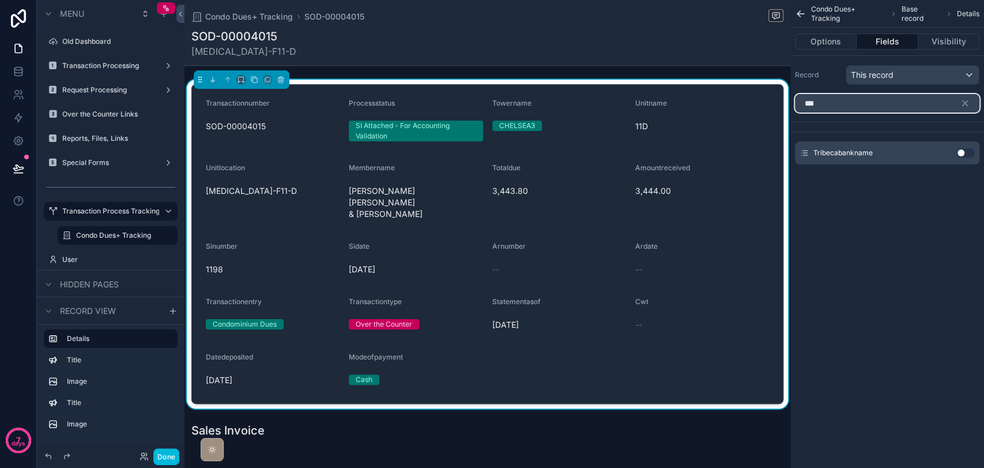
type input "***"
click at [967, 153] on button "Use setting" at bounding box center [966, 152] width 18 height 9
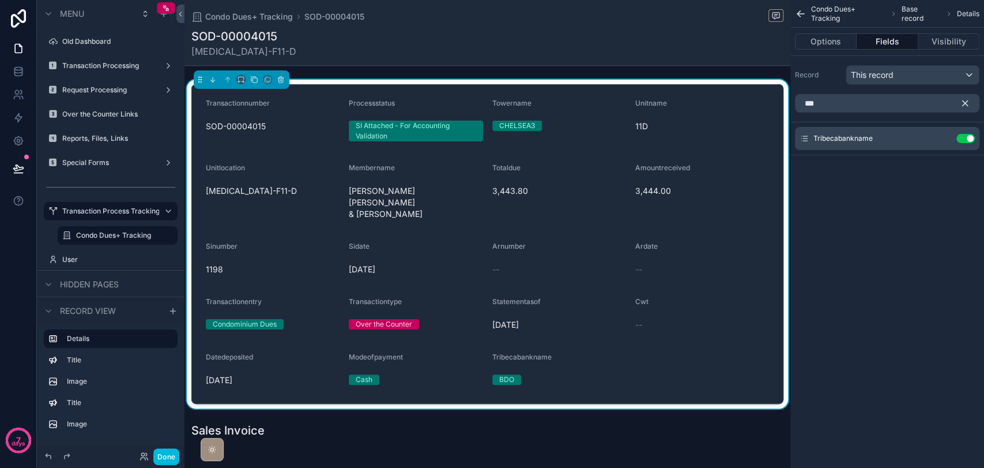
click at [964, 99] on icon "scrollable content" at bounding box center [965, 103] width 10 height 10
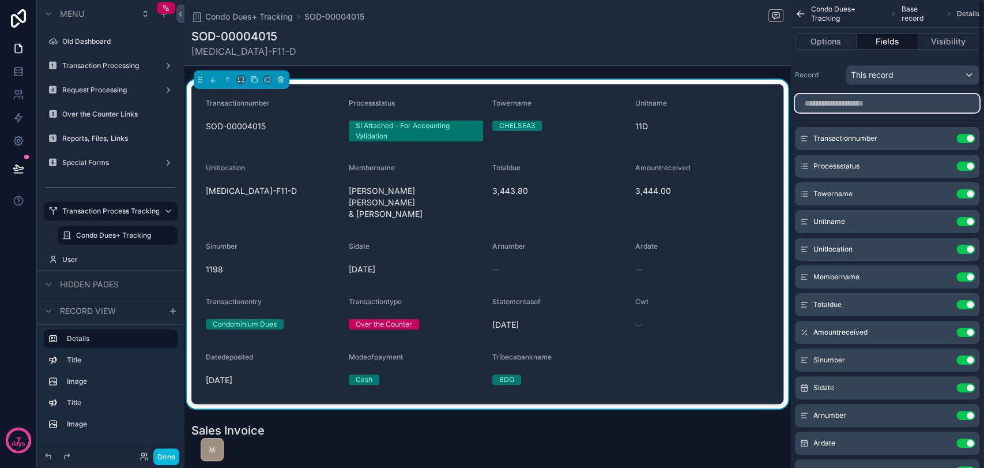
click at [924, 105] on input "scrollable content" at bounding box center [887, 103] width 185 height 18
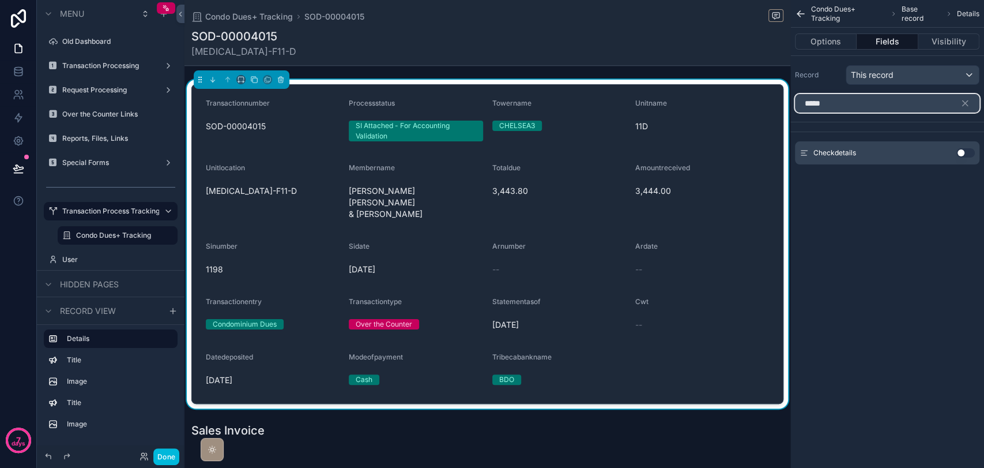
type input "*****"
click at [961, 152] on button "Use setting" at bounding box center [966, 152] width 18 height 9
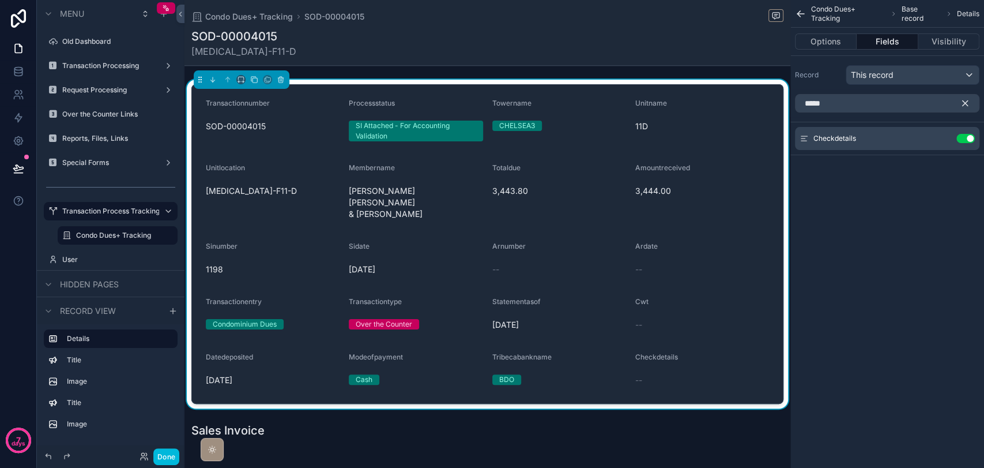
click at [961, 103] on icon "scrollable content" at bounding box center [965, 103] width 10 height 10
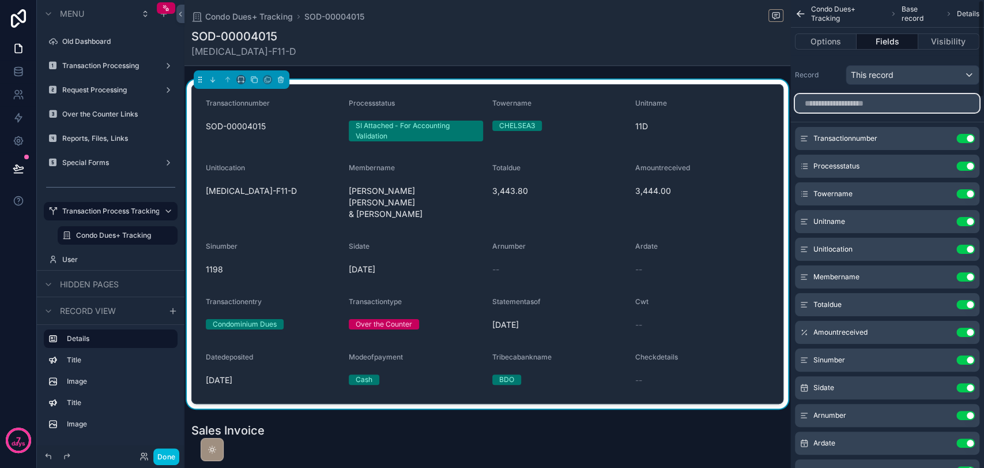
click at [919, 108] on input "scrollable content" at bounding box center [887, 103] width 185 height 18
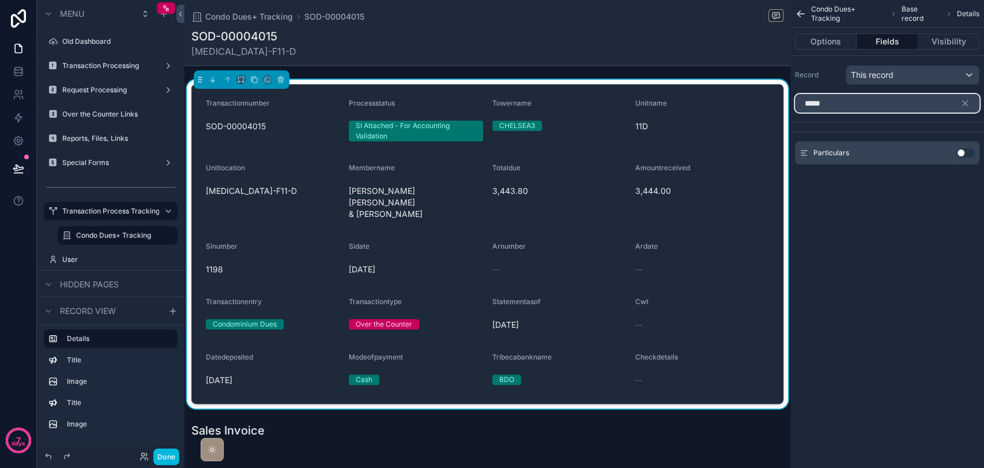
type input "*****"
click at [965, 153] on button "Use setting" at bounding box center [966, 152] width 18 height 9
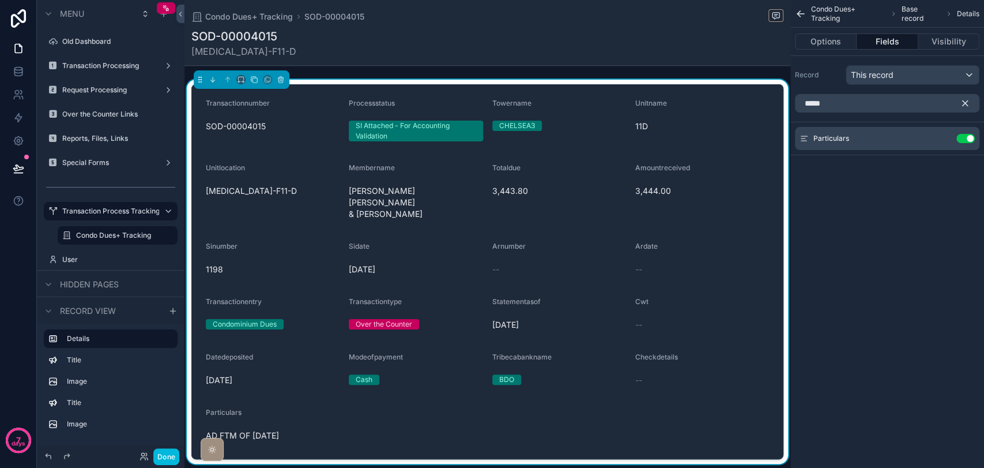
click at [962, 103] on icon "scrollable content" at bounding box center [965, 103] width 10 height 10
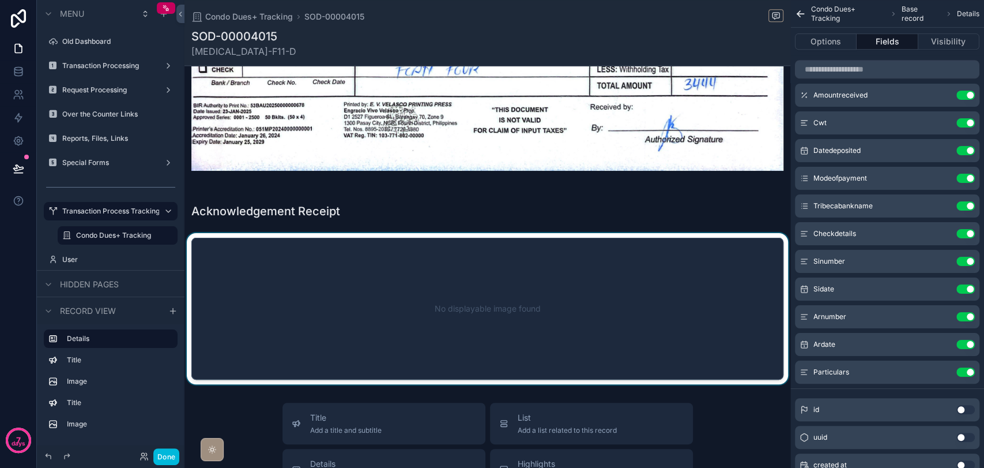
scroll to position [705, 0]
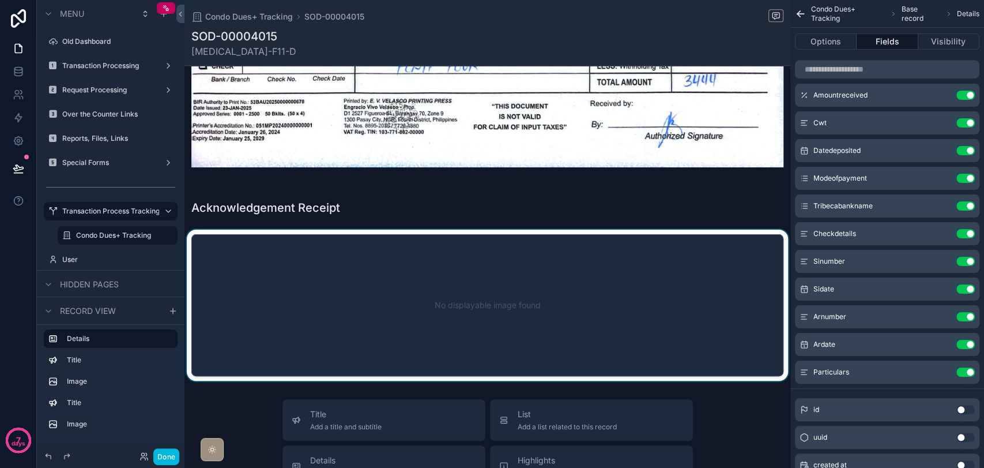
click at [622, 301] on div "scrollable content" at bounding box center [488, 305] width 606 height 151
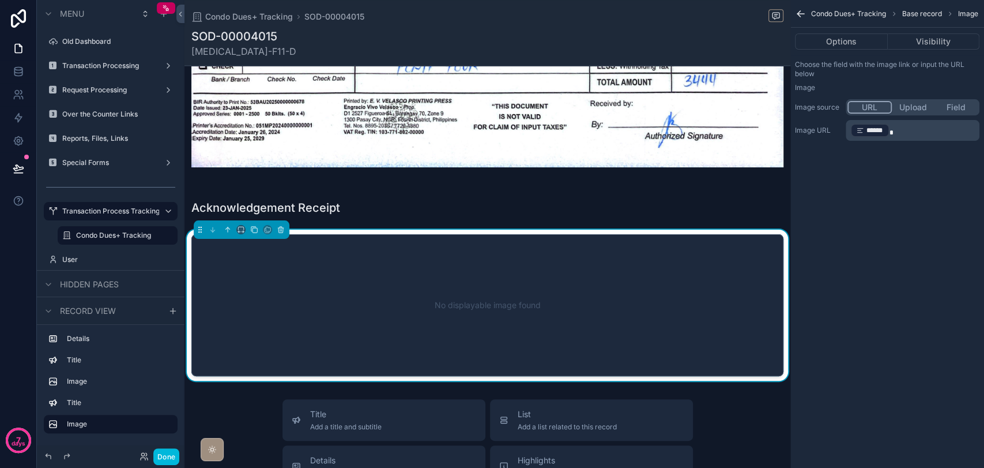
scroll to position [0, 0]
click at [919, 40] on button "Visibility" at bounding box center [934, 41] width 92 height 16
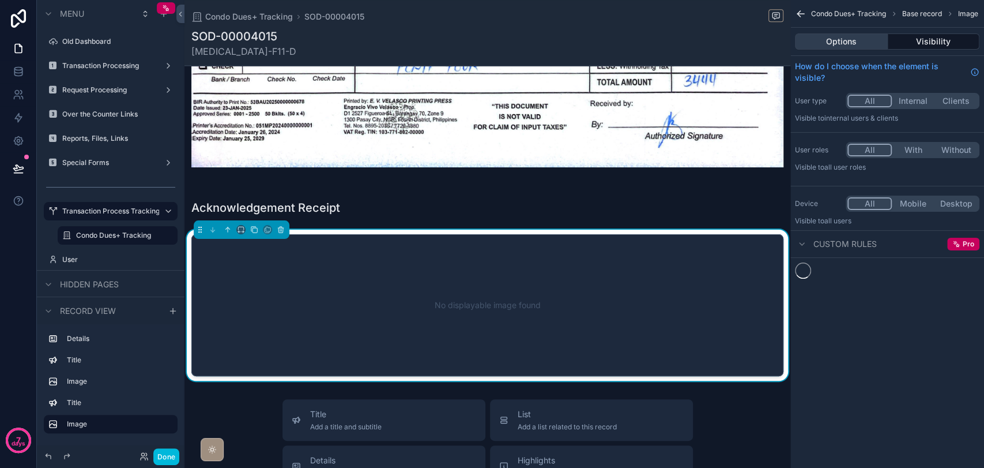
click at [826, 42] on button "Options" at bounding box center [841, 41] width 93 height 16
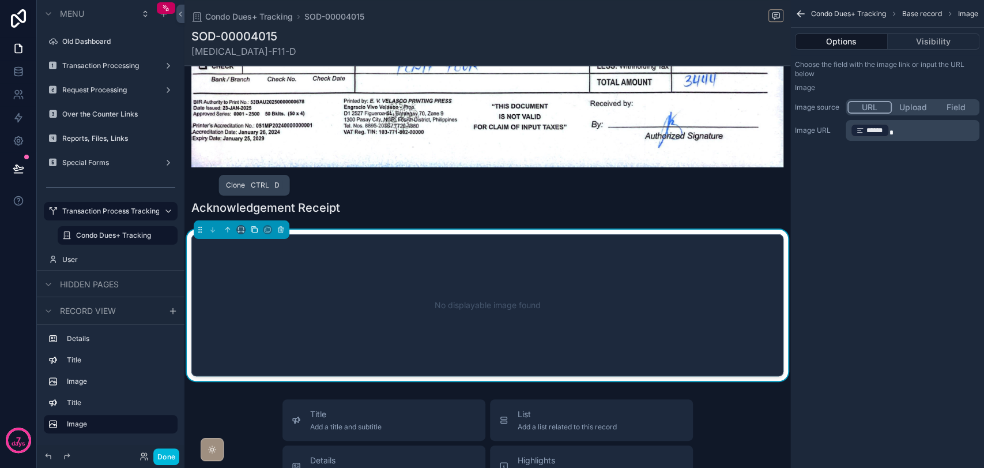
click at [254, 225] on icon "scrollable content" at bounding box center [254, 229] width 8 height 8
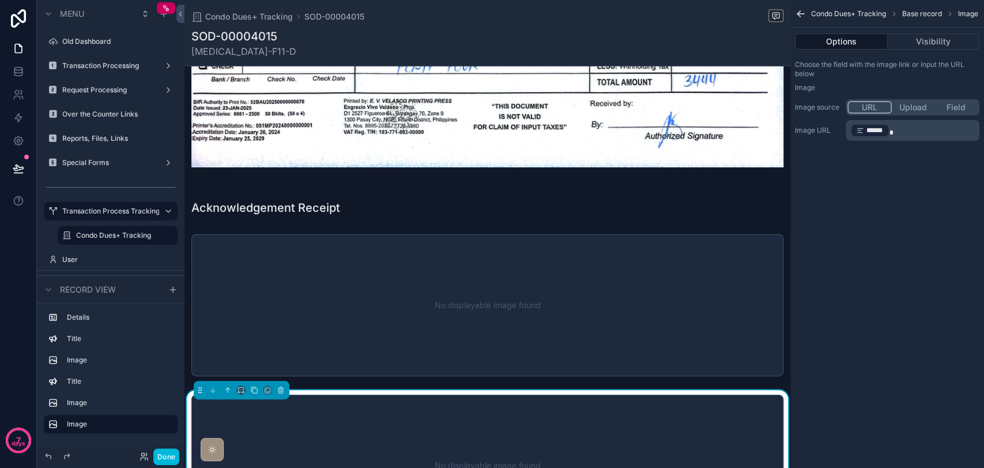
click at [418, 413] on div "No displayable image found" at bounding box center [487, 465] width 554 height 104
click at [938, 133] on p "﻿ ****** ﻿" at bounding box center [914, 130] width 127 height 16
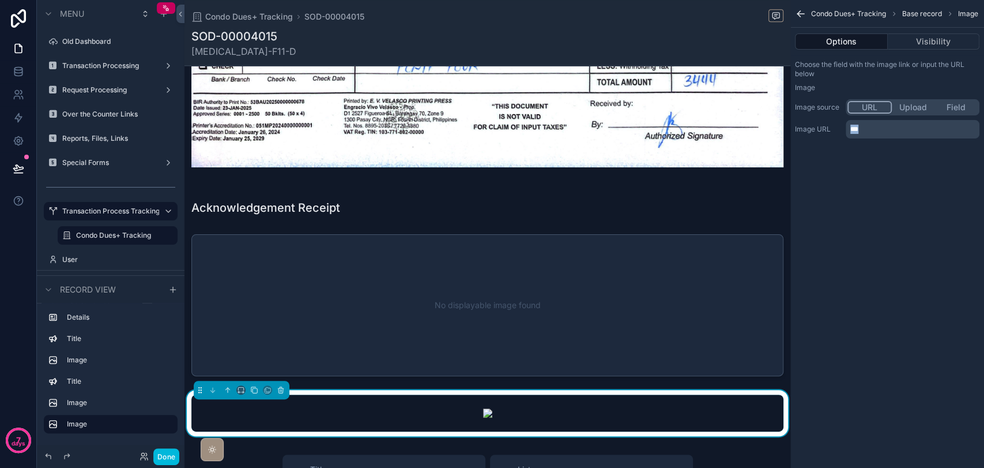
drag, startPoint x: 894, startPoint y: 126, endPoint x: 814, endPoint y: 123, distance: 79.7
click at [814, 123] on div "Image URL ***" at bounding box center [887, 129] width 185 height 18
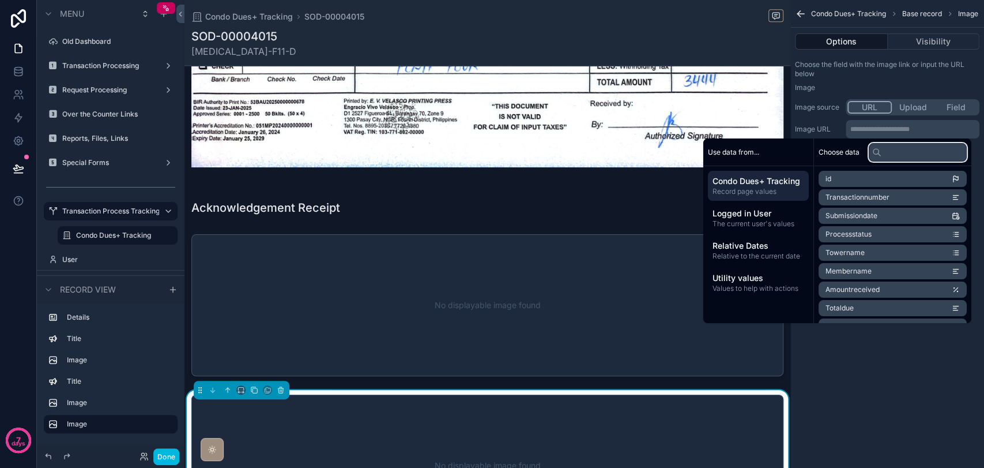
click at [900, 152] on input "text" at bounding box center [918, 152] width 98 height 18
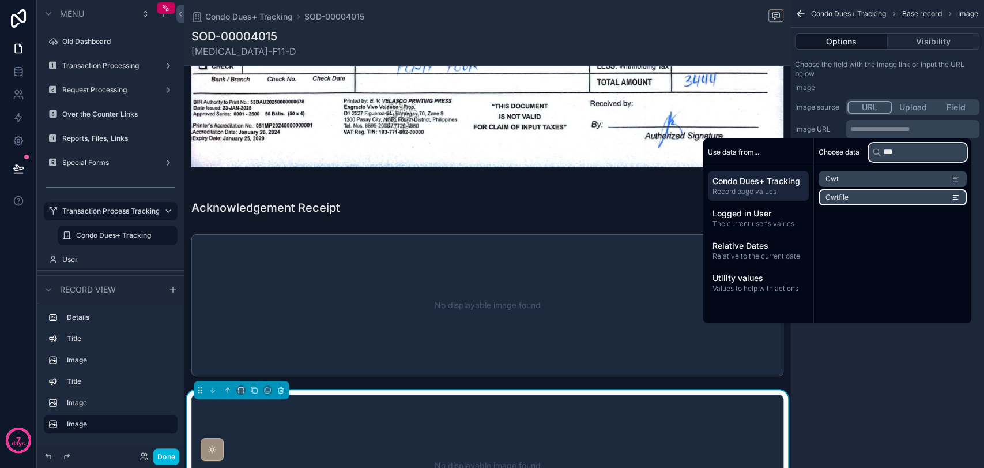
type input "***"
click at [863, 197] on li "Cwtfile" at bounding box center [893, 197] width 148 height 16
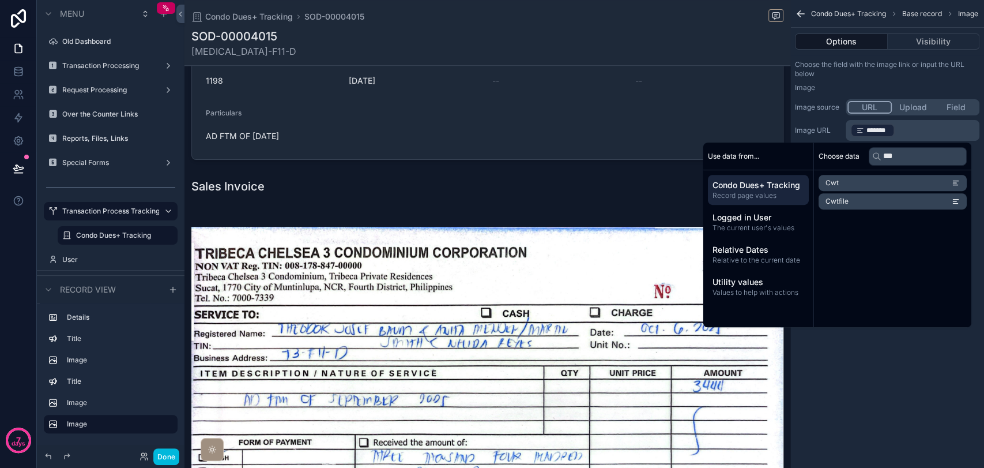
scroll to position [705, 0]
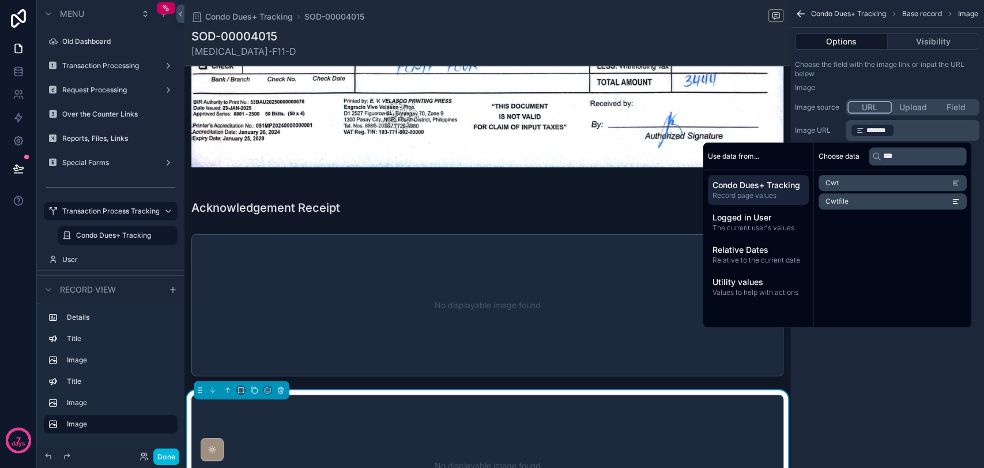
click at [900, 375] on div "Condo Dues+ Tracking Base record Image Options Visibility Choose the field with…" at bounding box center [888, 234] width 194 height 468
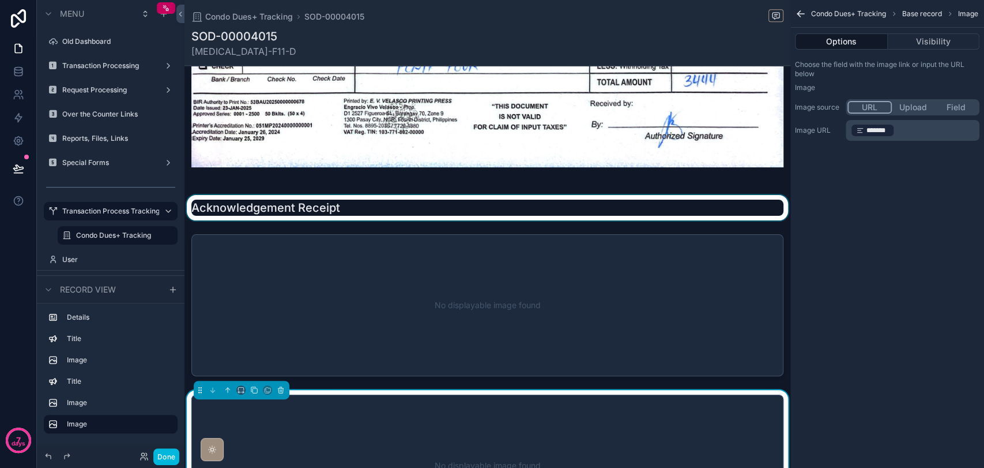
click at [468, 195] on div "scrollable content" at bounding box center [488, 207] width 606 height 25
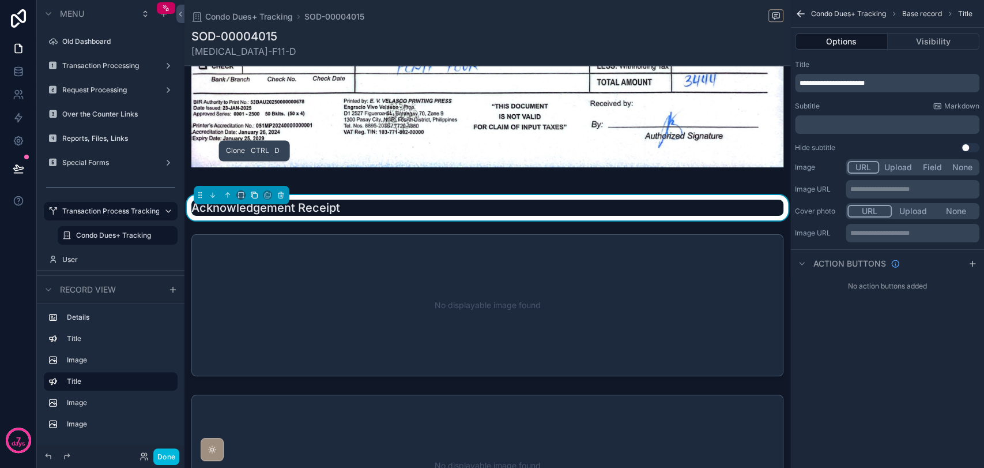
click at [252, 191] on icon "scrollable content" at bounding box center [253, 193] width 5 height 5
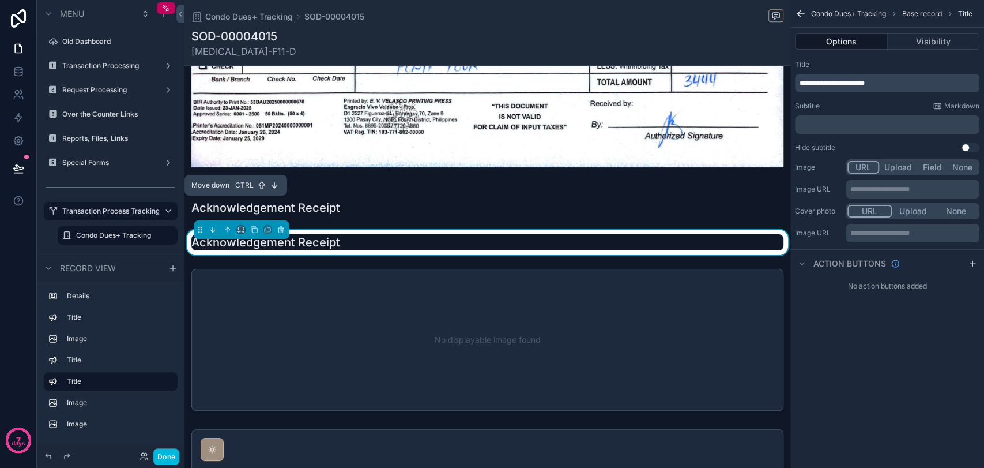
click at [216, 225] on icon "scrollable content" at bounding box center [213, 229] width 8 height 8
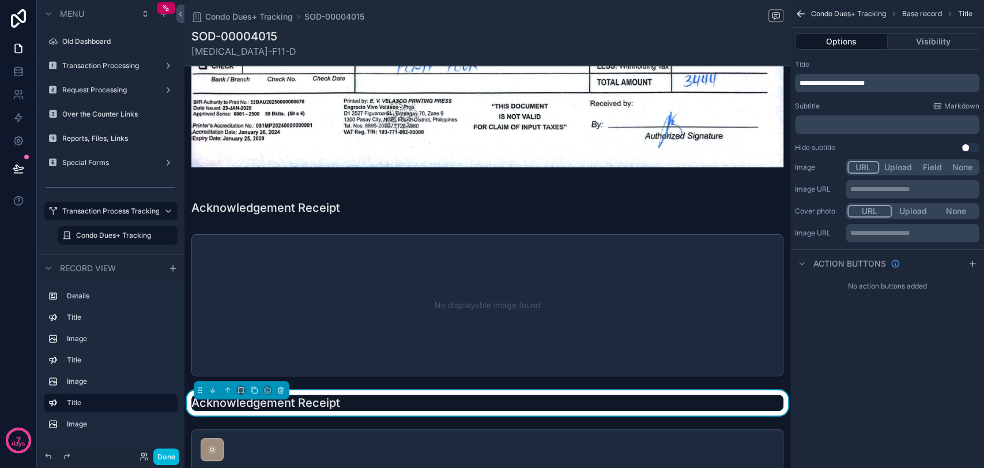
click at [849, 85] on span "**********" at bounding box center [832, 83] width 65 height 7
click at [845, 394] on div "**********" at bounding box center [888, 234] width 194 height 468
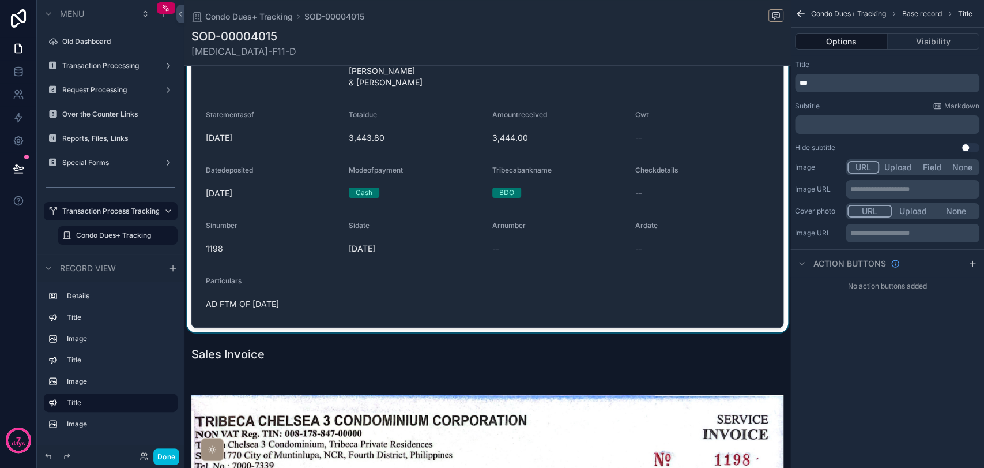
scroll to position [128, 0]
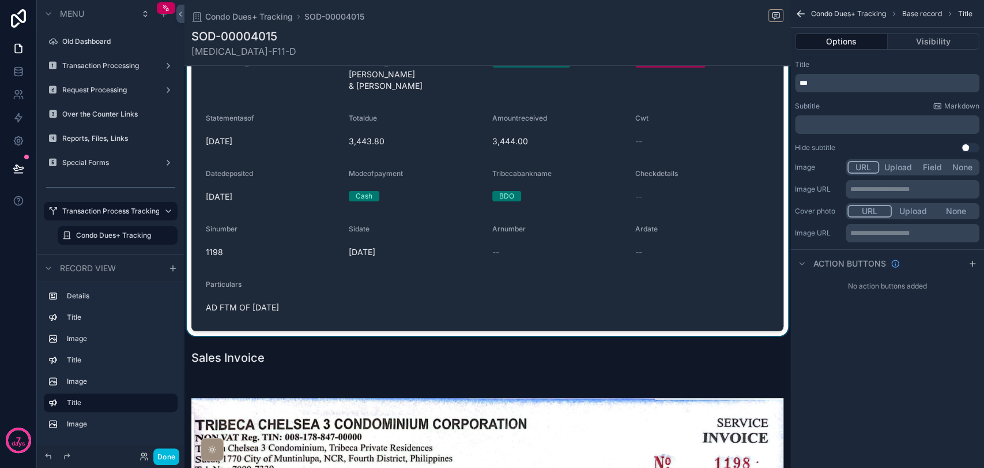
click at [492, 278] on div "scrollable content" at bounding box center [488, 144] width 606 height 384
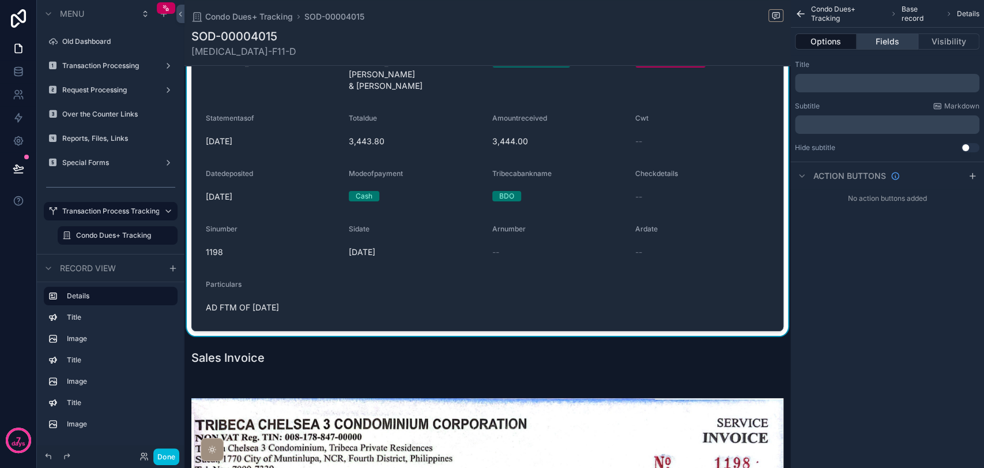
click at [882, 48] on button "Fields" at bounding box center [887, 41] width 61 height 16
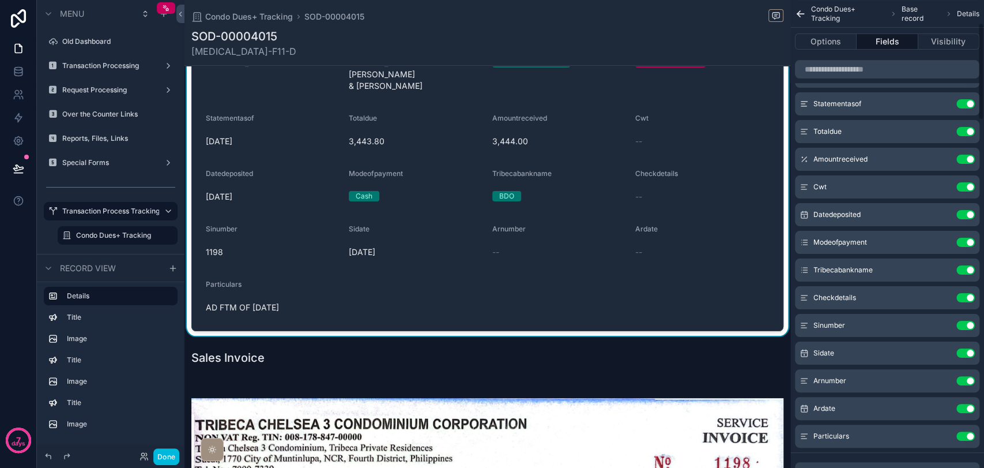
scroll to position [0, 0]
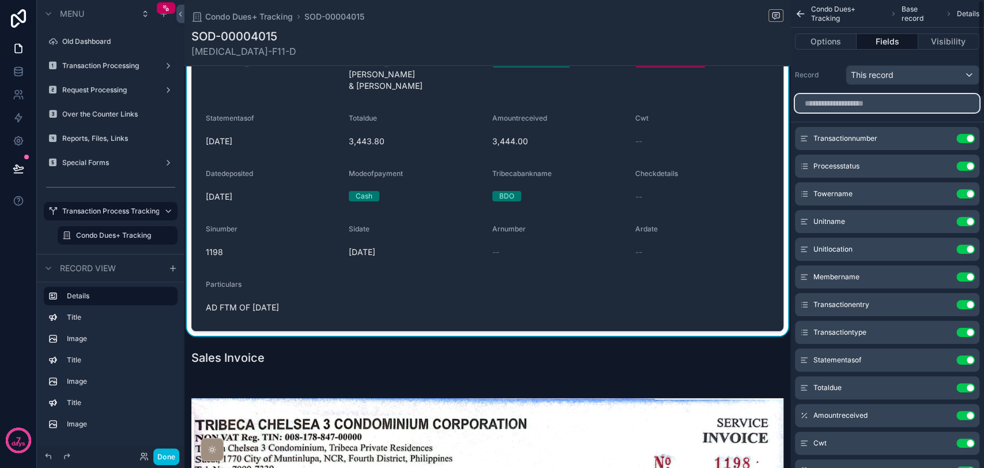
click at [879, 107] on input "scrollable content" at bounding box center [887, 103] width 185 height 18
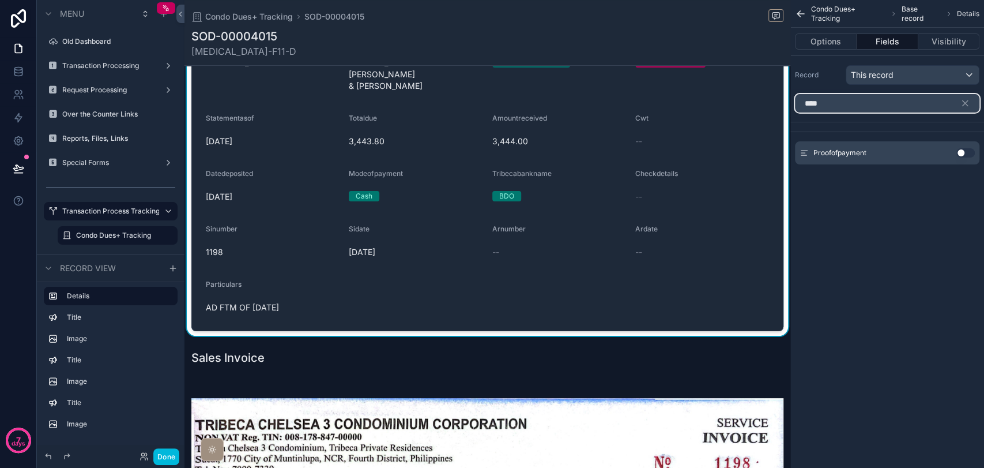
type input "****"
click at [969, 151] on button "Use setting" at bounding box center [966, 152] width 18 height 9
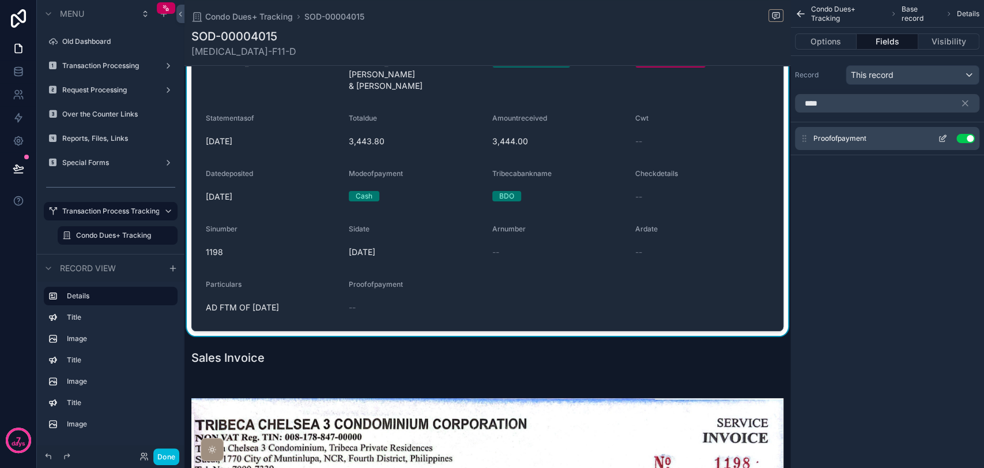
click at [944, 139] on icon "scrollable content" at bounding box center [942, 138] width 9 height 9
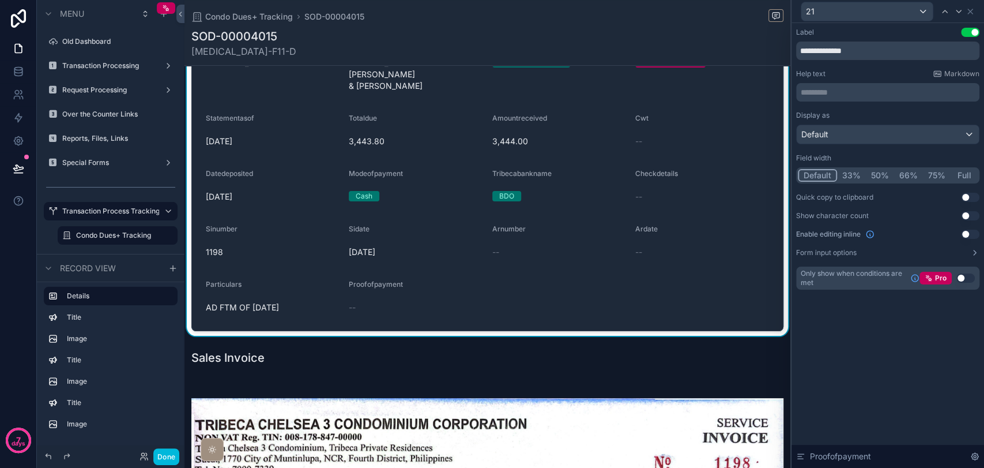
click at [960, 176] on button "Full" at bounding box center [964, 175] width 27 height 13
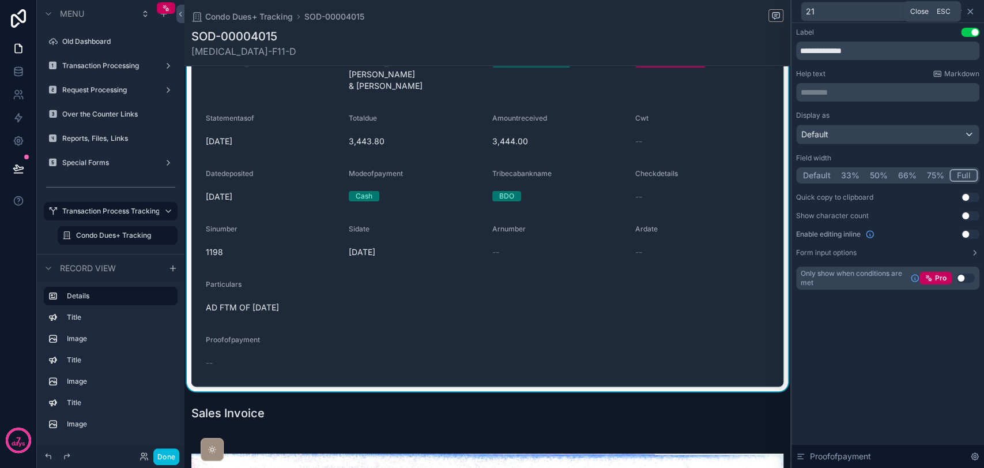
click at [971, 12] on icon at bounding box center [970, 11] width 5 height 5
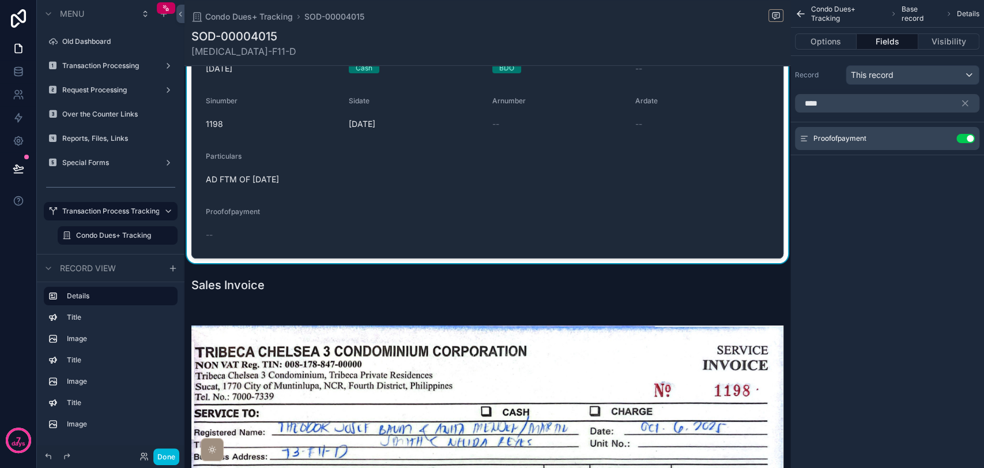
scroll to position [665, 0]
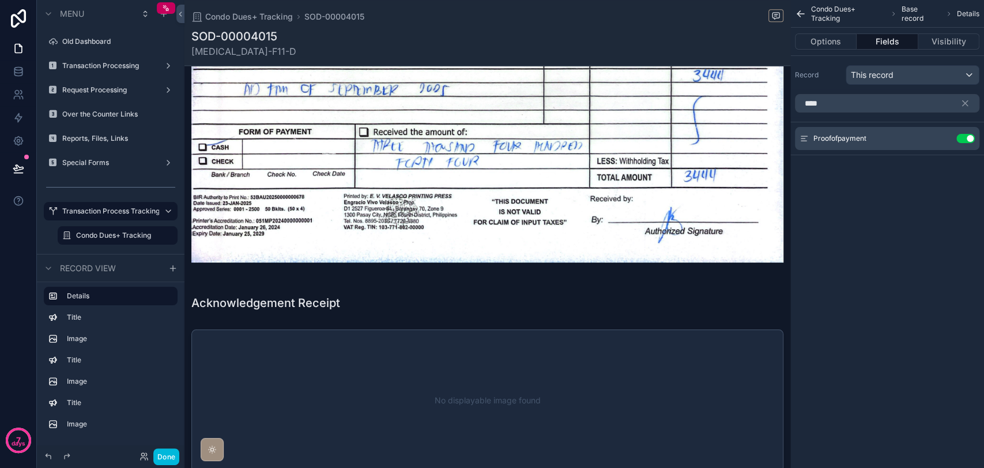
click at [770, 296] on div "Transactionnumber SOD-00004015 Processstatus SI Attached - For Accounting Valid…" at bounding box center [488, 43] width 606 height 1256
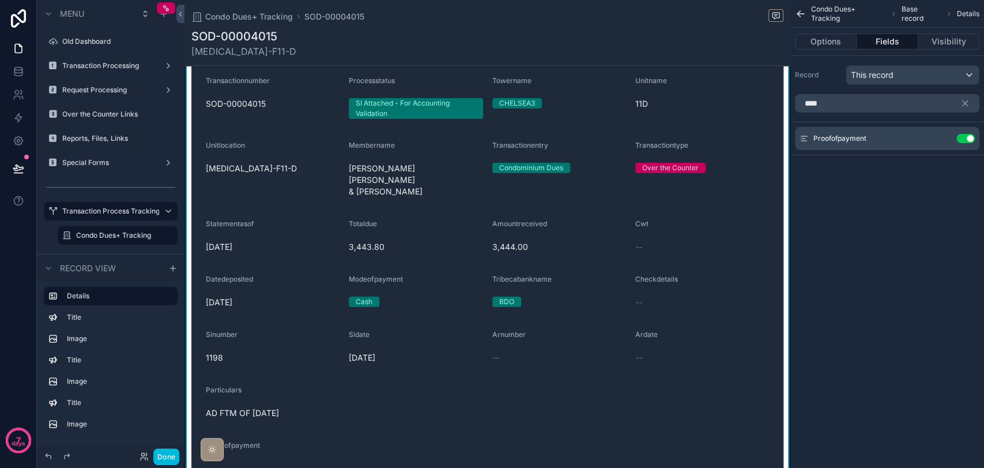
scroll to position [0, 0]
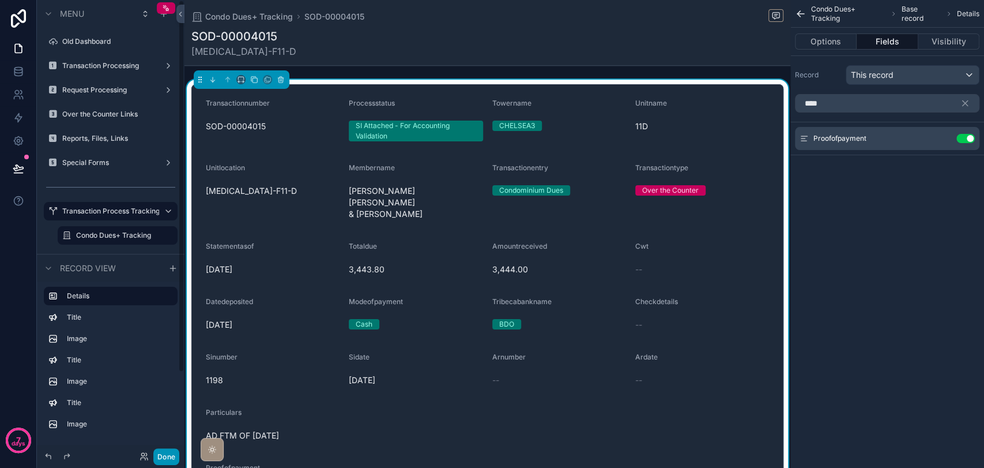
click at [164, 451] on button "Done" at bounding box center [166, 456] width 26 height 17
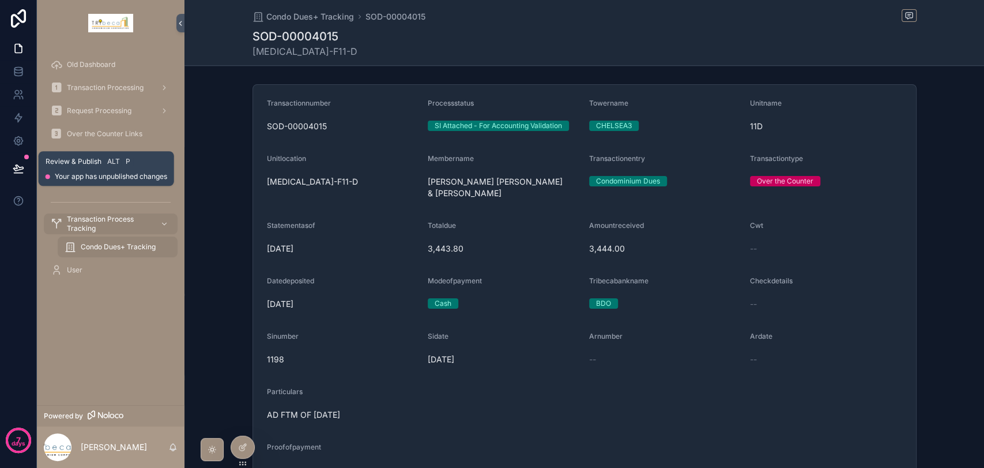
click at [22, 164] on icon at bounding box center [19, 169] width 12 height 12
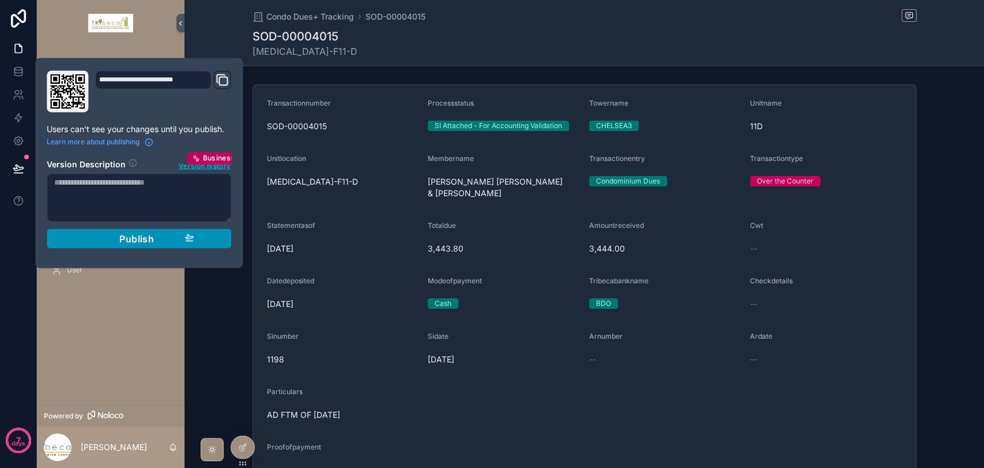
click at [138, 245] on button "Publish" at bounding box center [139, 238] width 185 height 20
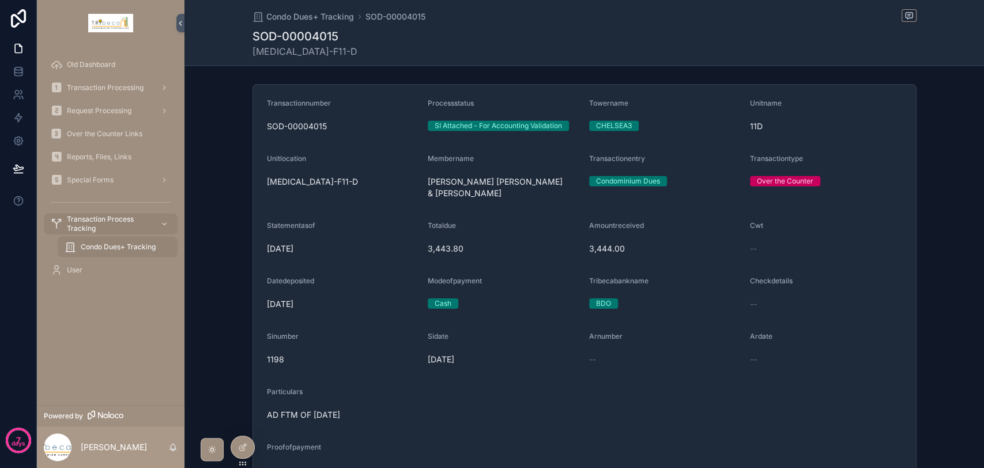
click at [205, 310] on div "Transactionnumber SOD-00004015 Processstatus SI Attached - For Accounting Valid…" at bounding box center [585, 289] width 800 height 419
click at [16, 75] on icon at bounding box center [19, 72] width 12 height 12
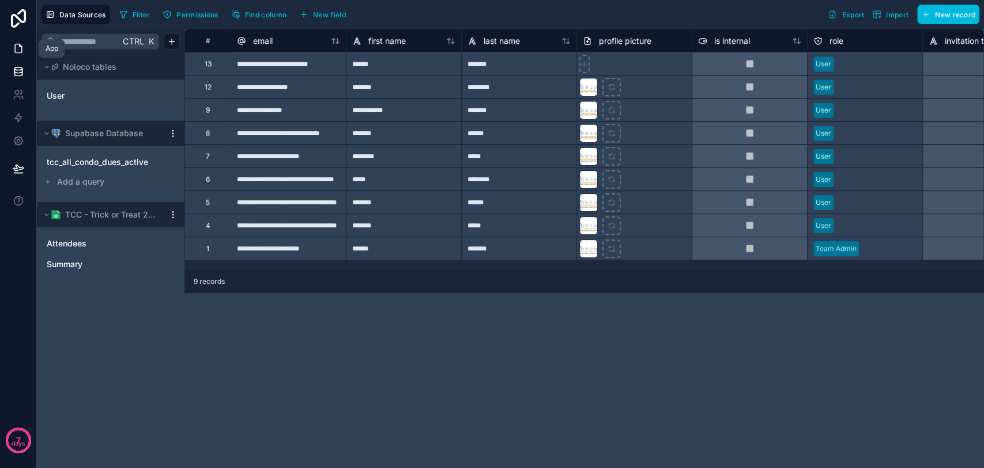
click at [18, 55] on link at bounding box center [18, 48] width 36 height 23
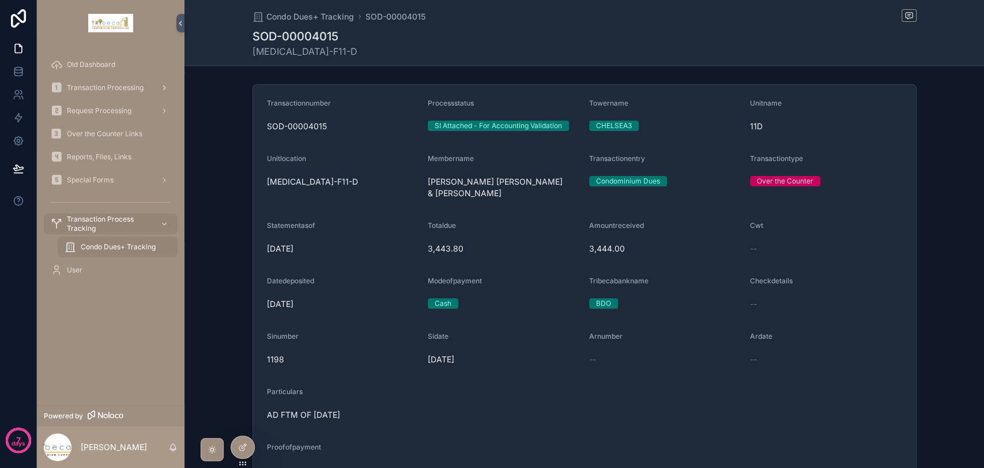
click at [123, 91] on span "Transaction Processing" at bounding box center [105, 87] width 77 height 9
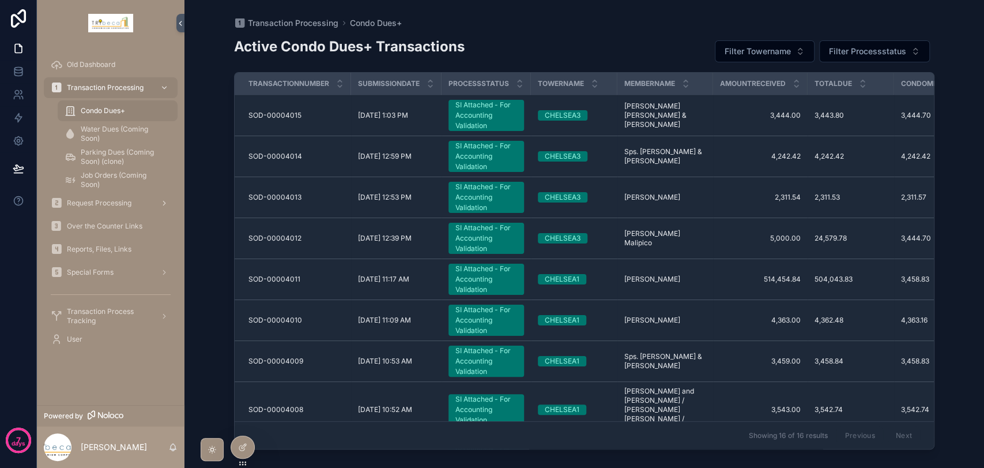
click at [92, 198] on span "Request Processing" at bounding box center [99, 202] width 65 height 9
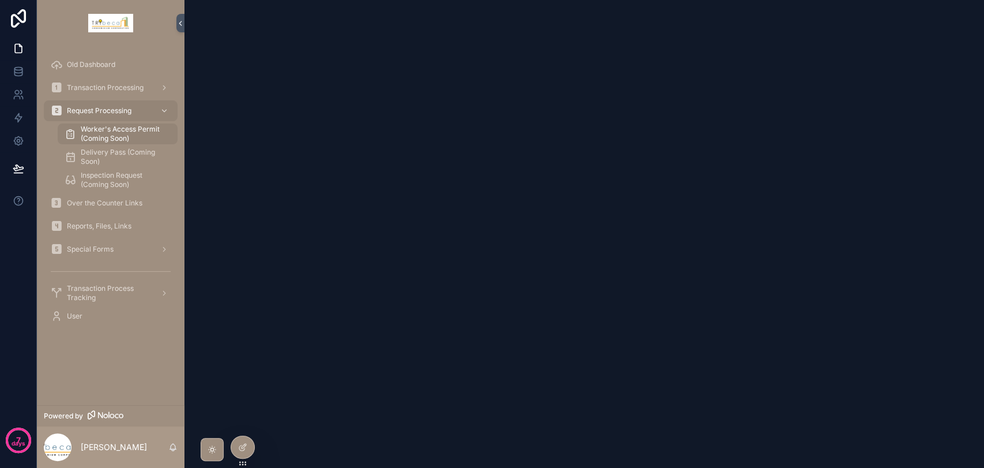
click at [118, 204] on span "Over the Counter Links" at bounding box center [105, 202] width 76 height 9
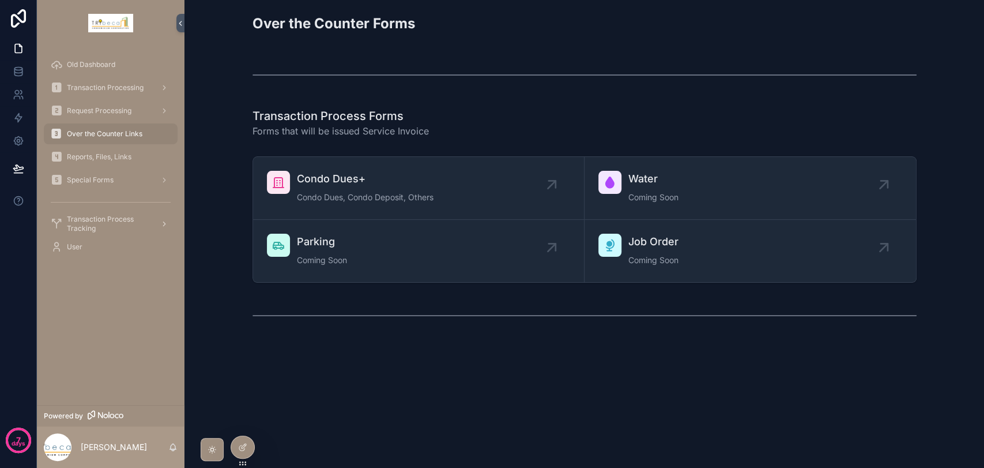
click at [125, 224] on span "Transaction Process Tracking" at bounding box center [109, 224] width 84 height 18
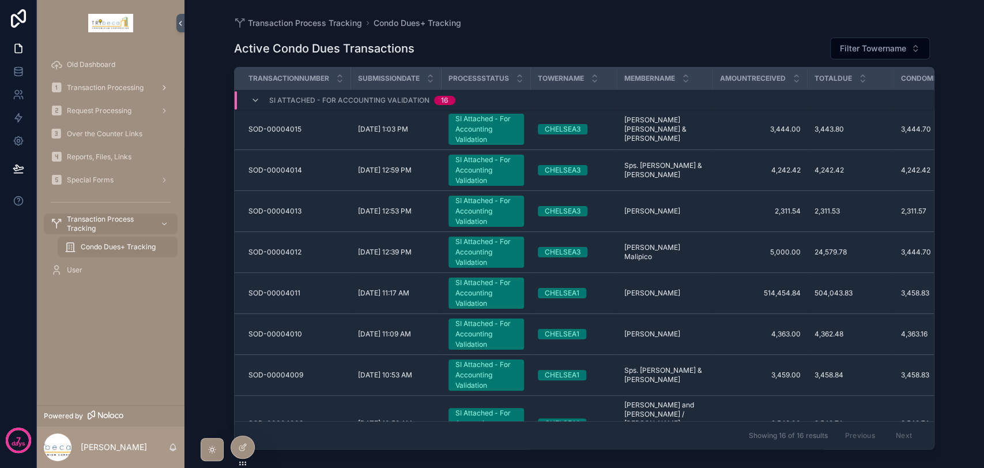
click at [85, 88] on span "Transaction Processing" at bounding box center [105, 87] width 77 height 9
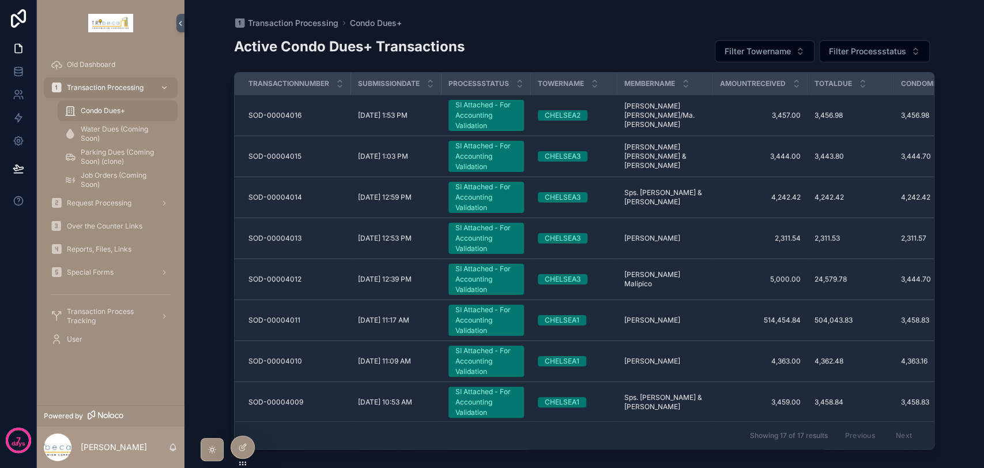
click at [85, 315] on span "Transaction Process Tracking" at bounding box center [109, 316] width 84 height 18
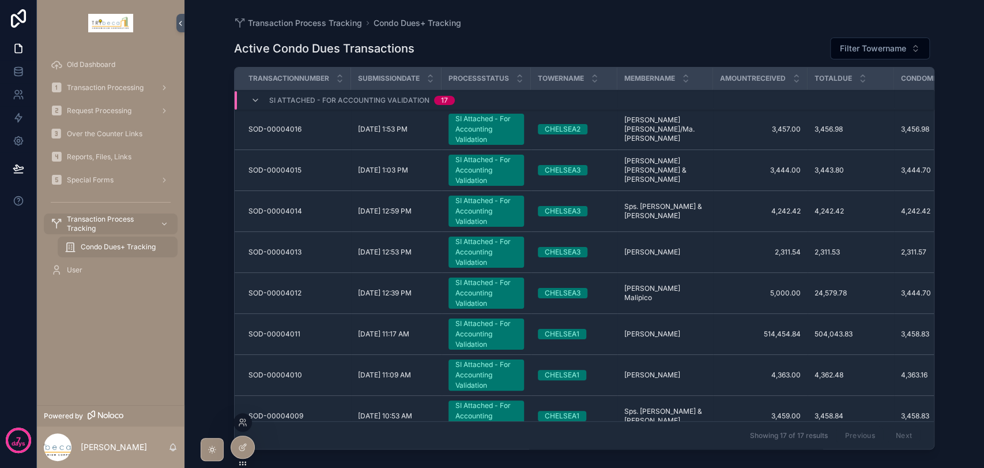
click at [238, 427] on div at bounding box center [243, 422] width 18 height 18
click at [242, 423] on icon at bounding box center [241, 424] width 5 height 2
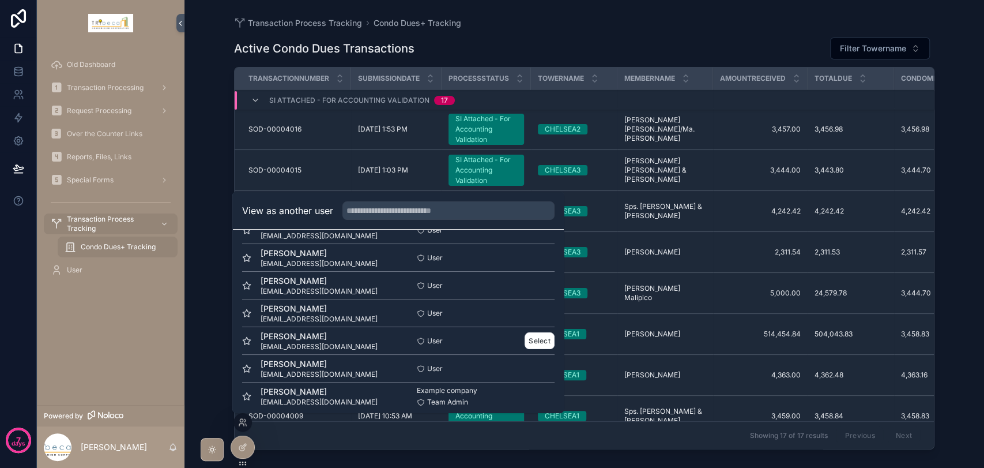
scroll to position [84, 0]
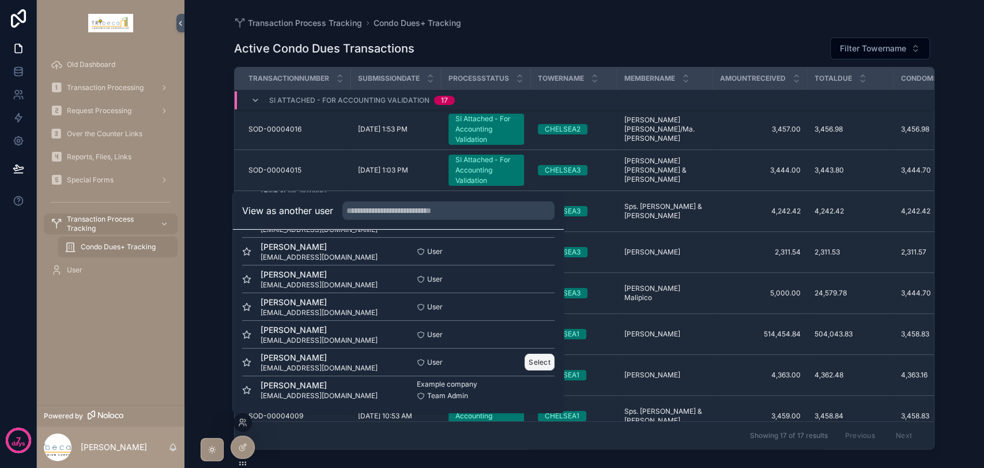
click at [530, 365] on button "Select" at bounding box center [540, 362] width 30 height 17
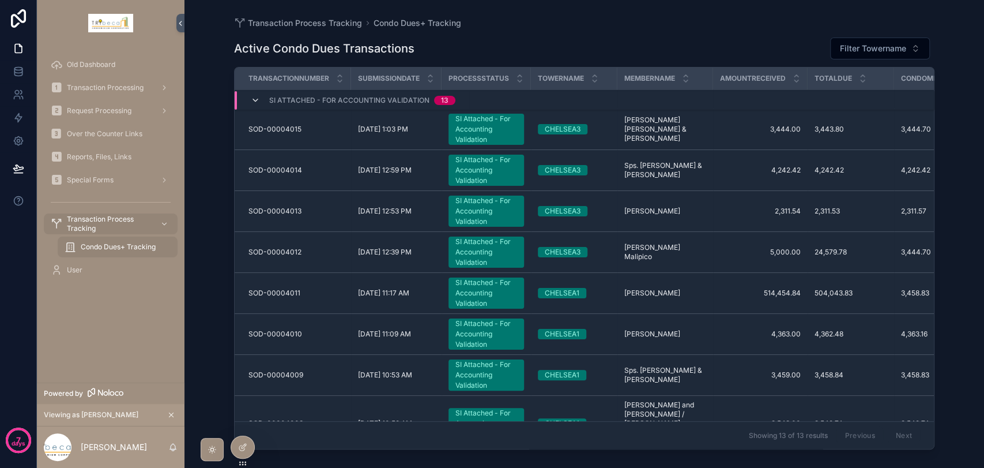
click at [260, 99] on icon "scrollable content" at bounding box center [255, 100] width 9 height 9
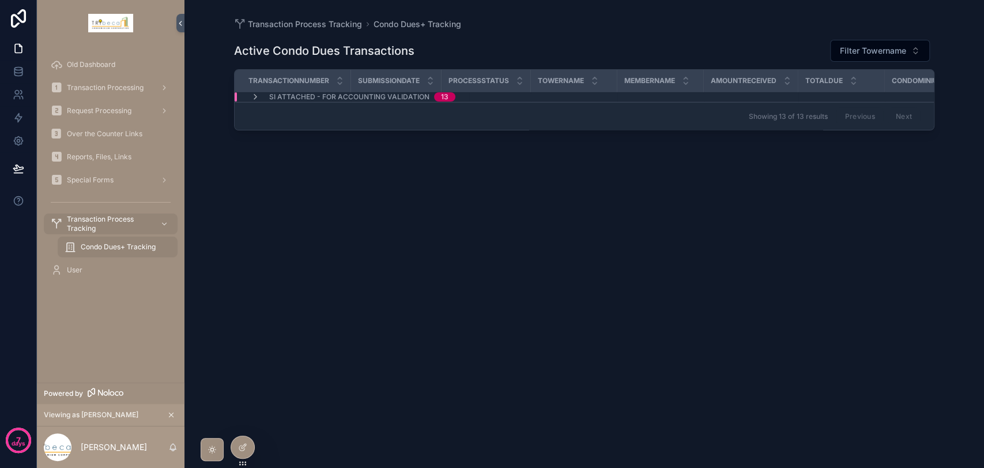
click at [260, 99] on icon "scrollable content" at bounding box center [255, 96] width 9 height 9
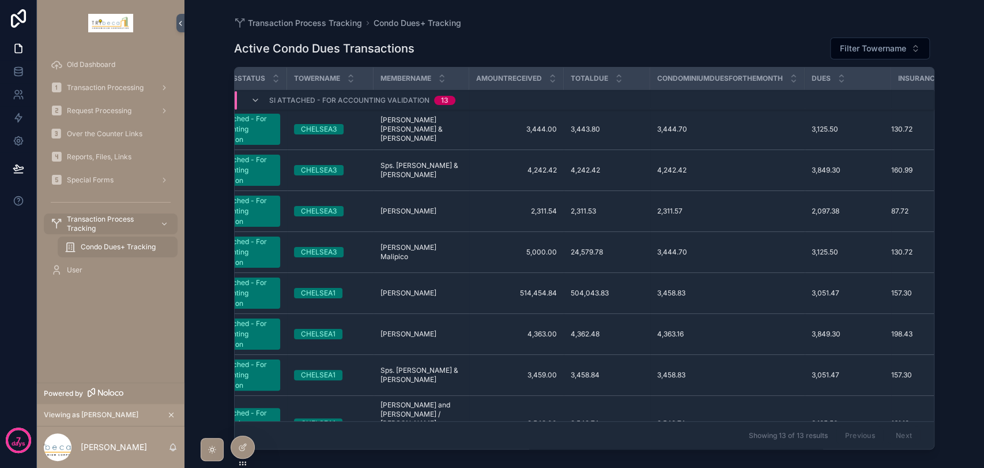
scroll to position [0, 295]
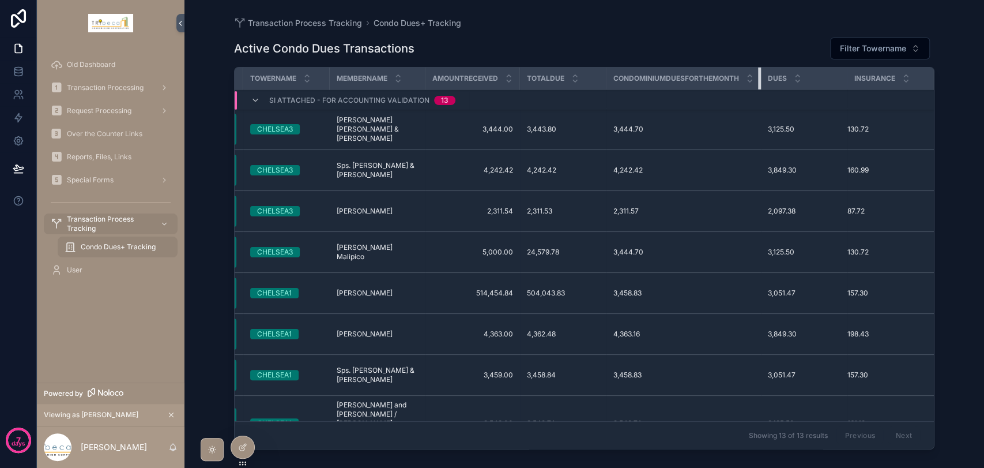
drag, startPoint x: 753, startPoint y: 74, endPoint x: 651, endPoint y: 92, distance: 103.6
click at [651, 92] on table "Transactionnumber Submissiondate Processstatus Towername Membername Amountrecei…" at bounding box center [440, 361] width 987 height 588
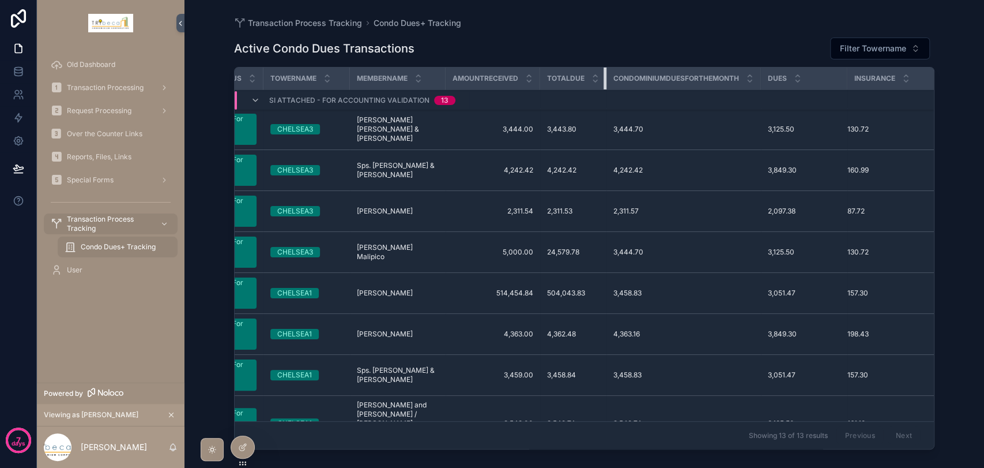
scroll to position [0, 275]
drag, startPoint x: 596, startPoint y: 79, endPoint x: 578, endPoint y: 83, distance: 18.3
click at [574, 84] on th "Totaldue" at bounding box center [573, 78] width 66 height 22
drag, startPoint x: 752, startPoint y: 82, endPoint x: 618, endPoint y: 109, distance: 137.0
click at [655, 84] on th "Condominiumduesforthemonth" at bounding box center [684, 78] width 155 height 22
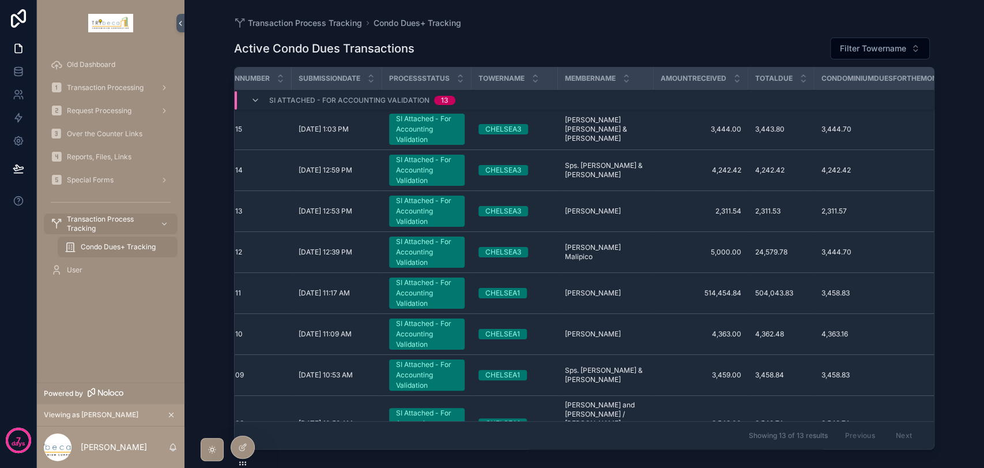
scroll to position [0, 38]
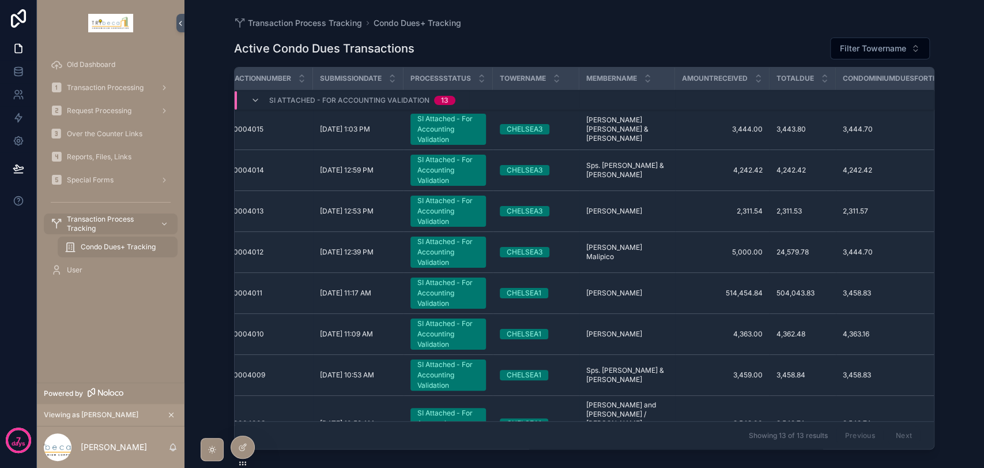
click at [570, 130] on div "CHELSEA3" at bounding box center [536, 129] width 73 height 10
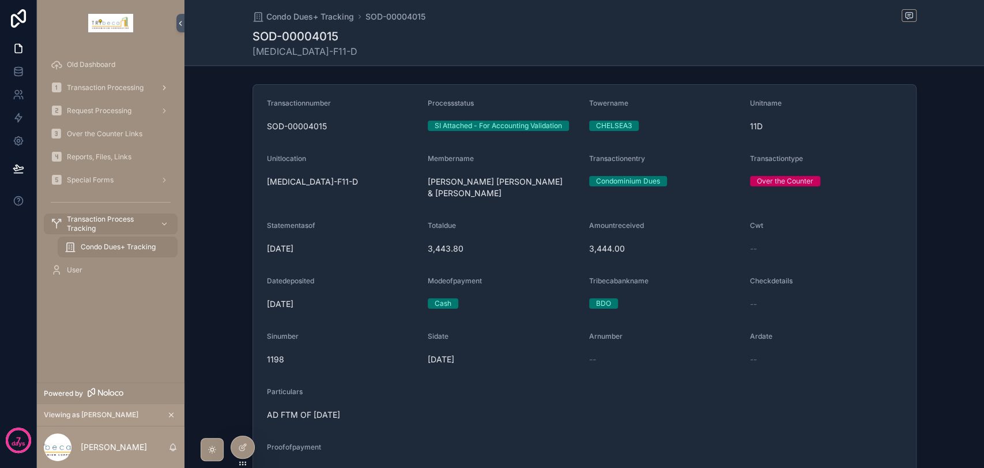
click at [122, 89] on span "Transaction Processing" at bounding box center [105, 87] width 77 height 9
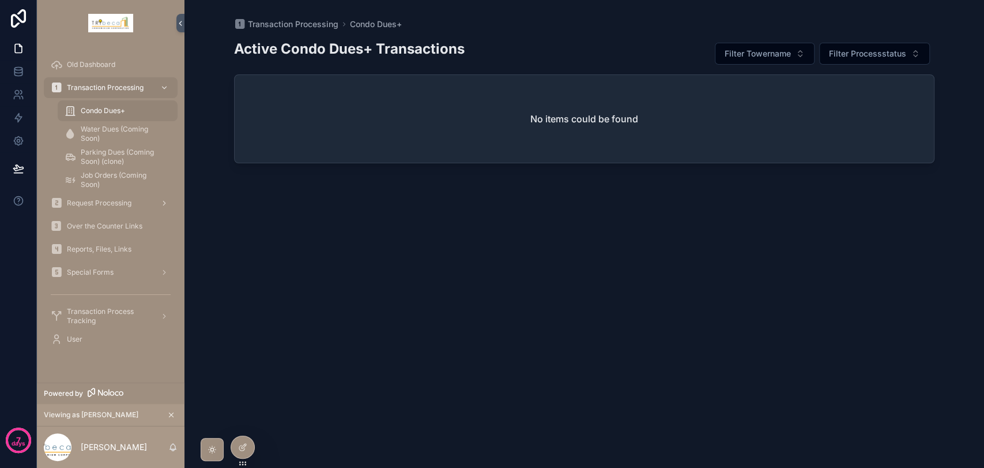
click at [115, 200] on span "Request Processing" at bounding box center [99, 202] width 65 height 9
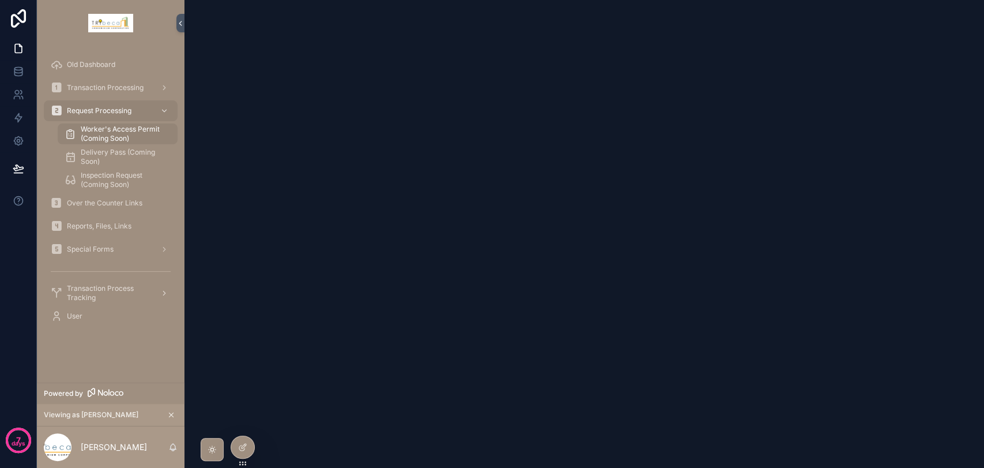
click at [127, 294] on span "Transaction Process Tracking" at bounding box center [109, 293] width 84 height 18
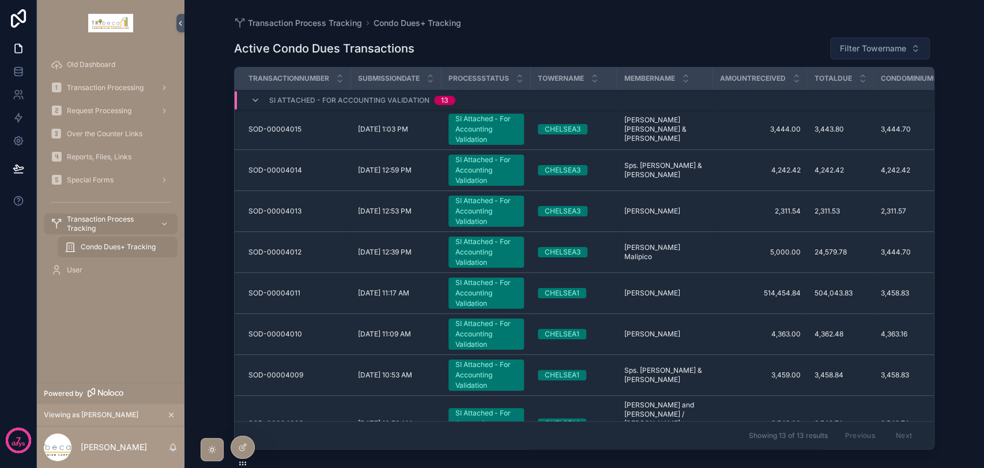
click at [888, 44] on span "Filter Towername" at bounding box center [873, 49] width 66 height 12
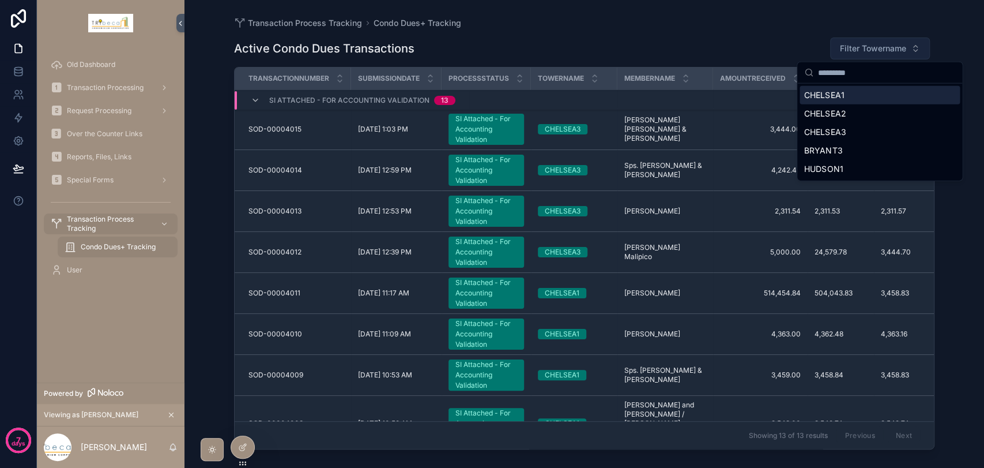
click at [888, 44] on span "Filter Towername" at bounding box center [873, 49] width 66 height 12
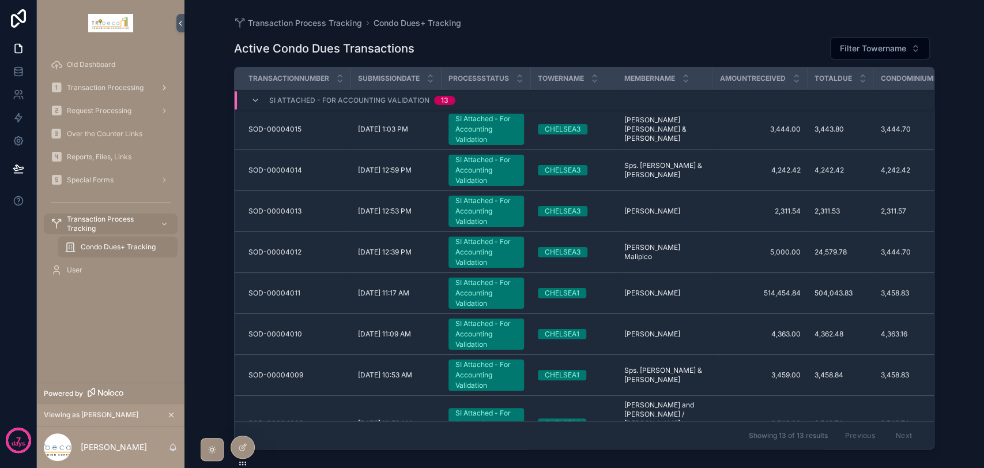
click at [122, 89] on span "Transaction Processing" at bounding box center [105, 87] width 77 height 9
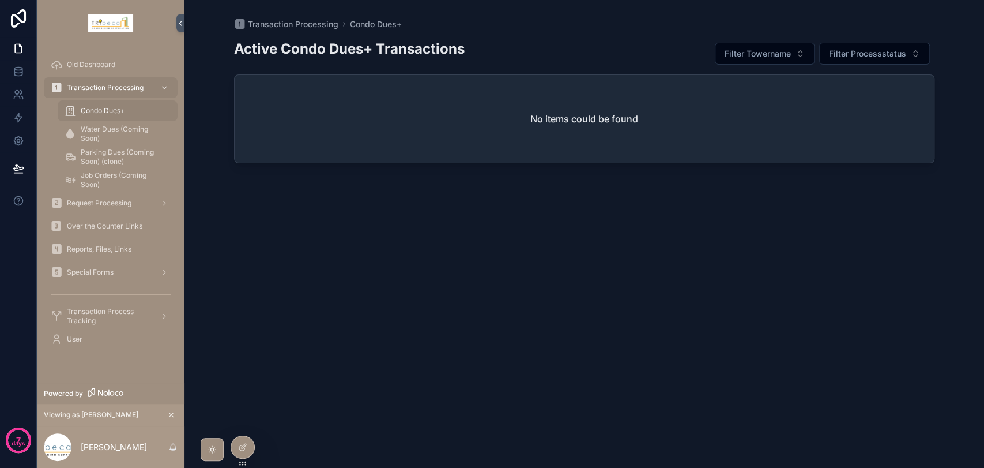
click at [112, 107] on span "Condo Dues+" at bounding box center [103, 110] width 44 height 9
click at [242, 423] on icon at bounding box center [241, 424] width 5 height 2
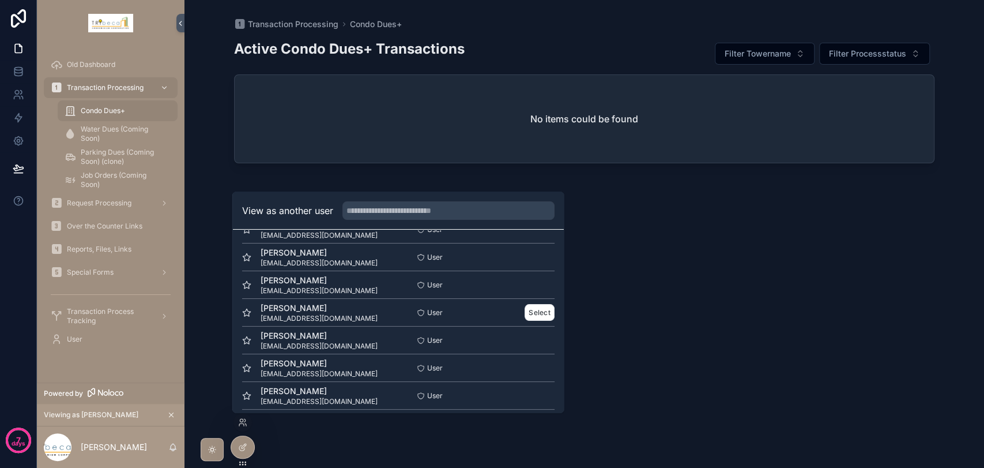
scroll to position [84, 0]
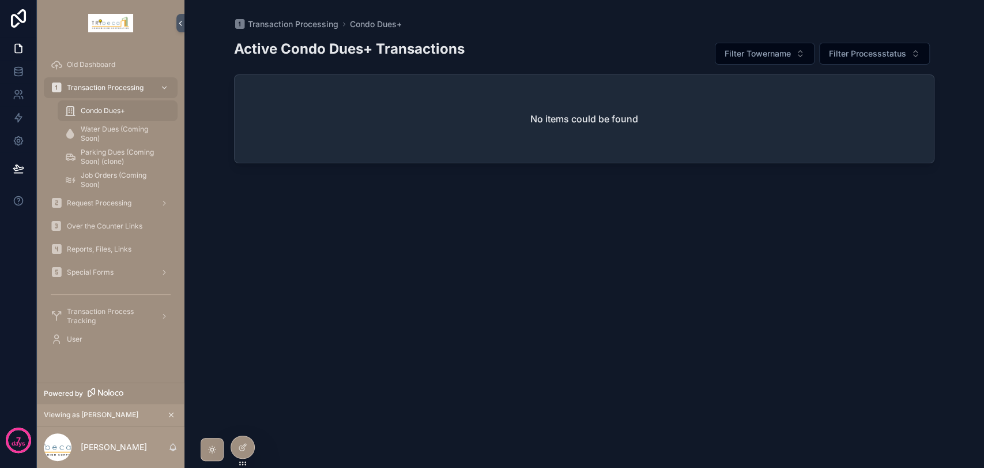
click at [669, 360] on div "Active Condo Dues+ Transactions Filter Towername Filter Processstatus No items …" at bounding box center [584, 242] width 701 height 424
